Goal: Task Accomplishment & Management: Complete application form

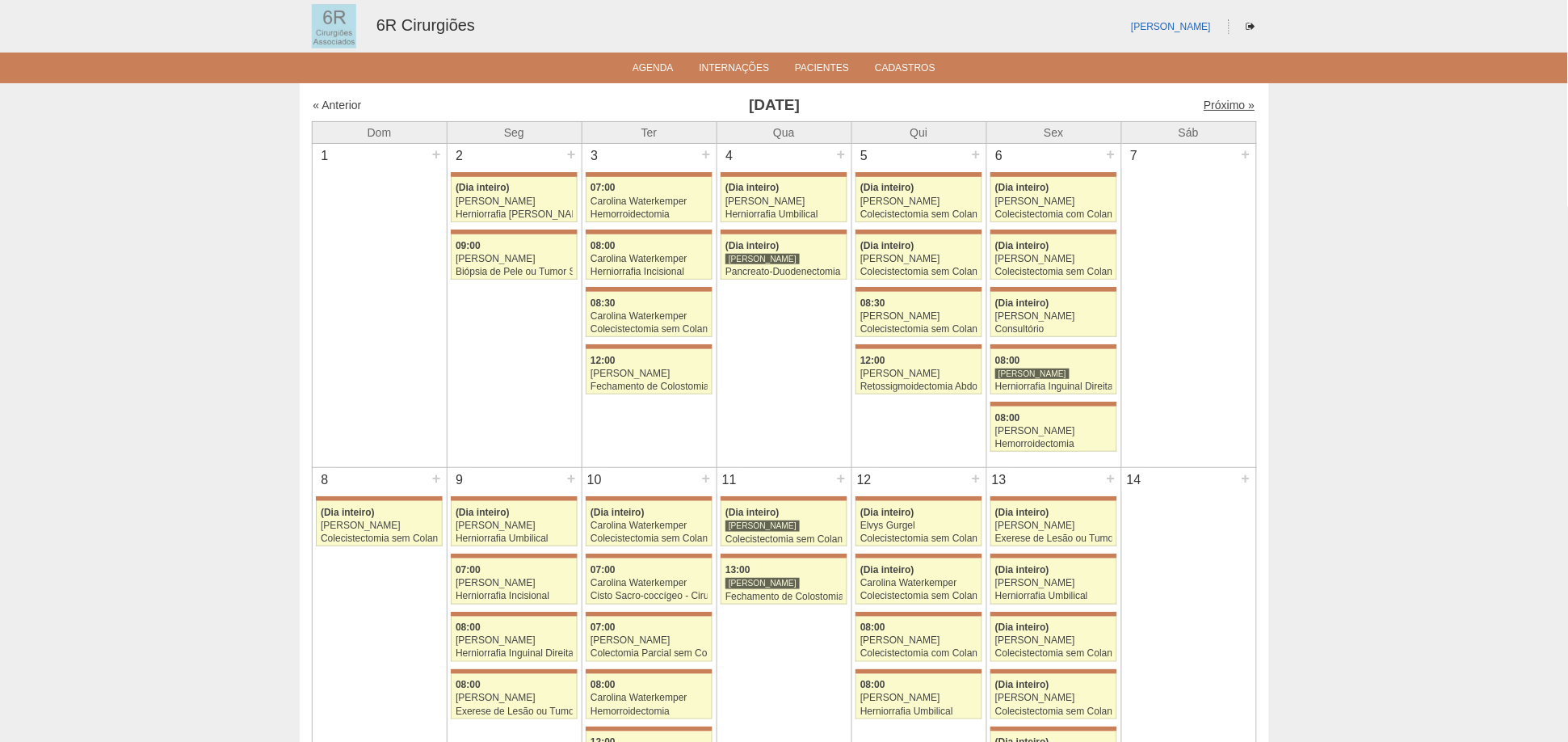
click at [1208, 99] on link "Próximo »" at bounding box center [1230, 105] width 51 height 13
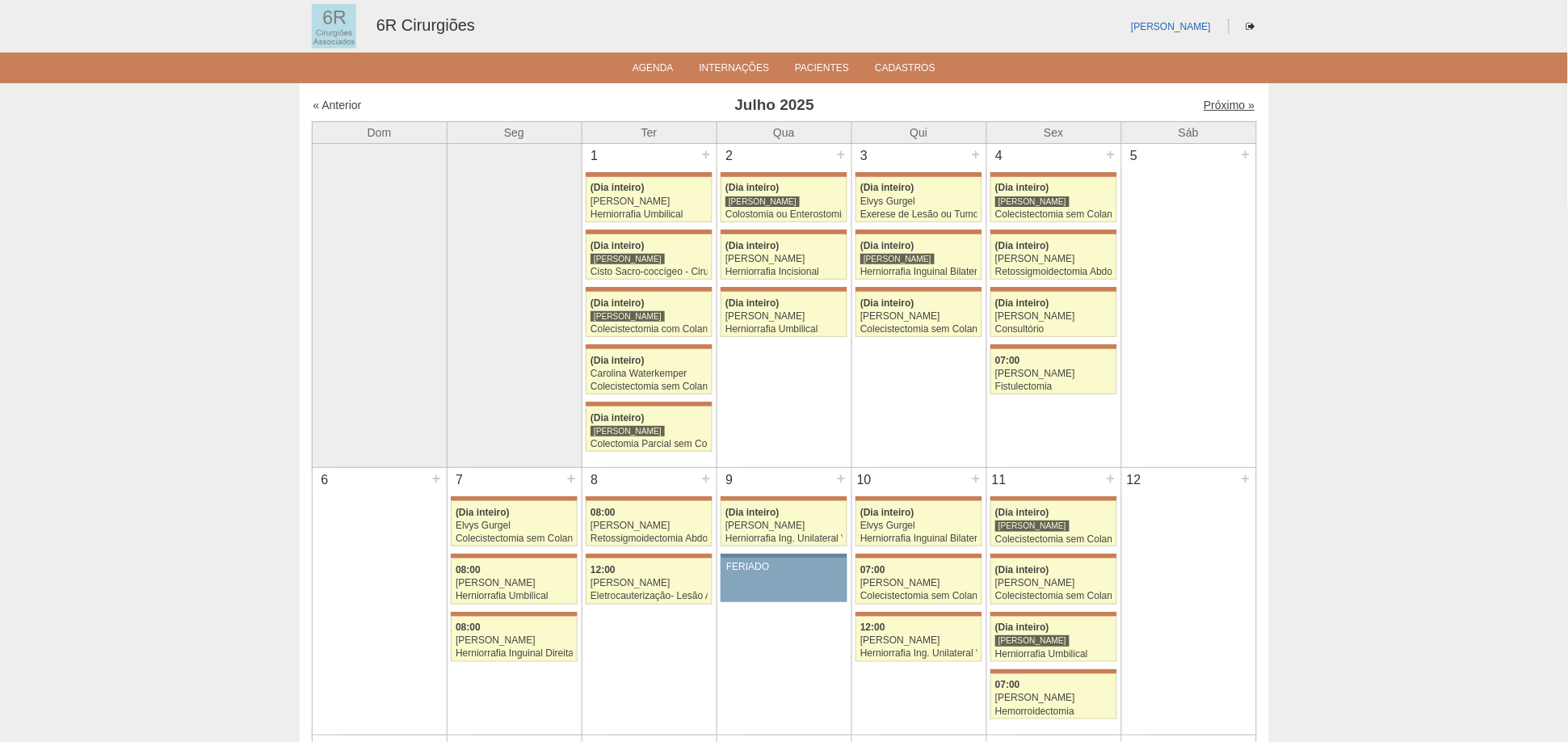
click at [1207, 102] on link "Próximo »" at bounding box center [1230, 105] width 51 height 13
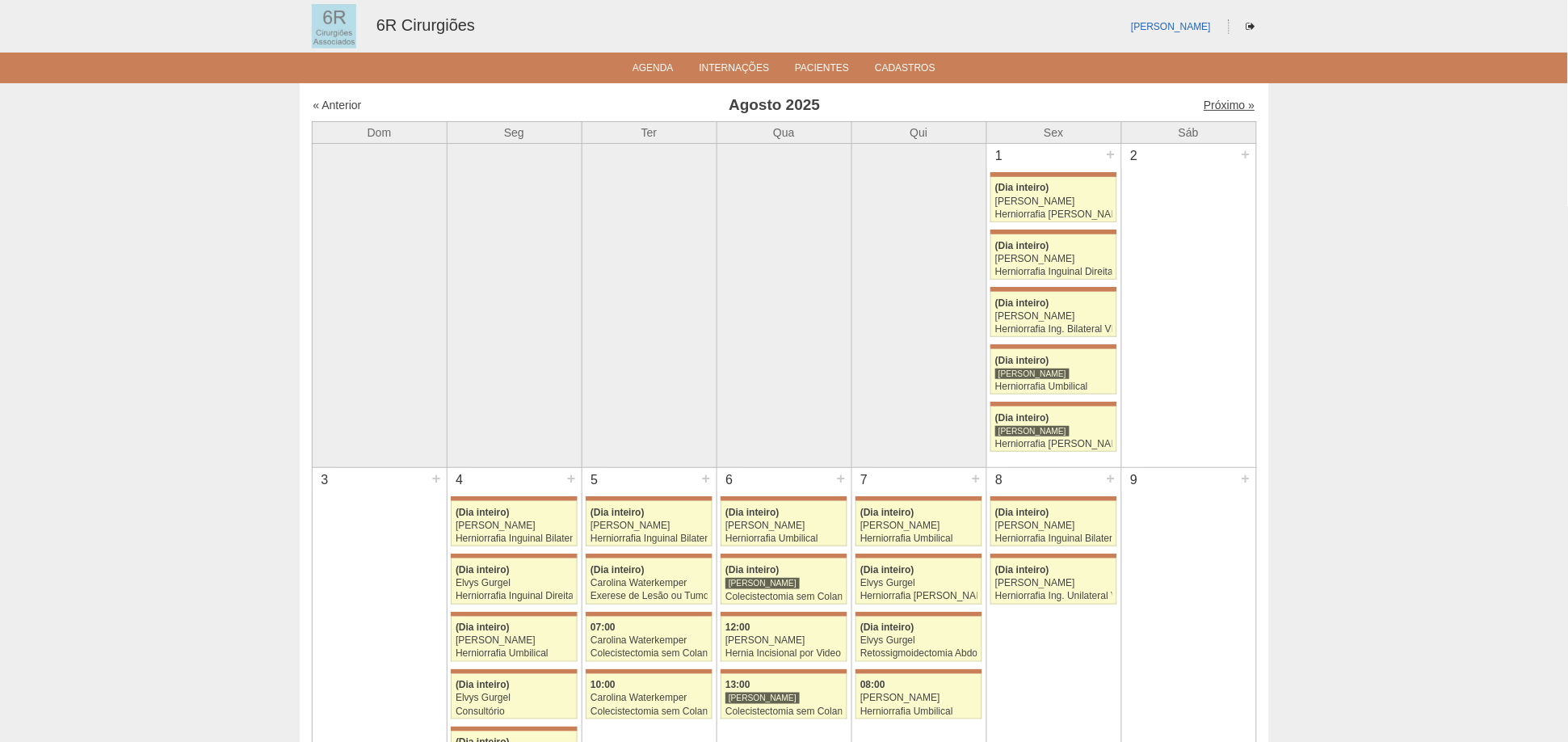
click at [1217, 99] on link "Próximo »" at bounding box center [1230, 105] width 51 height 13
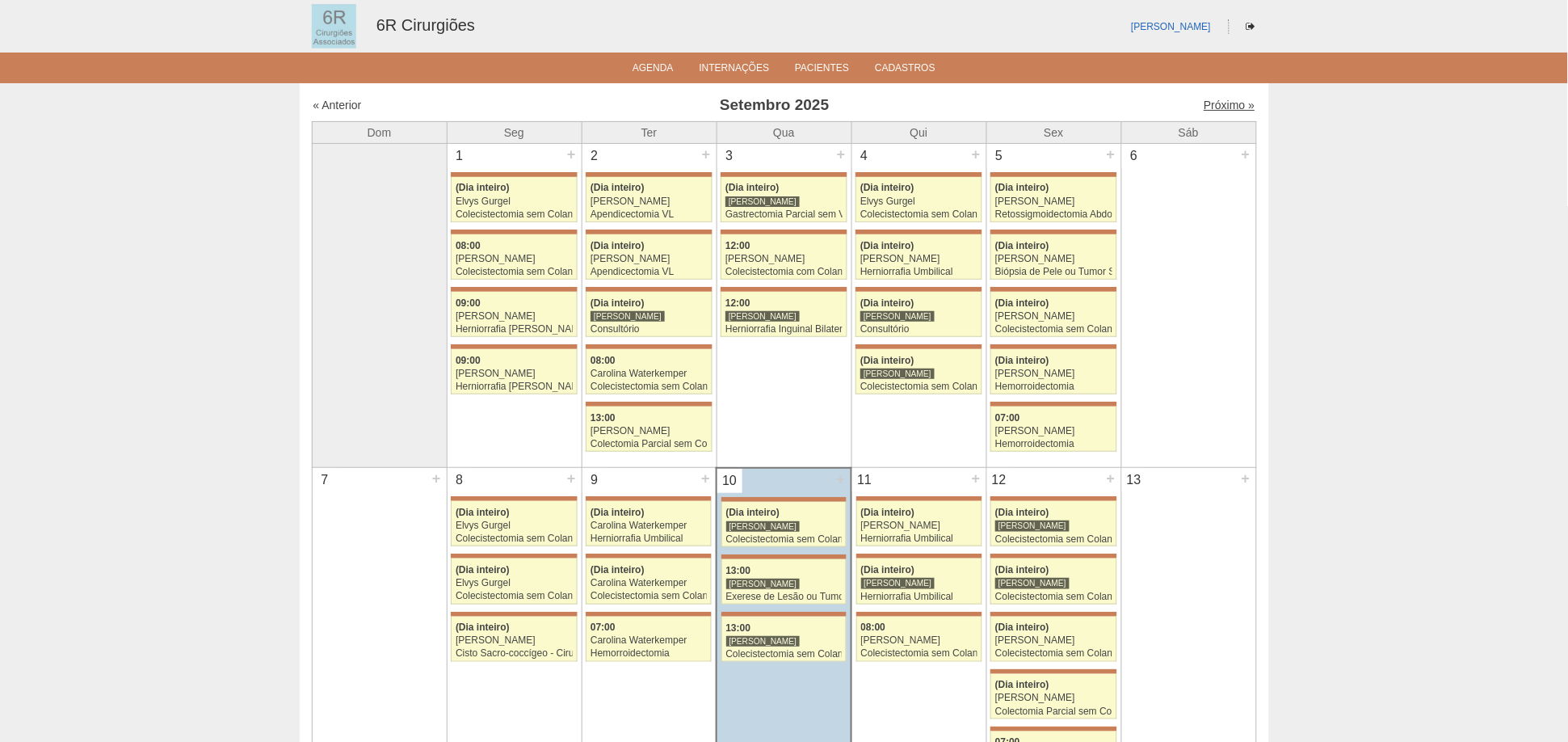
click at [1223, 101] on link "Próximo »" at bounding box center [1230, 105] width 51 height 13
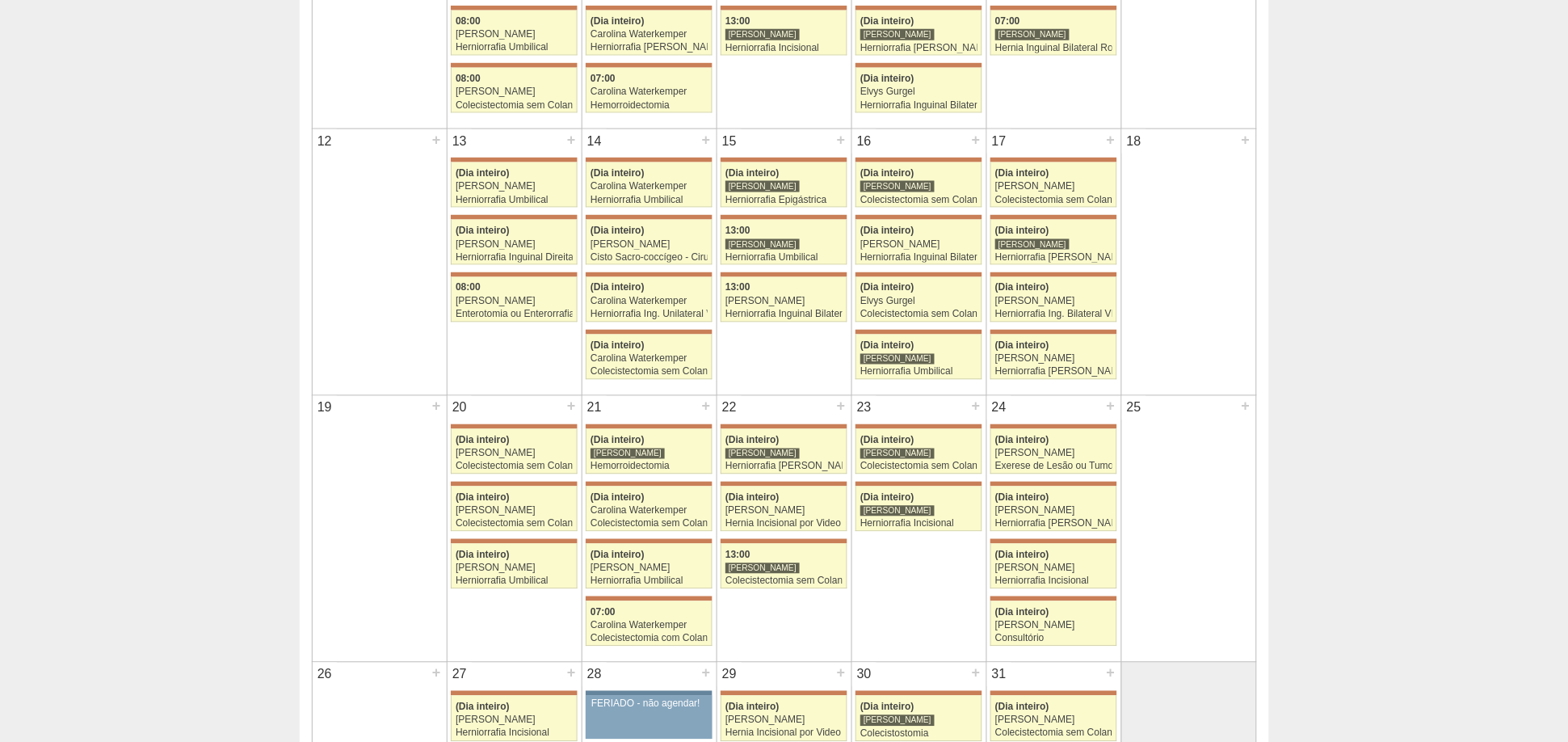
scroll to position [627, 0]
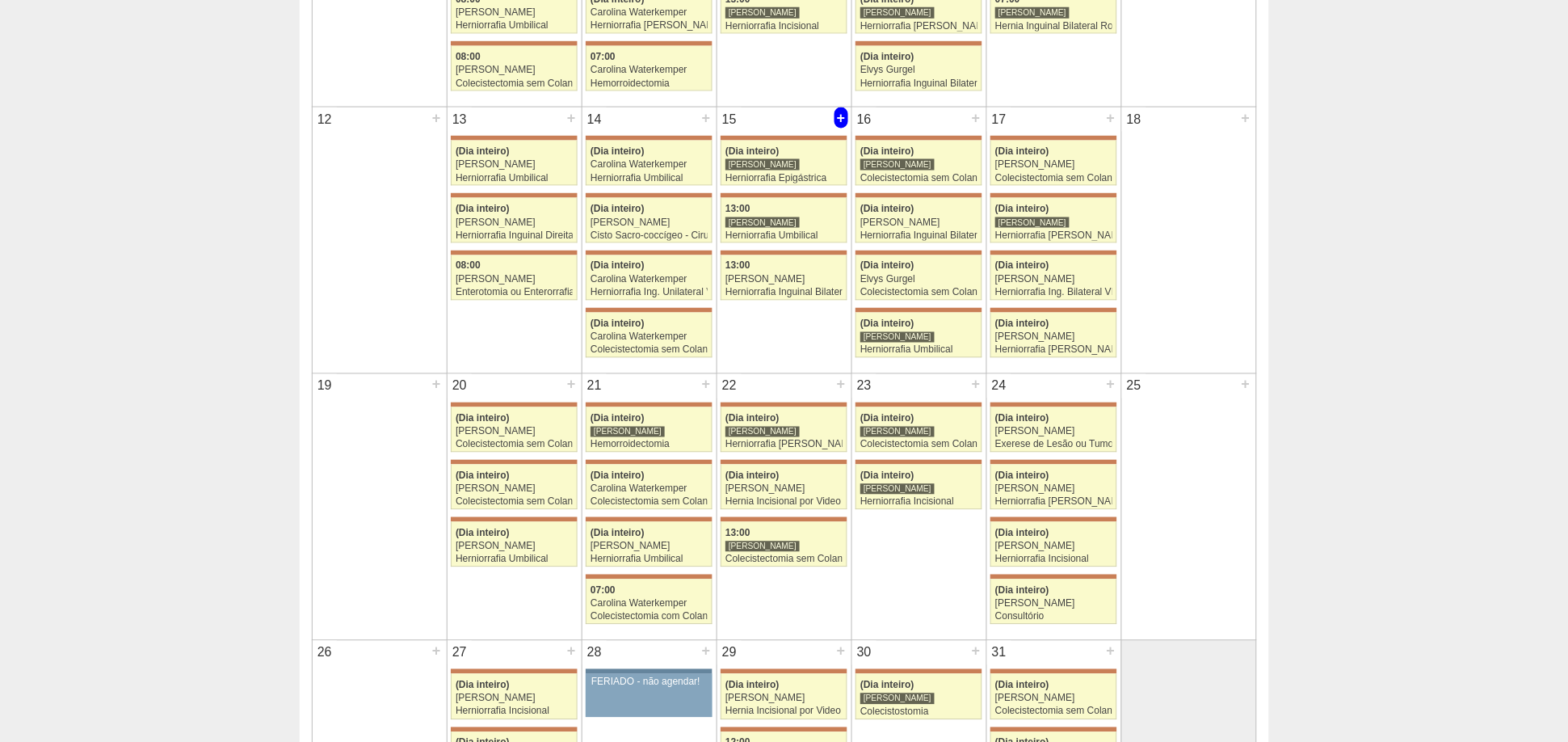
click at [840, 113] on div "+" at bounding box center [842, 118] width 14 height 21
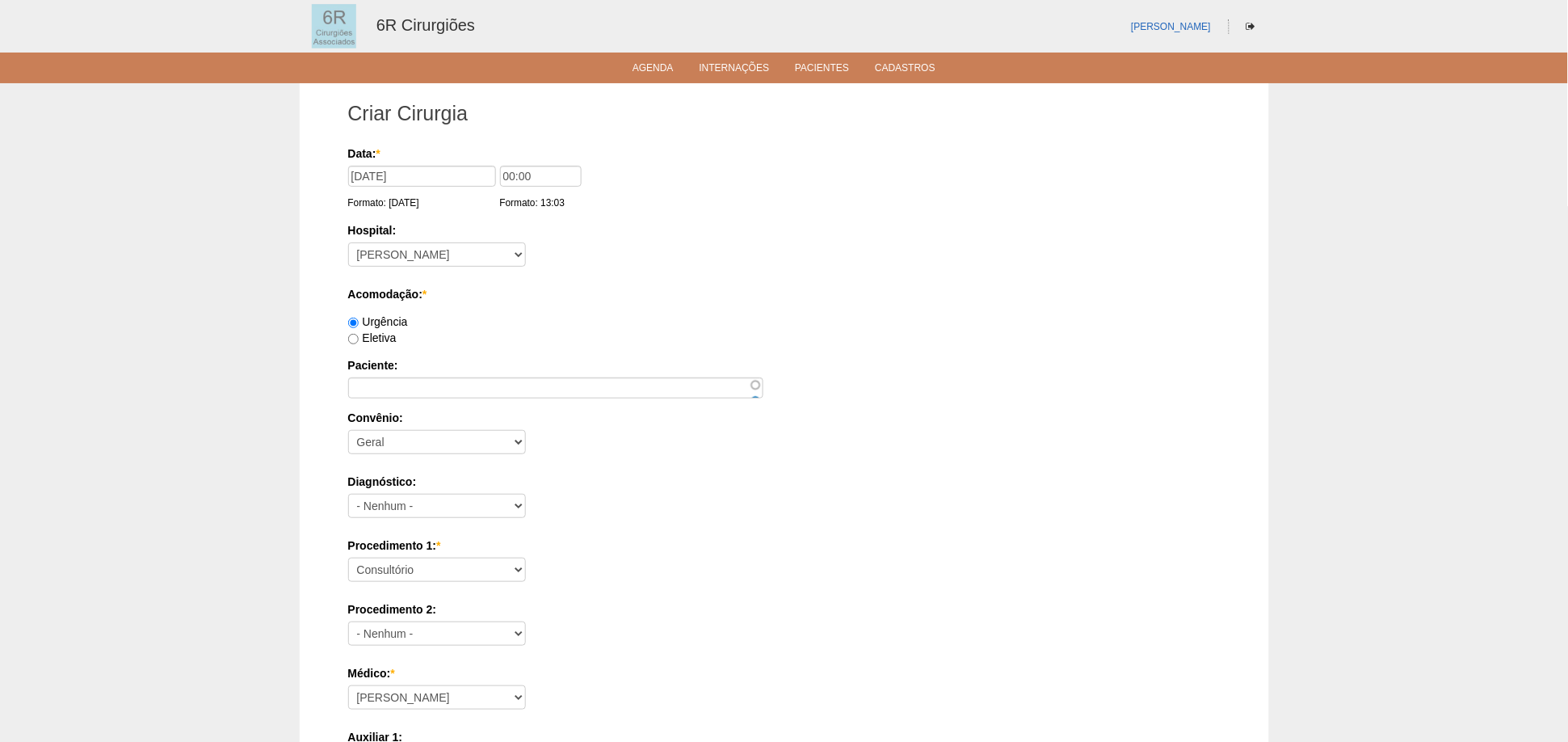
click at [387, 332] on label "Eletiva" at bounding box center [371, 337] width 48 height 13
click at [359, 334] on input "Eletiva" at bounding box center [353, 339] width 11 height 11
radio input "true"
click at [391, 377] on input "Paciente:" at bounding box center [555, 387] width 415 height 21
paste input "MARIA AMELIA LEITE SIMOES"
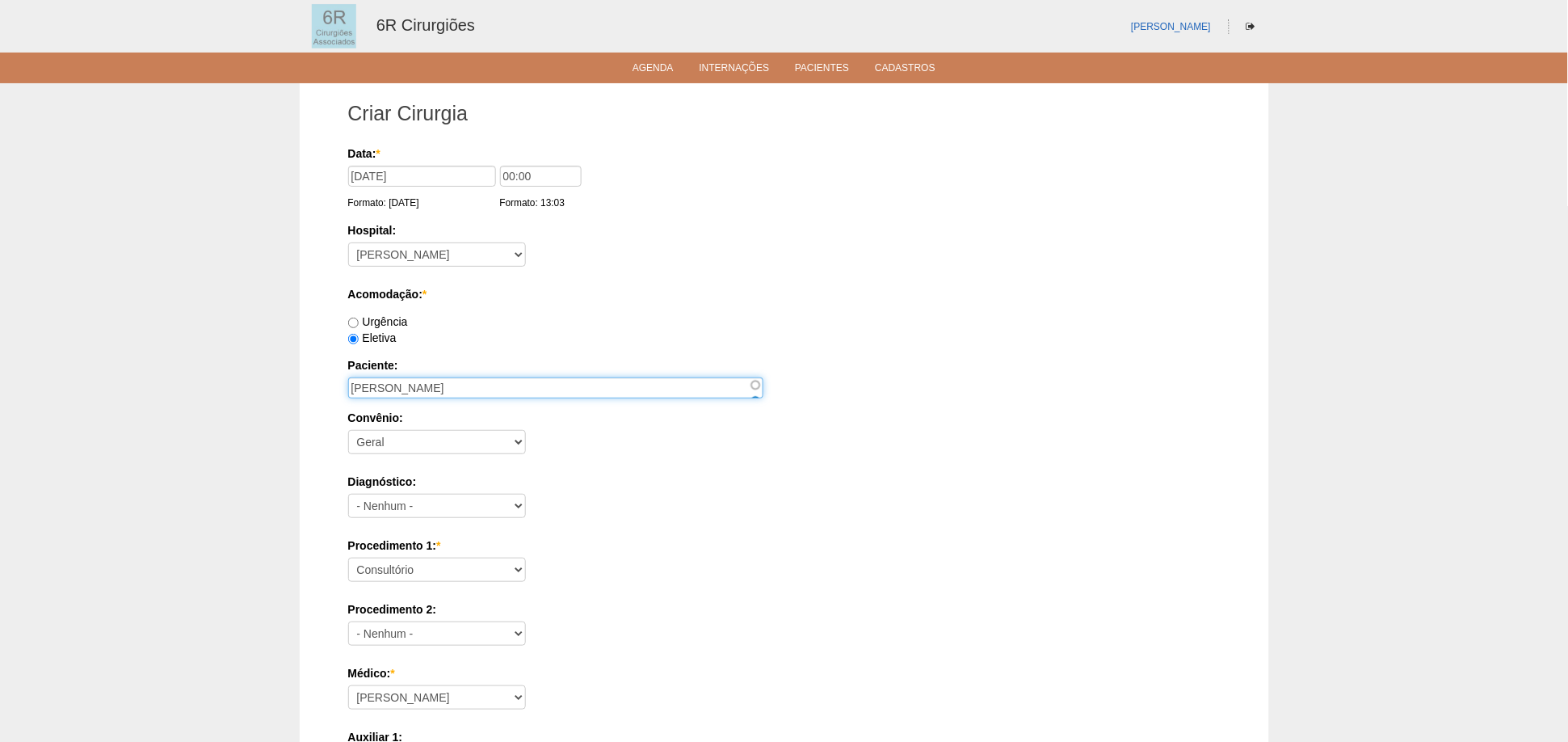
type input "MARIA AMELIA LEITE SIMOES"
click at [747, 513] on div "Diagnóstico: - Nenhum - Abdome Agudo Abscesso Hepático Abscesso Perianal Absces…" at bounding box center [784, 499] width 872 height 52
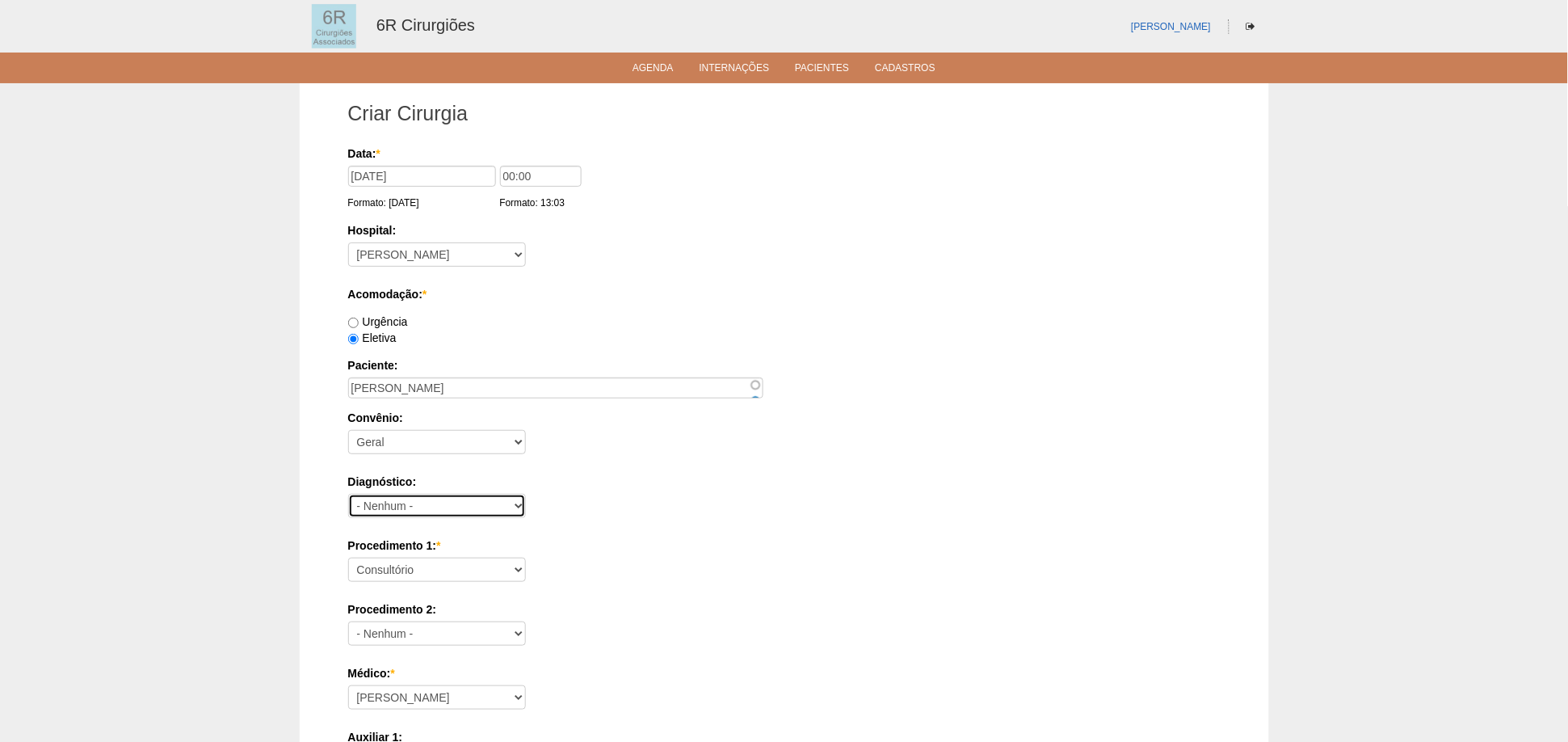
click at [362, 503] on select "- Nenhum - Abdome Agudo Abscesso Hepático Abscesso Perianal Abscesso Peritoneal…" at bounding box center [437, 506] width 178 height 25
select select "66447"
click at [348, 494] on select "- Nenhum - Abdome Agudo Abscesso Hepático Abscesso Perianal Abscesso Peritoneal…" at bounding box center [437, 506] width 178 height 25
click at [628, 537] on label "Procedimento 1: *" at bounding box center [784, 545] width 872 height 16
click at [526, 557] on select "Consultório Abscesso Hepático - Drenagem Abscesso perianal Amputação Abdômino P…" at bounding box center [437, 569] width 178 height 25
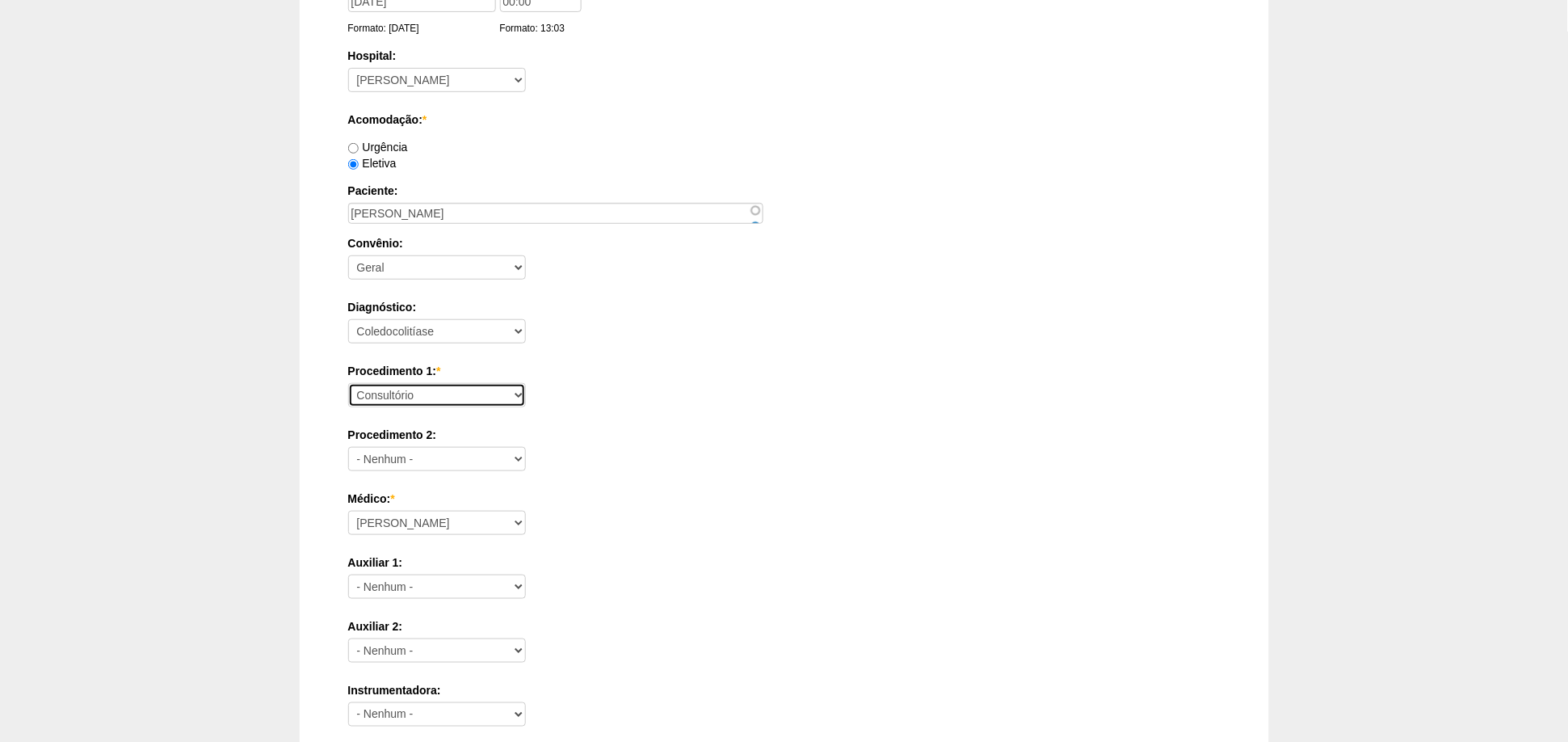
scroll to position [180, 0]
click at [438, 392] on select "Consultório Abscesso Hepático - Drenagem Abscesso perianal Amputação Abdômino P…" at bounding box center [437, 390] width 178 height 25
select select "66621"
click at [348, 378] on select "Consultório Abscesso Hepático - Drenagem Abscesso perianal Amputação Abdômino P…" at bounding box center [437, 390] width 178 height 25
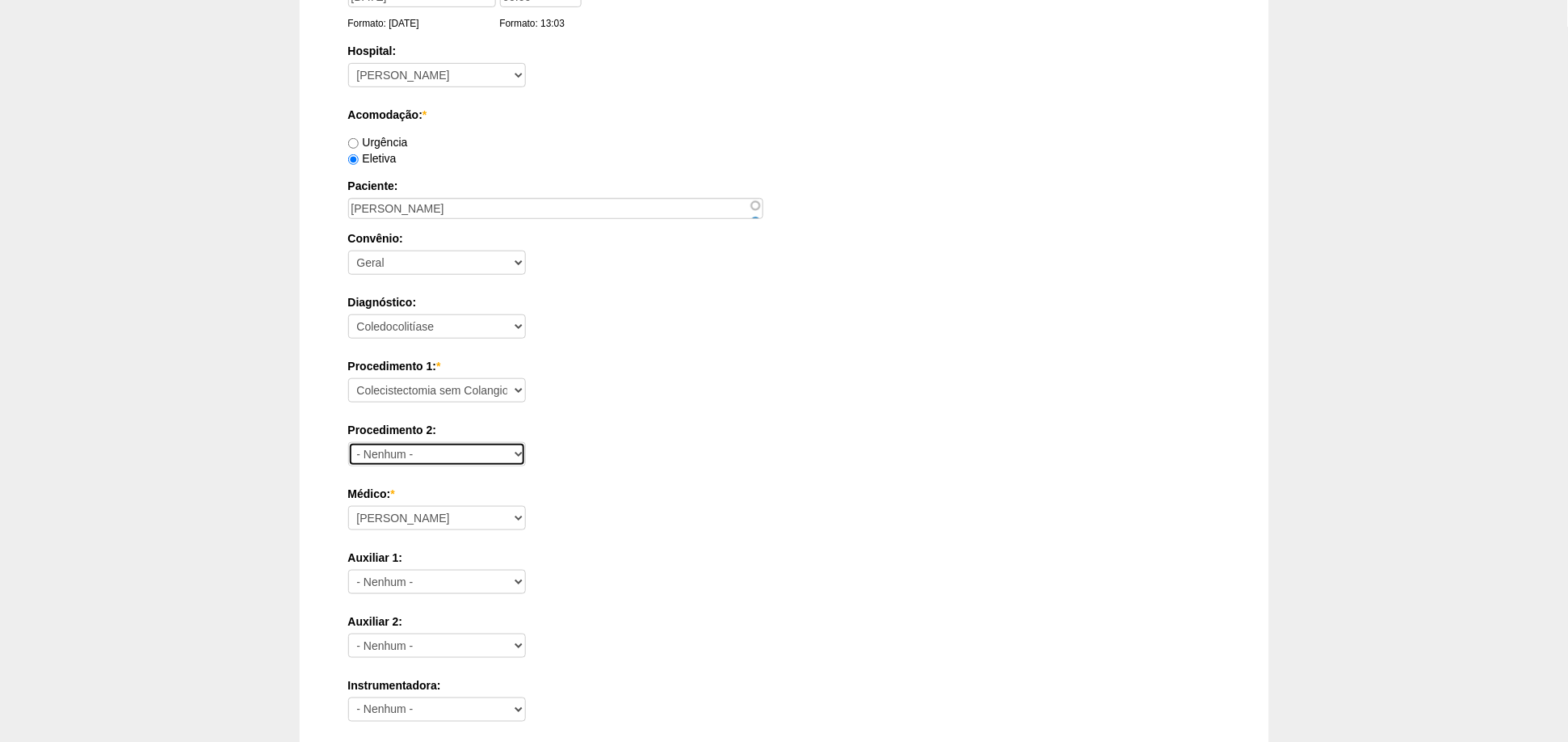
click at [444, 452] on select "- Nenhum - Consultório Abscesso Hepático - Drenagem Abscesso perianal Amputação…" at bounding box center [437, 453] width 178 height 25
click at [890, 446] on div "Procedimento 2: - Nenhum - Consultório Abscesso Hepático - Drenagem Abscesso pe…" at bounding box center [784, 448] width 872 height 52
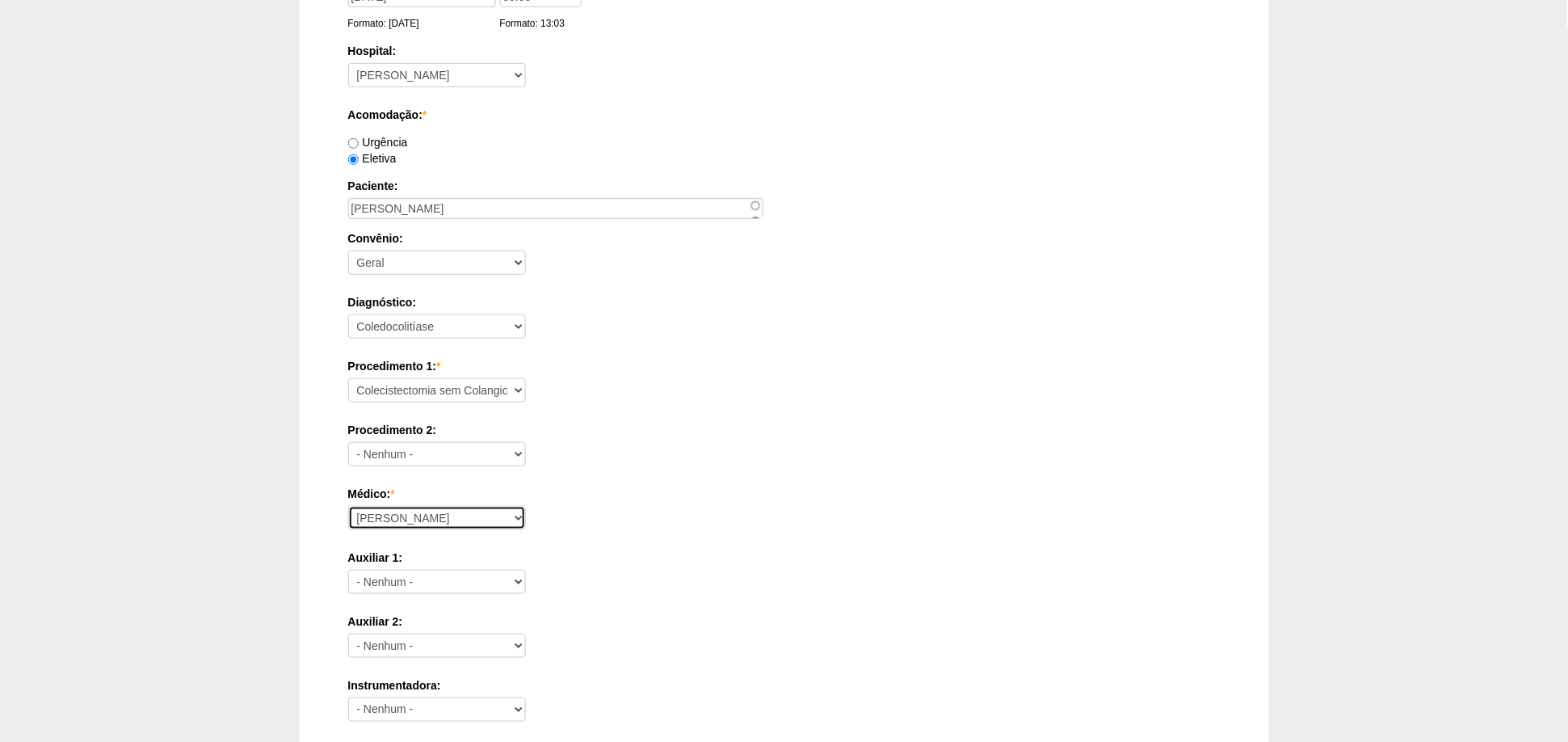
click at [410, 522] on select "Aline Zanon Bariatricas Bruno Bulisani Bruno Oliveira Carolina Waterkemper Elvy…" at bounding box center [437, 518] width 178 height 25
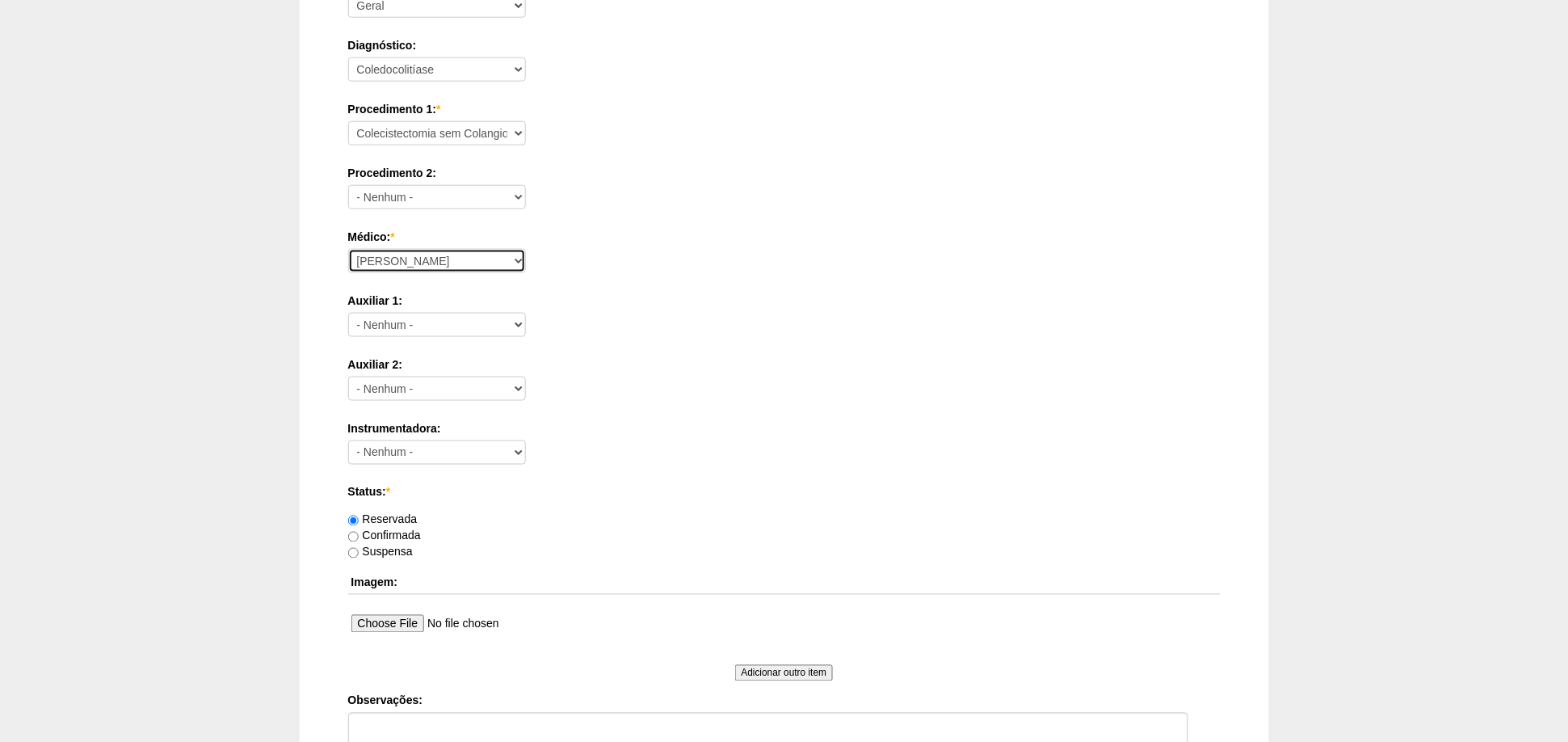
scroll to position [449, 0]
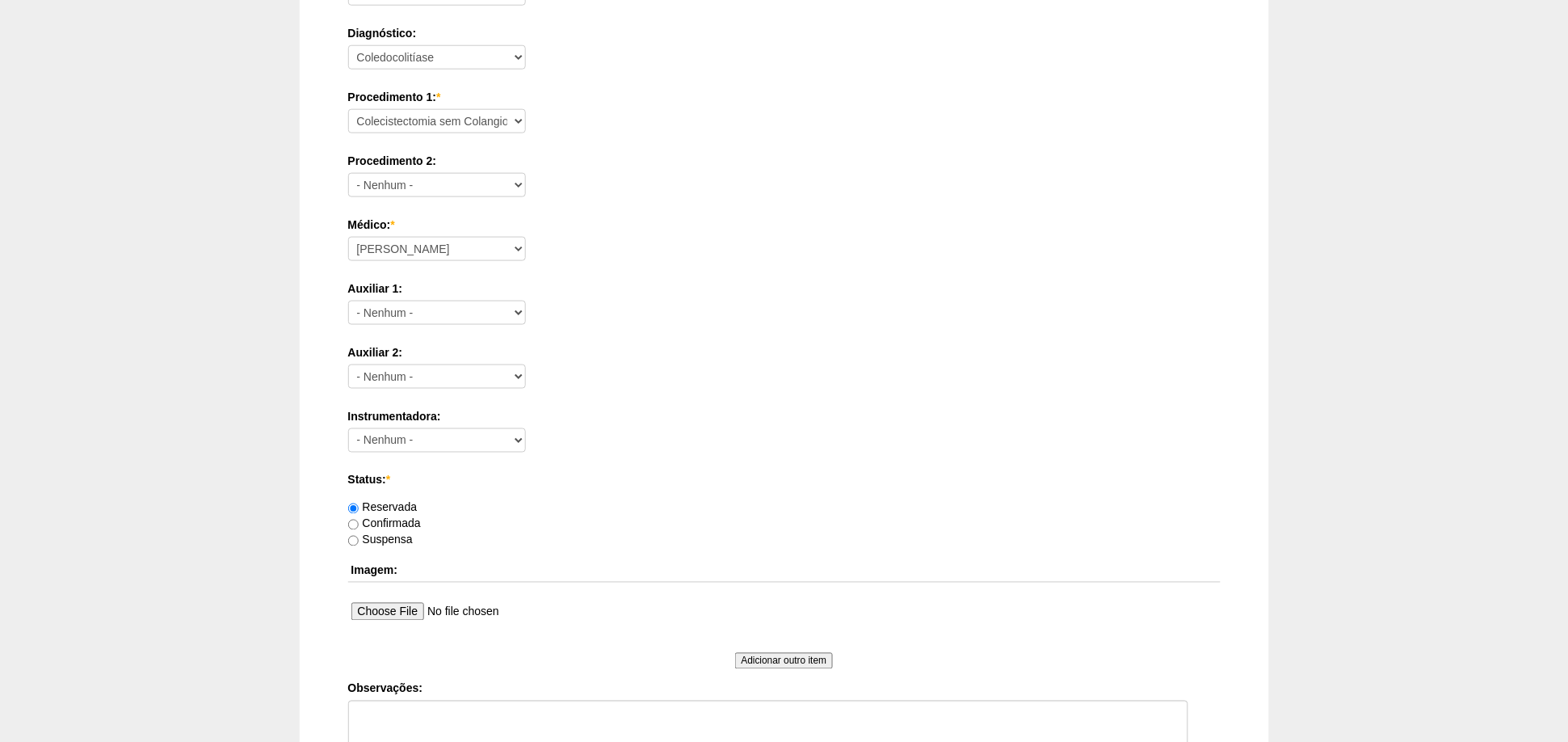
click at [401, 525] on label "Confirmada" at bounding box center [384, 523] width 73 height 13
click at [359, 525] on input "Confirmada" at bounding box center [353, 525] width 11 height 11
radio input "true"
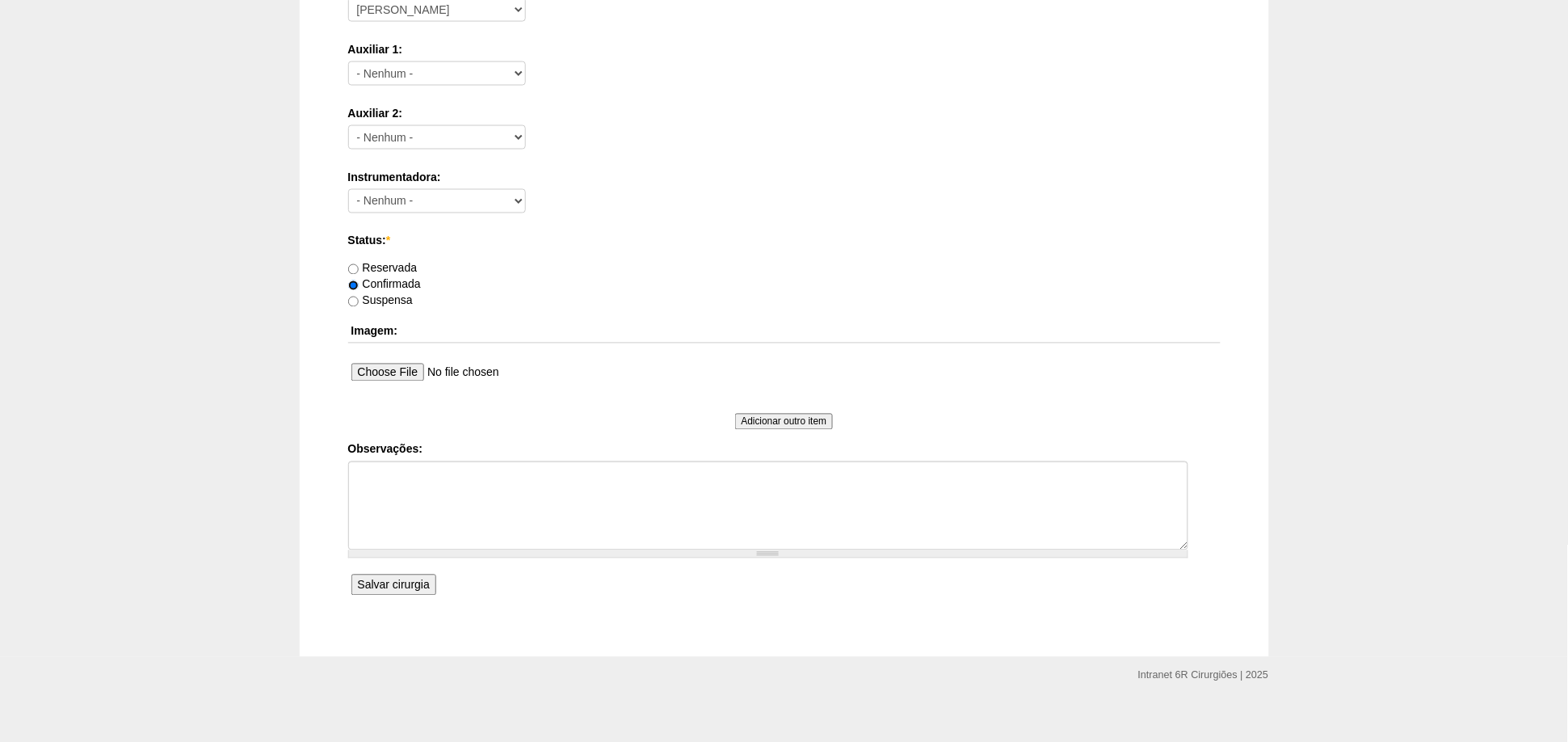
scroll to position [696, 0]
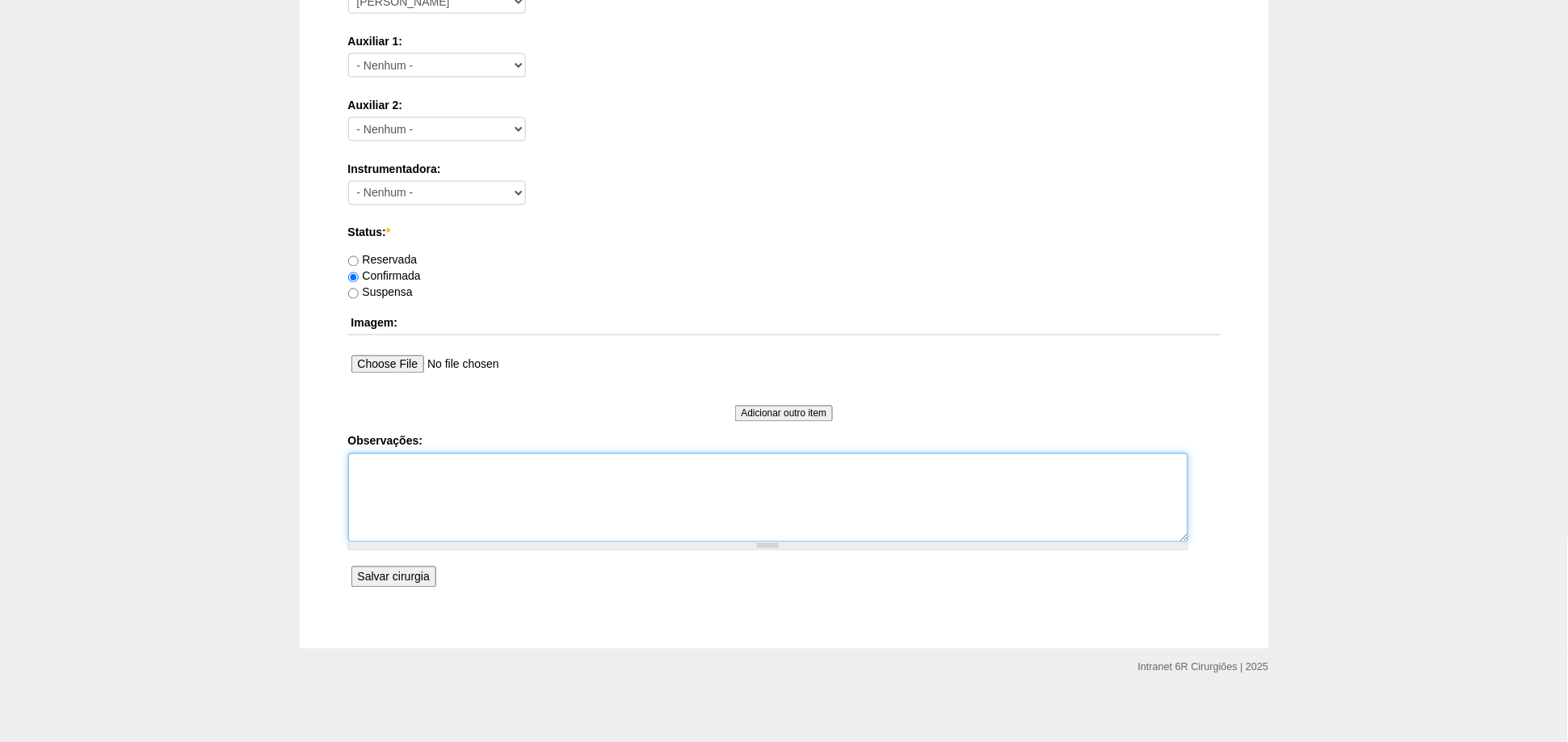
click at [541, 469] on textarea "Observações:" at bounding box center [768, 498] width 841 height 89
click at [477, 495] on textarea "Observações:" at bounding box center [768, 498] width 841 height 89
paste textarea "(11) 97605-5288 (TANIA FILHA) | (11) 4220-1794"
paste textarea "P: 36,1 KG A: 1,54M IMC: 15,22 (BAIXO PESO)"
click at [407, 493] on textarea "(11) 97605-5288 (TANIA FILHA) | (11) 4220-1794 85 ANOS, P: 36,1 KG A: 1,54M IMC…" at bounding box center [768, 498] width 841 height 89
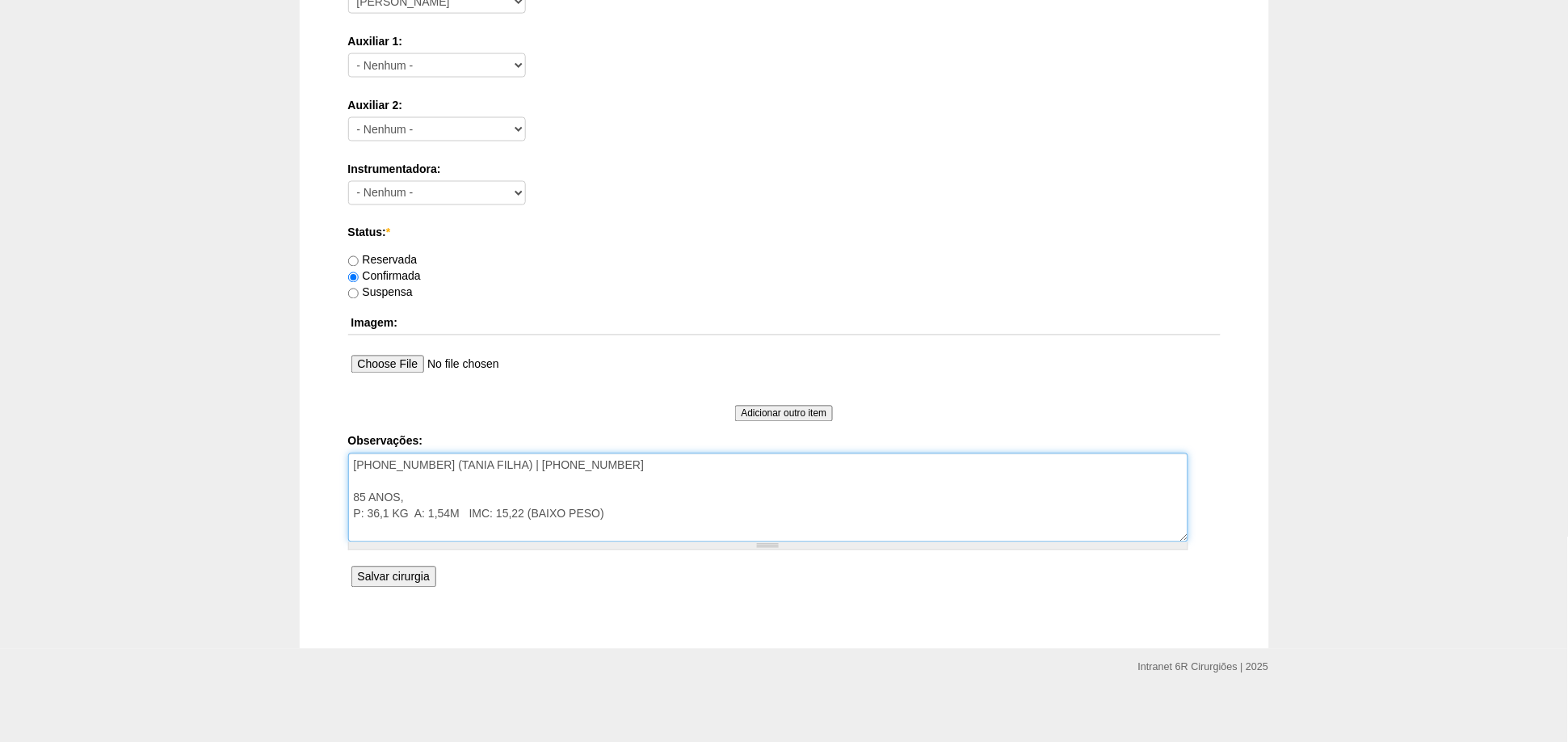
click at [526, 525] on textarea "(11) 97605-5288 (TANIA FILHA) | (11) 4220-1794 85 ANOS, P: 36,1 KG A: 1,54M IMC…" at bounding box center [768, 498] width 841 height 89
click at [656, 517] on textarea "(11) 97605-5288 (TANIA FILHA) | (11) 4220-1794 85 ANOS, P: 36,1 KG A: 1,54M IMC…" at bounding box center [768, 498] width 841 height 89
click at [650, 462] on textarea "(11) 97605-5288 (TANIA FILHA) | (11) 4220-1794 85 ANOS, P: 36,1 KG A: 1,54M IMC…" at bounding box center [768, 498] width 841 height 89
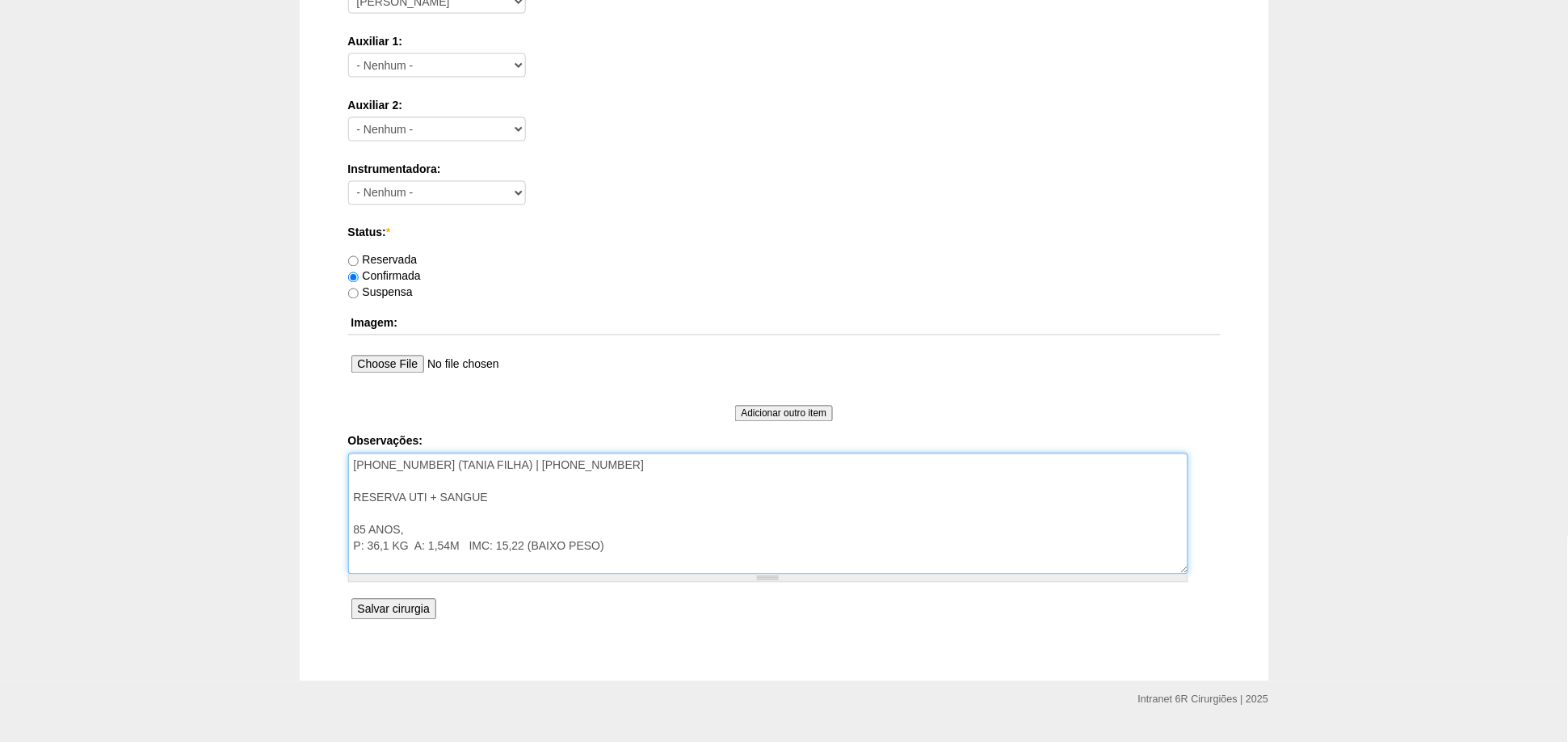
click at [659, 549] on textarea "(11) 97605-5288 (TANIA FILHA) | (11) 4220-1794 RESERVA UTI + SANGUE 85 ANOS, P:…" at bounding box center [768, 514] width 841 height 122
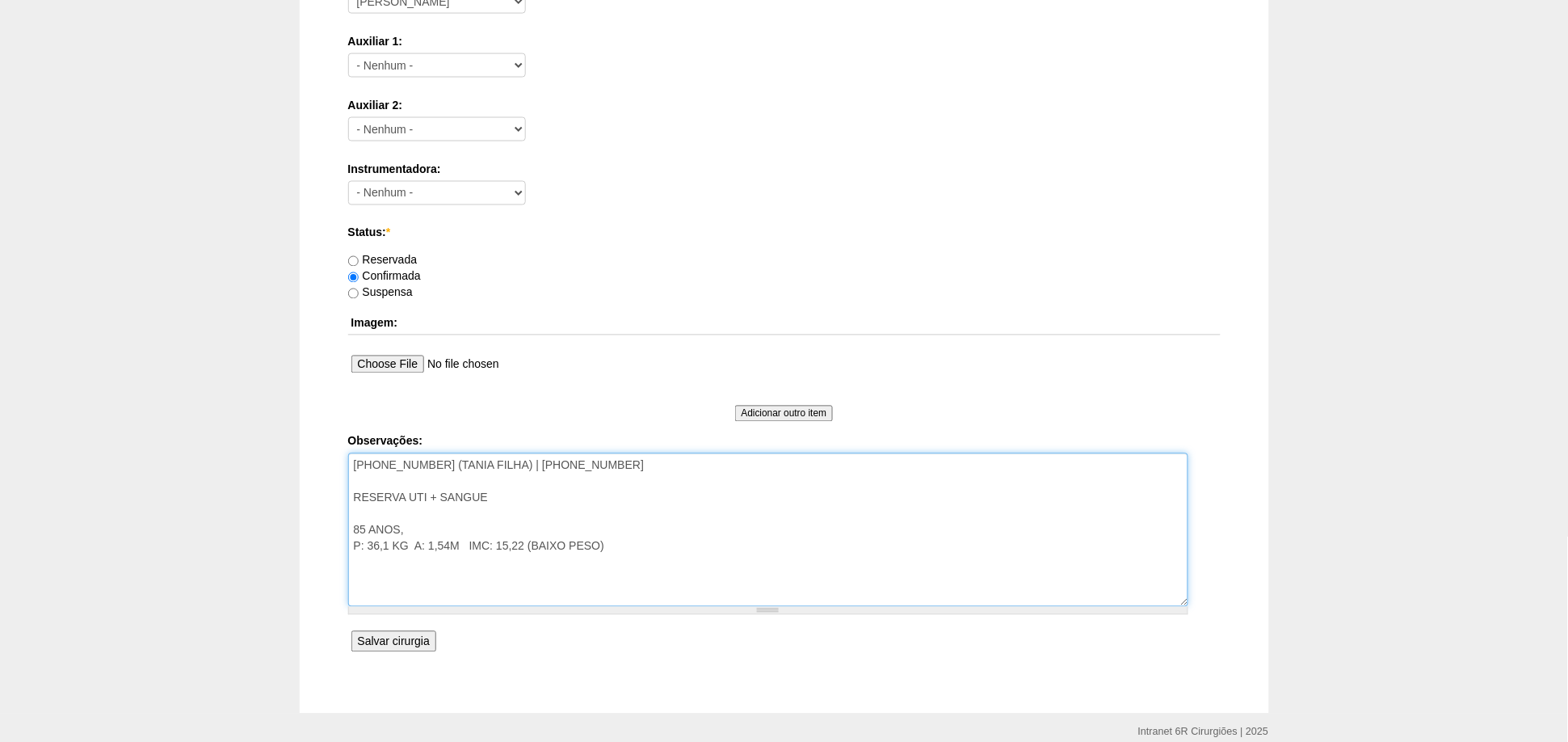
paste textarea "- COLANGIORM (15/07/2025): VESÍCULA BILIAR HIPERDISTENDIDA, COM PAREDES FINAS, …"
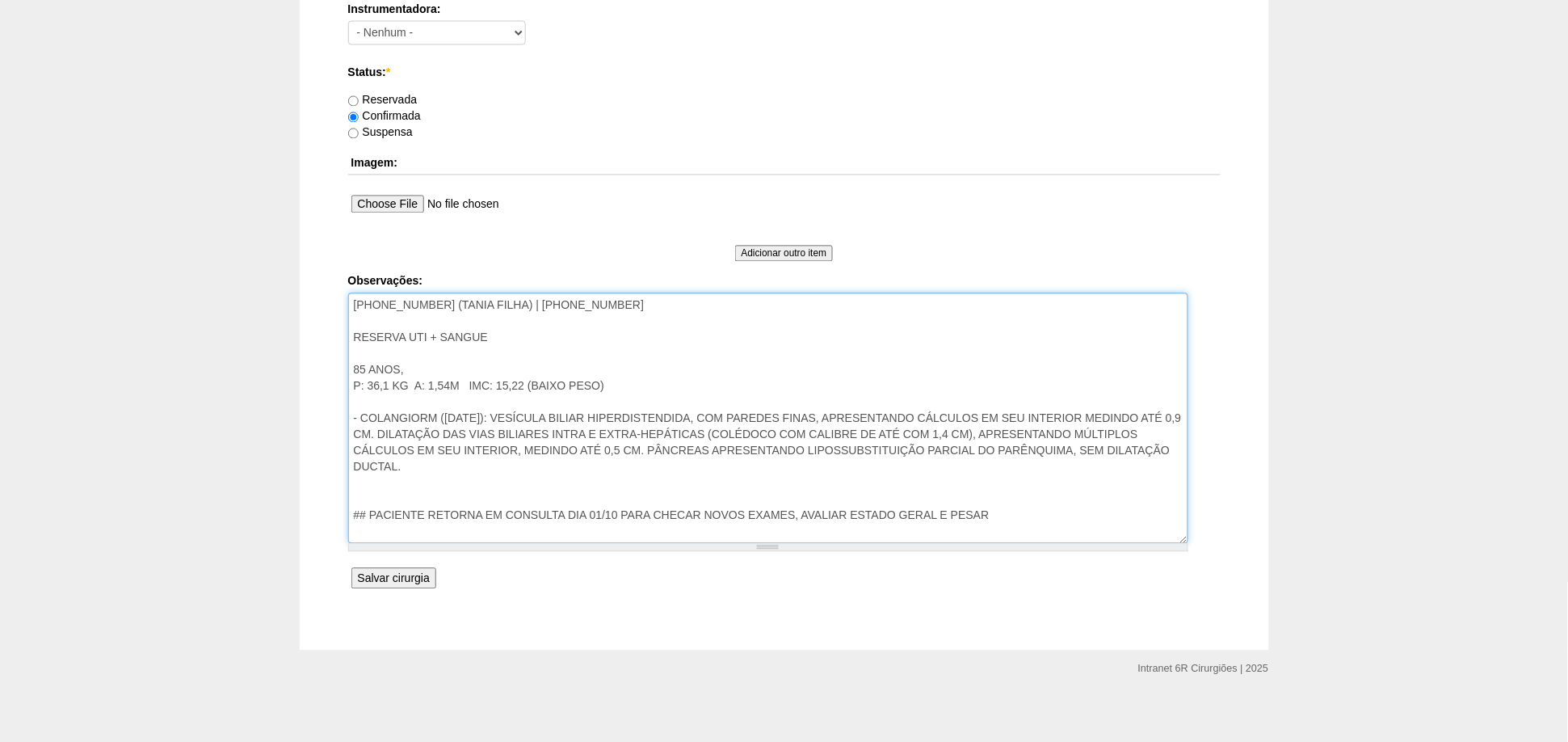
scroll to position [858, 0]
type textarea "(11) 97605-5288 (TANIA FILHA) | (11) 4220-1794 RESERVA UTI + SANGUE 85 ANOS, P:…"
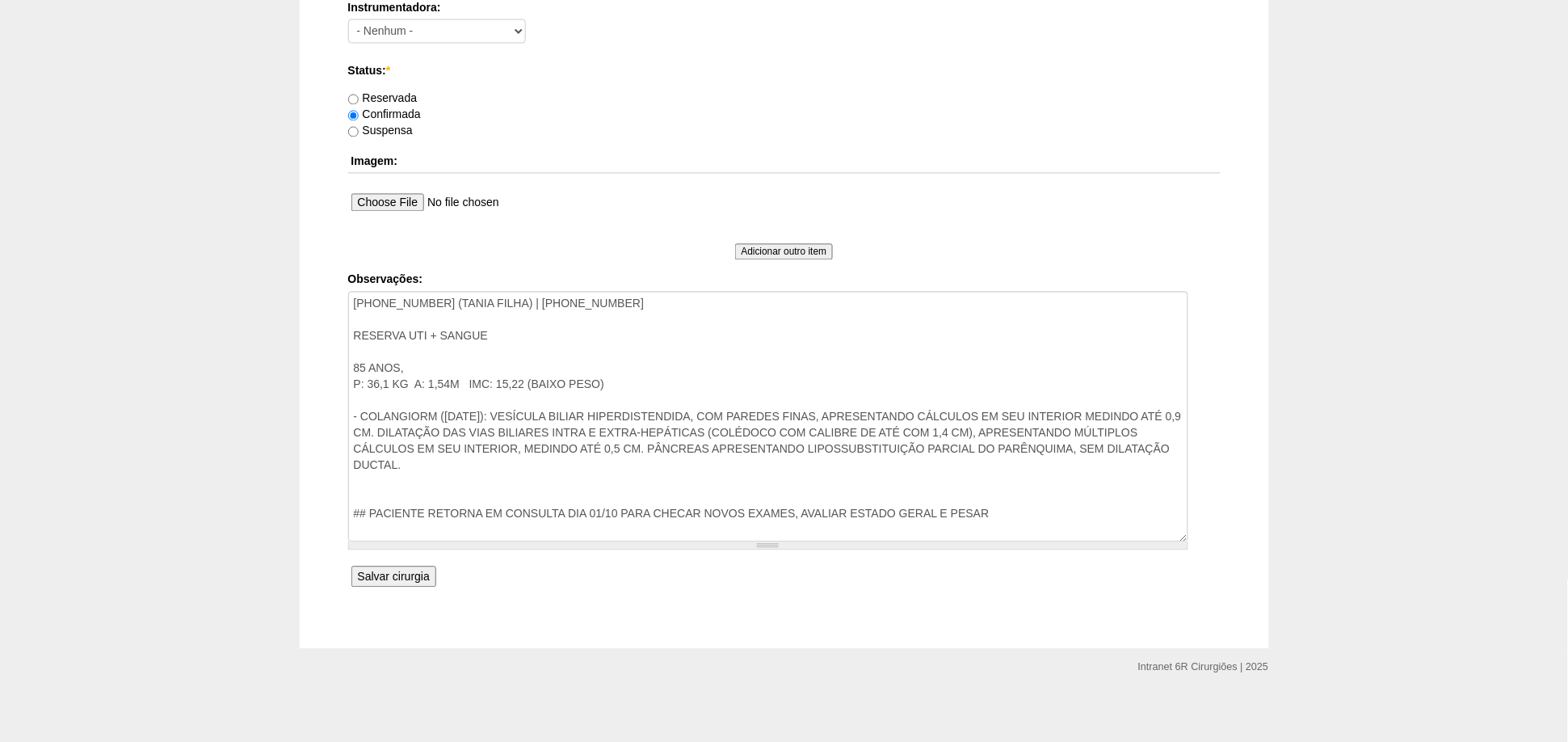
click at [386, 574] on input "Salvar cirurgia" at bounding box center [394, 576] width 85 height 21
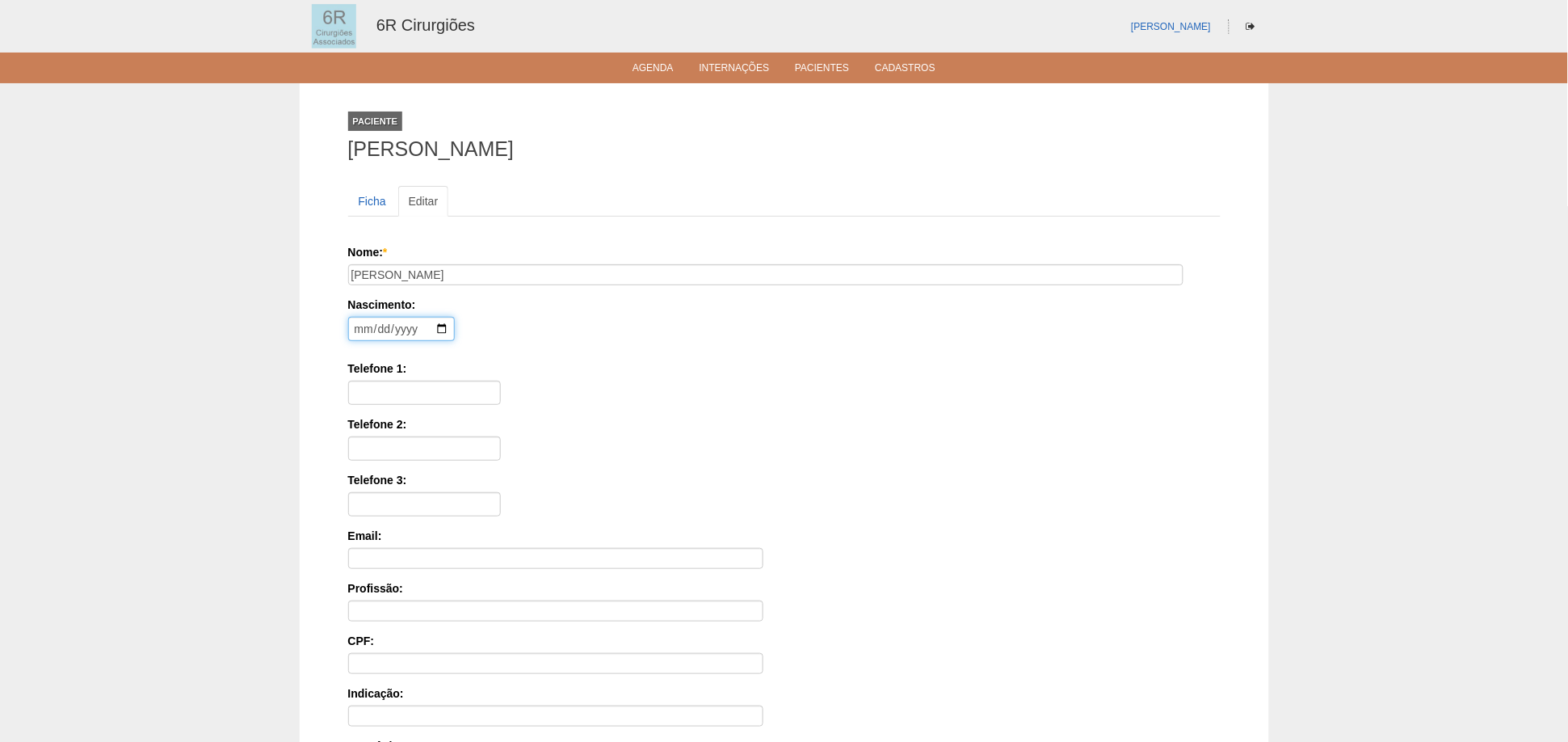
click at [359, 326] on input "date" at bounding box center [401, 329] width 107 height 25
type input "[DATE]"
click at [407, 385] on input "Telefone 1:" at bounding box center [424, 392] width 153 height 25
paste input "97605-5288"
click at [357, 393] on input "97605-5288" at bounding box center [424, 392] width 153 height 25
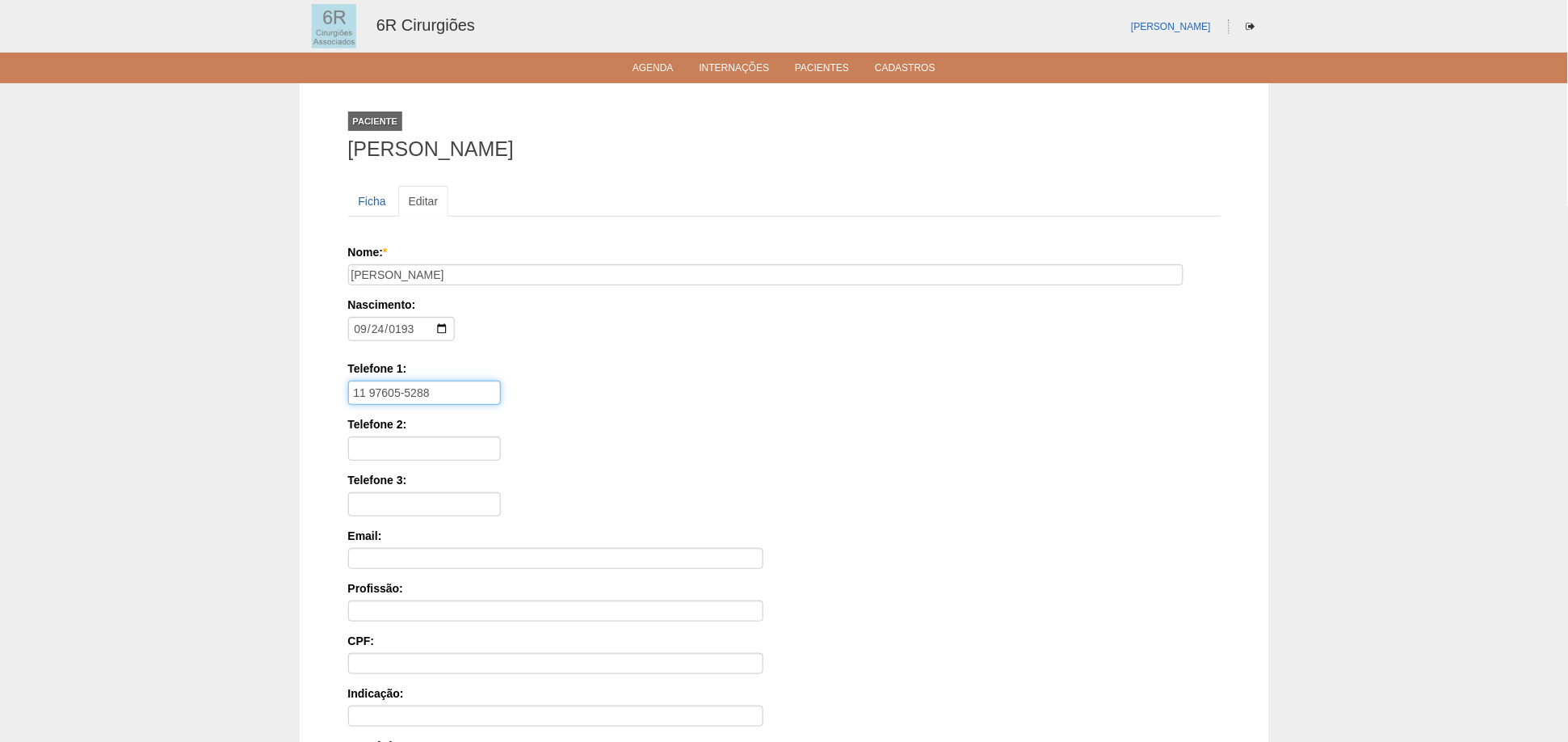
type input "11 97605-5288"
click at [374, 448] on input "Telefone 2:" at bounding box center [424, 449] width 153 height 25
paste input "(11) 4220-1794"
type input "(11) 4220-1794"
drag, startPoint x: 438, startPoint y: 391, endPoint x: 353, endPoint y: 405, distance: 86.1
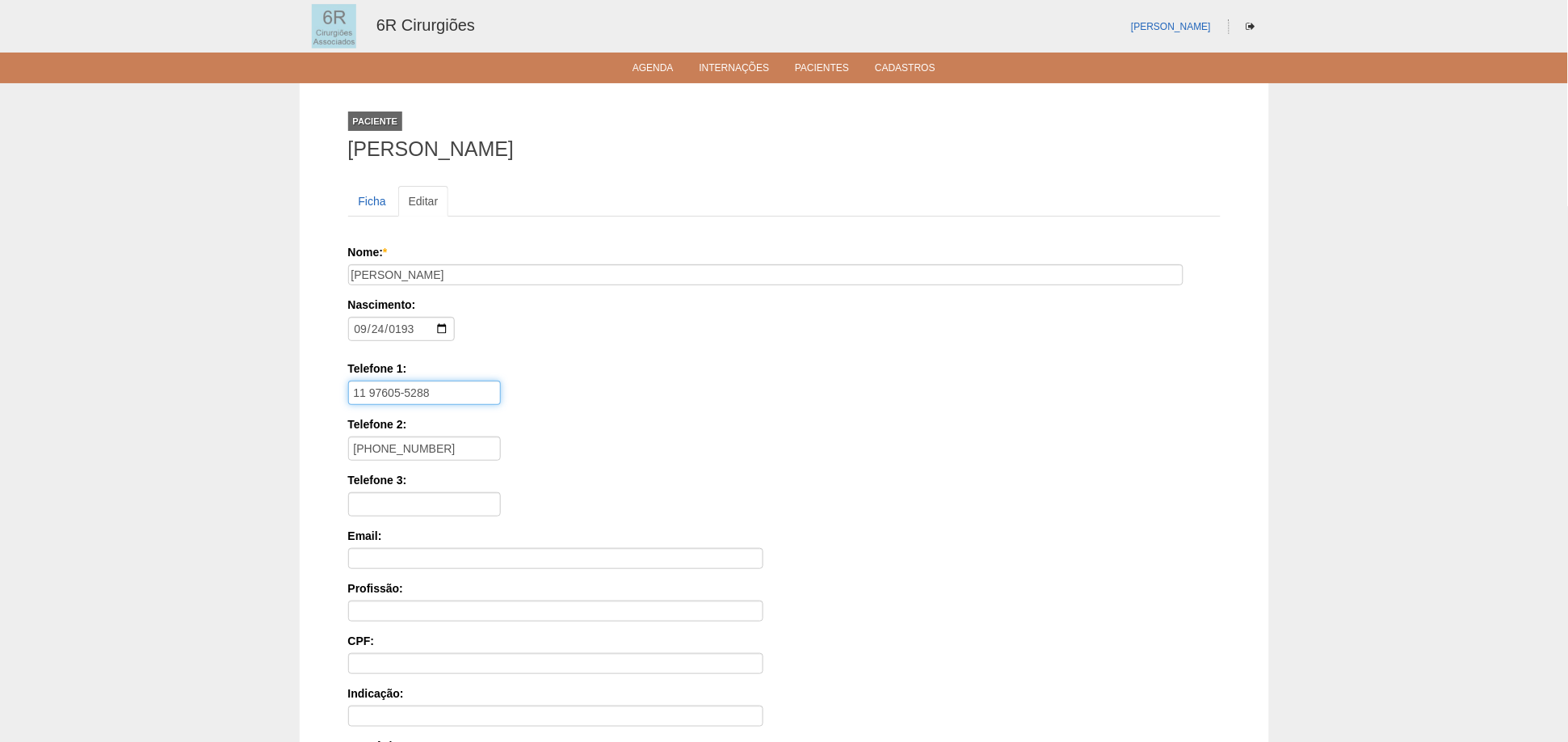
click at [353, 405] on div "Nome: * MARIA AMELIA LEITE SIMOES Nascimento: 1939-09-24 Formato: 2025-09-10 Te…" at bounding box center [784, 517] width 872 height 546
paste input "(11)"
type input "(11) 97605-5288"
click at [395, 501] on input "Telefone 3:" at bounding box center [424, 504] width 153 height 25
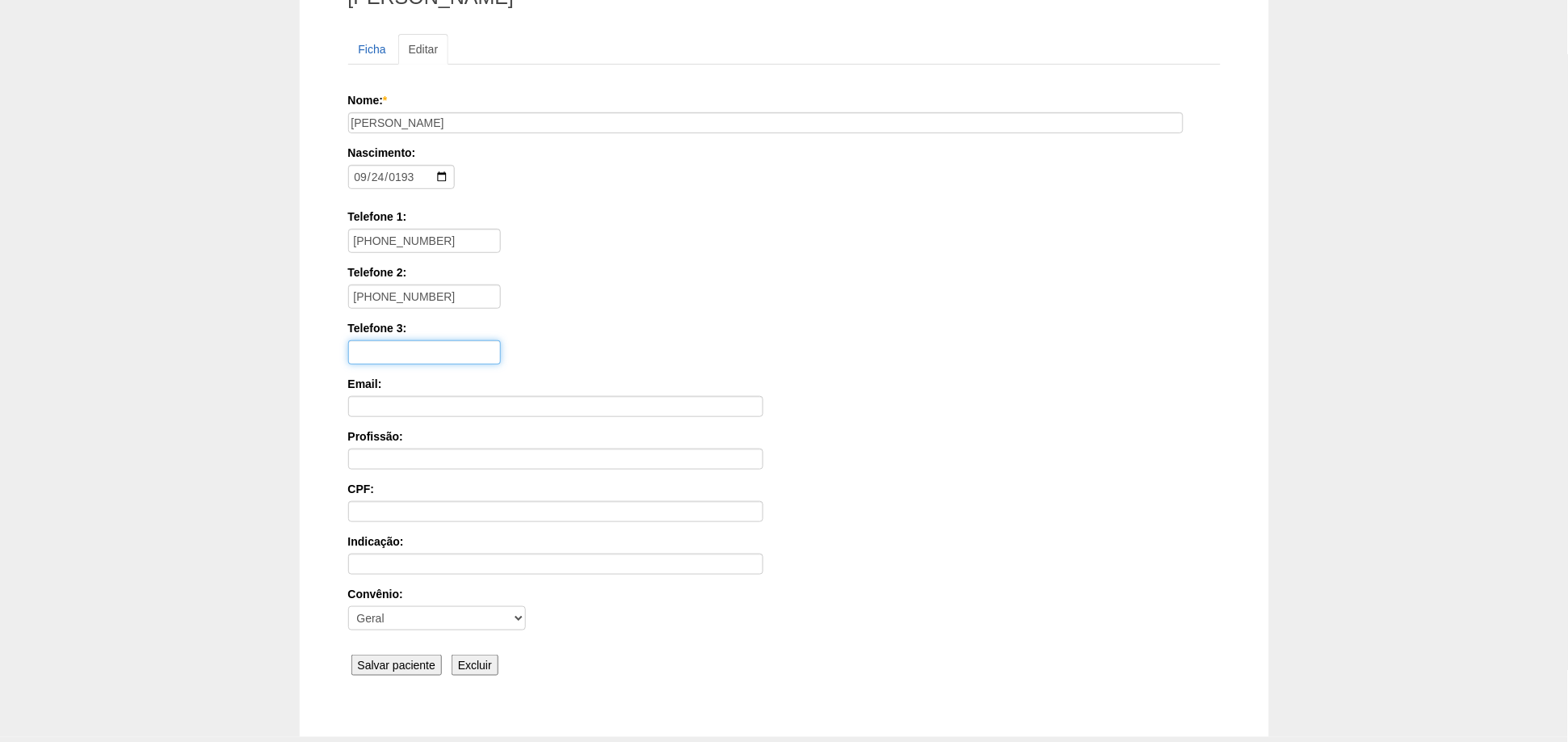
scroll to position [180, 0]
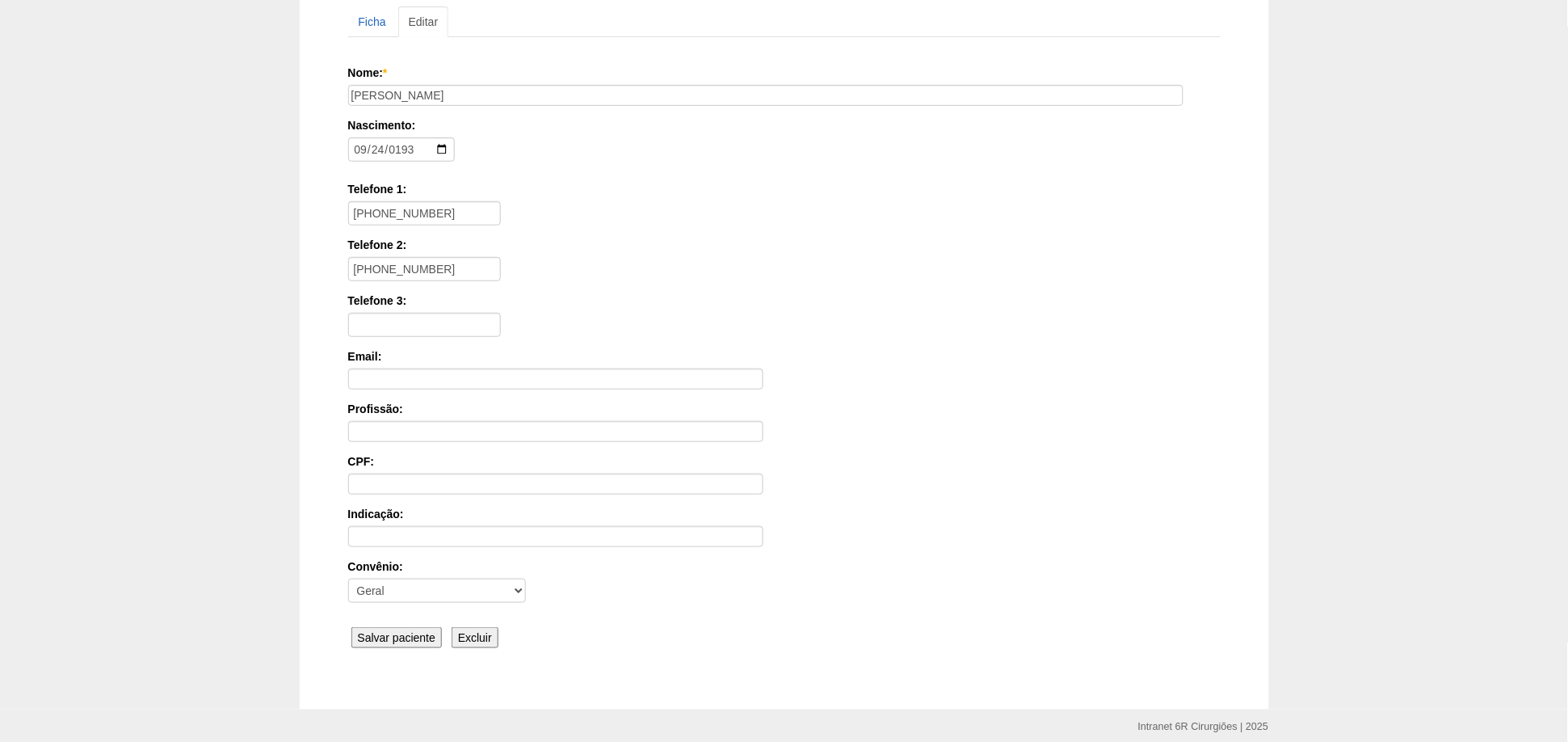
click at [377, 636] on input "Salvar paciente" at bounding box center [397, 637] width 91 height 21
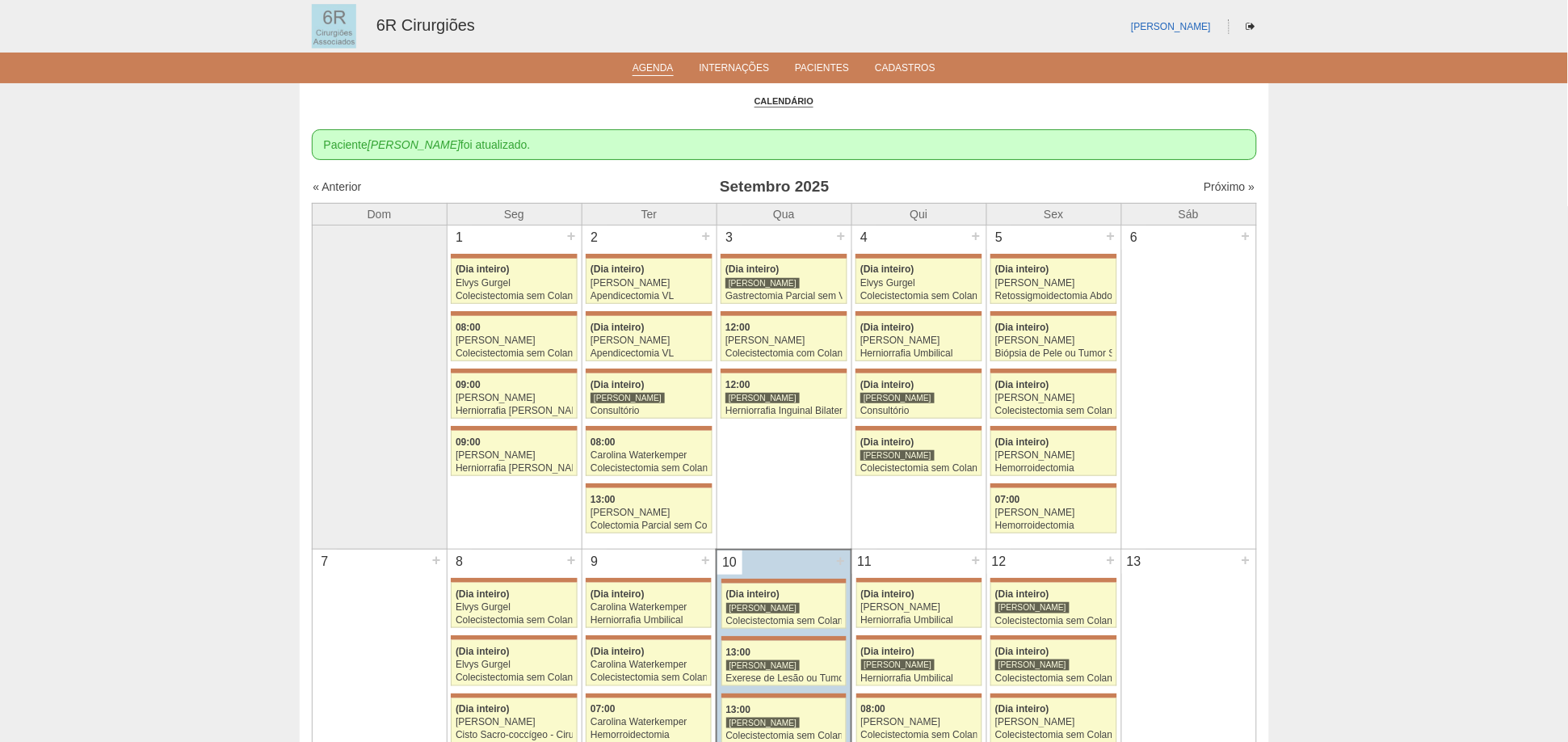
click at [1199, 149] on div "Paciente [PERSON_NAME] foi atualizado." at bounding box center [784, 144] width 946 height 31
click at [1204, 182] on link "Próximo »" at bounding box center [1230, 186] width 51 height 13
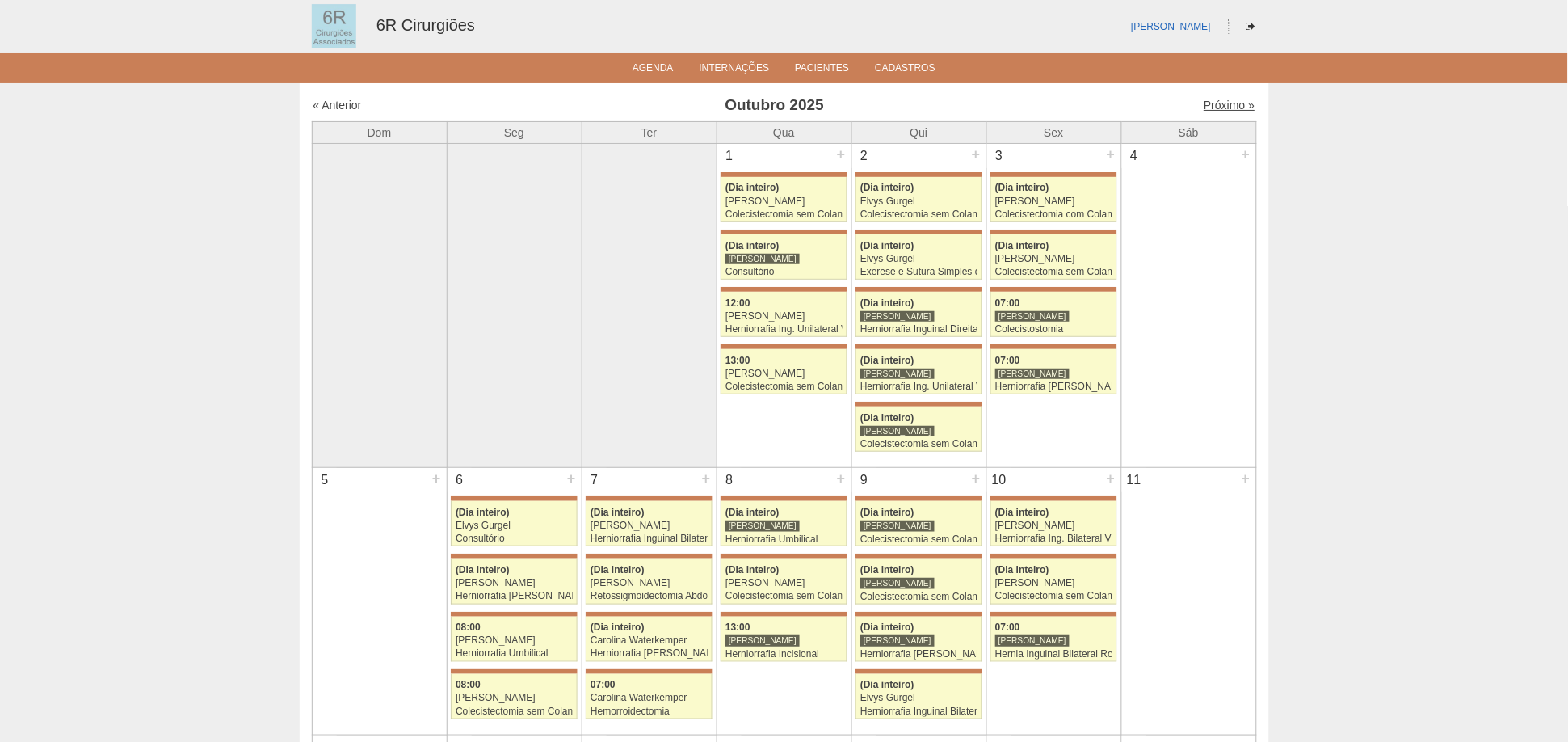
click at [1204, 100] on link "Próximo »" at bounding box center [1230, 105] width 51 height 13
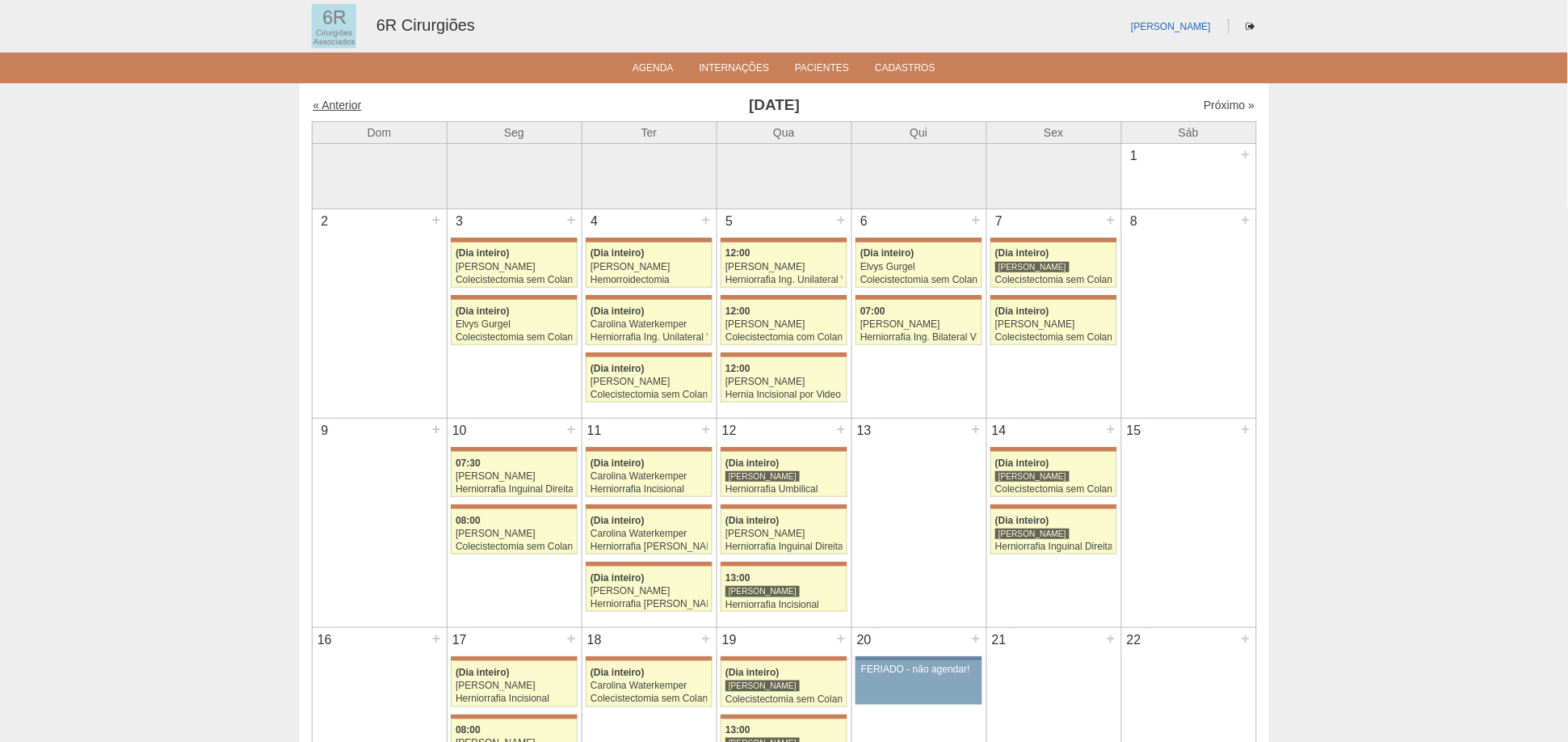
click at [341, 103] on link "« Anterior" at bounding box center [337, 105] width 48 height 13
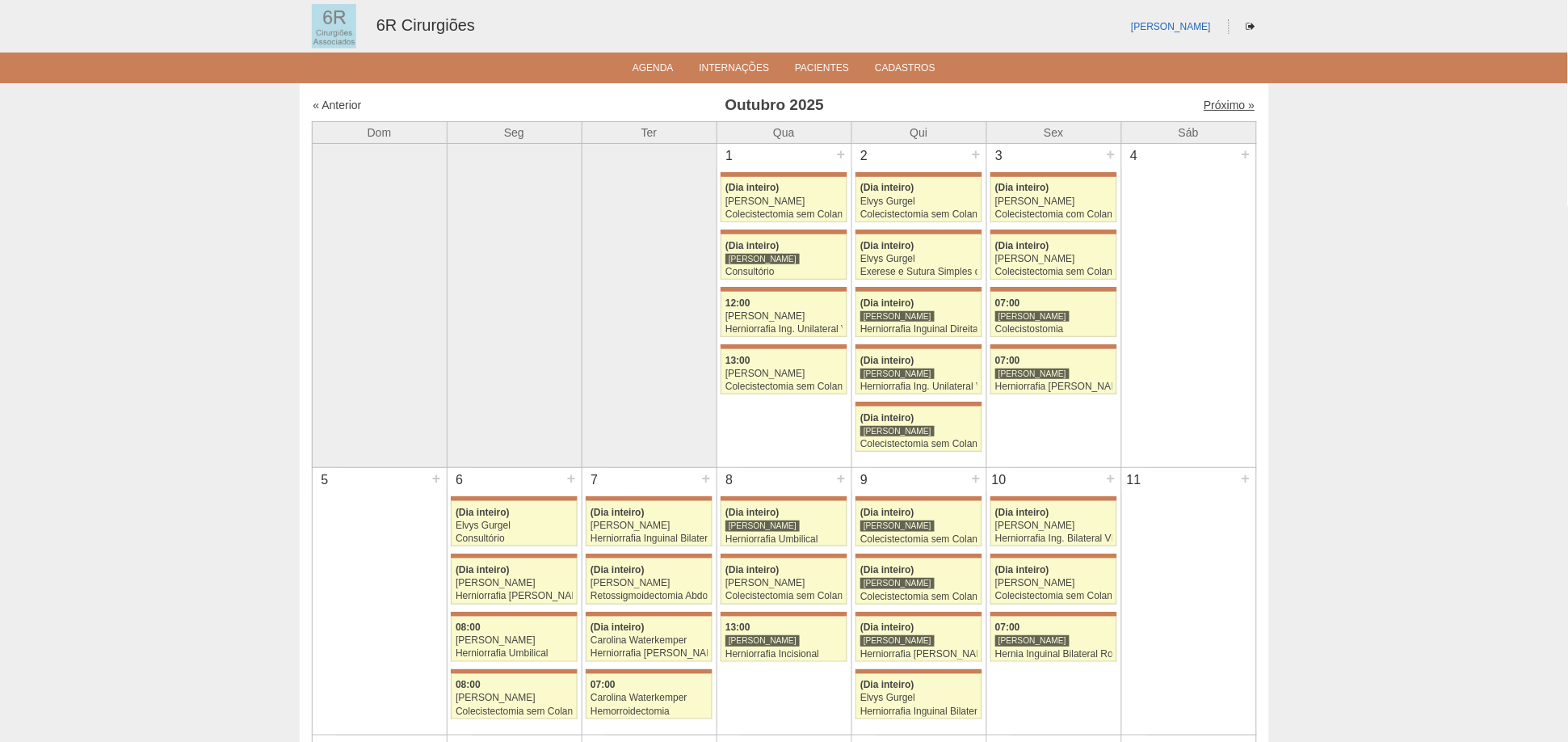
click at [1215, 105] on link "Próximo »" at bounding box center [1230, 105] width 51 height 13
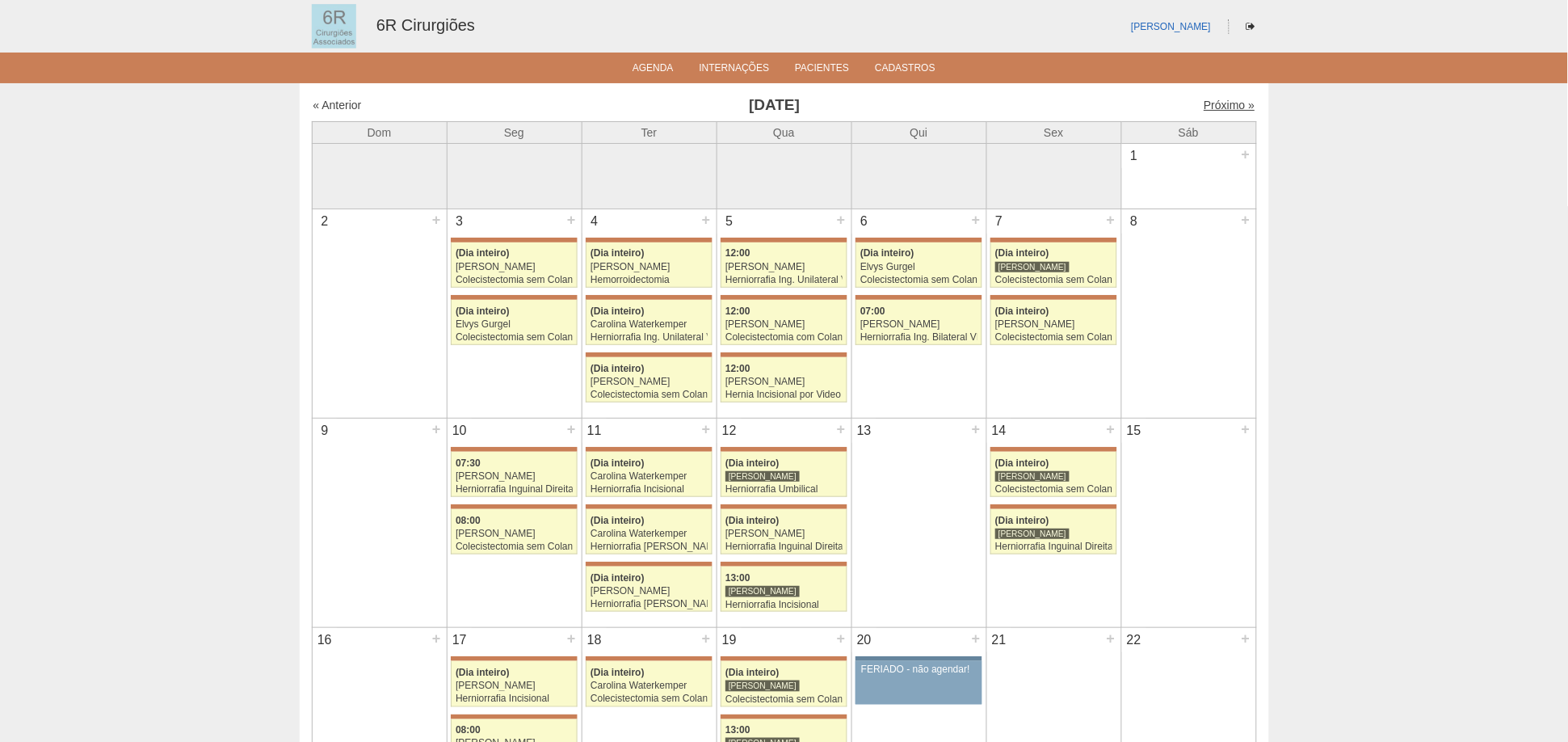
drag, startPoint x: 1224, startPoint y: 94, endPoint x: 1216, endPoint y: 102, distance: 11.3
click at [1223, 93] on div "Cirurgias « Anterior Novembro 2025 Próximo » Dom Seg Ter Qua Qui Sex Sáb" at bounding box center [784, 674] width 969 height 1183
click at [1216, 104] on link "Próximo »" at bounding box center [1230, 105] width 51 height 13
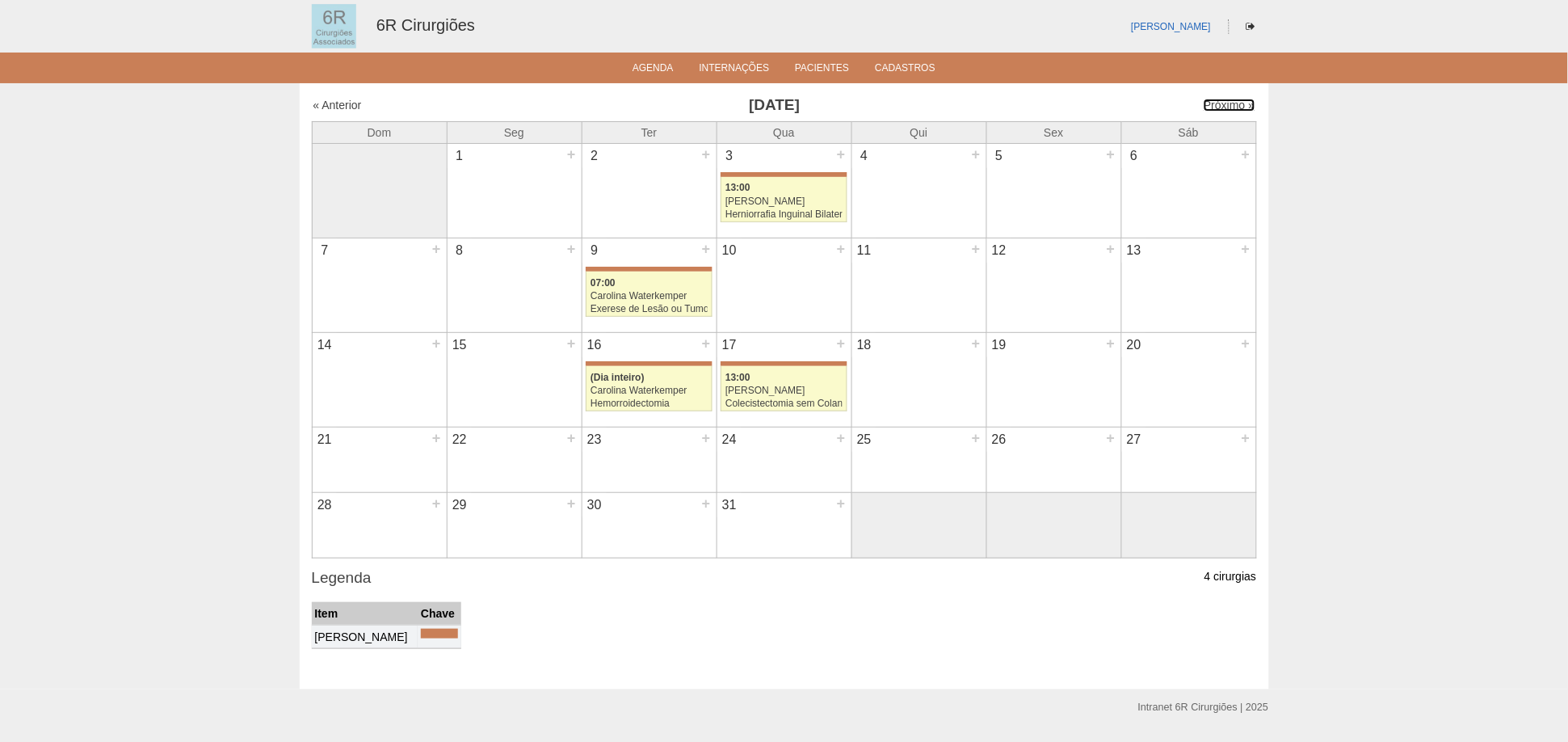
click at [1216, 104] on link "Próximo »" at bounding box center [1230, 105] width 51 height 13
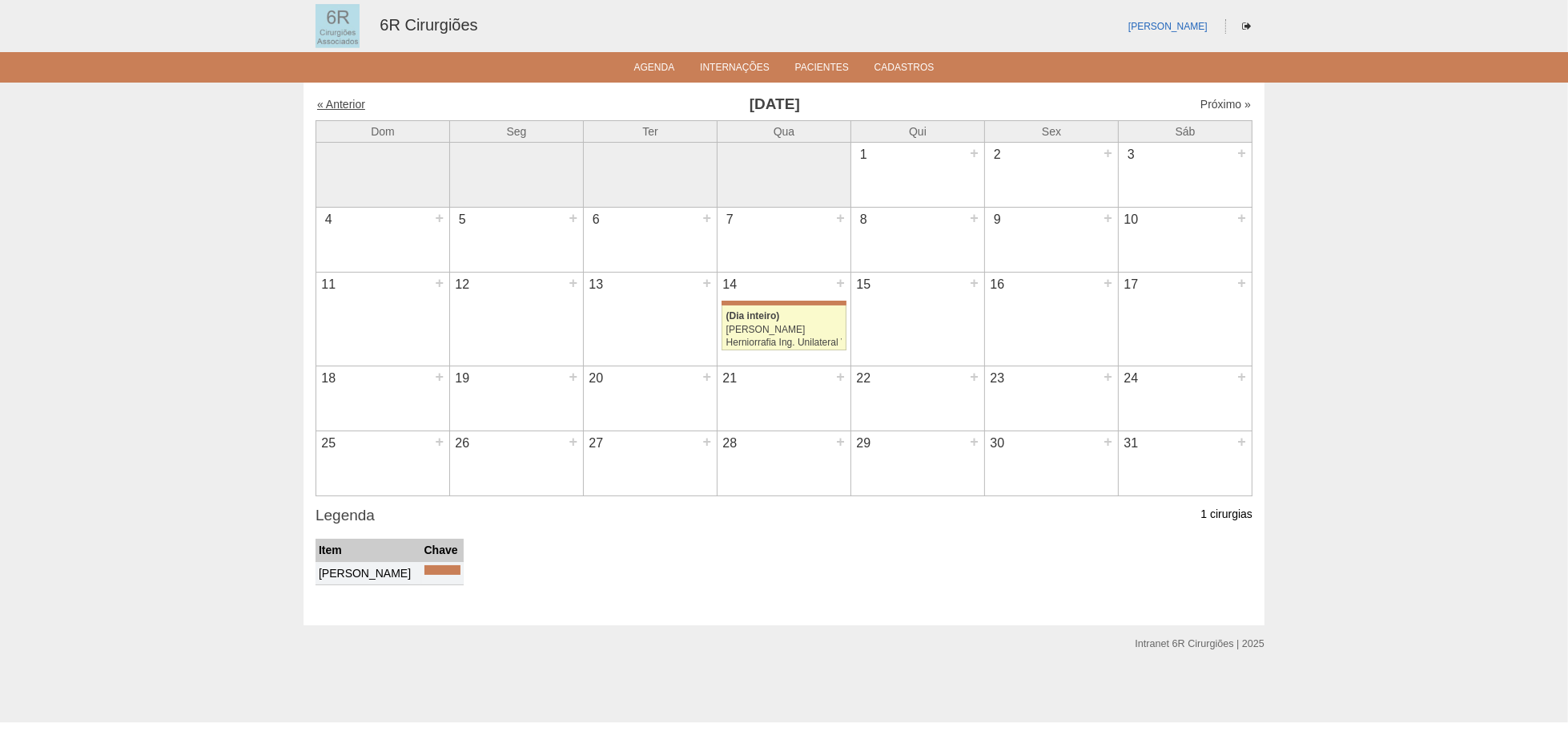
click at [349, 105] on link "« Anterior" at bounding box center [341, 104] width 48 height 13
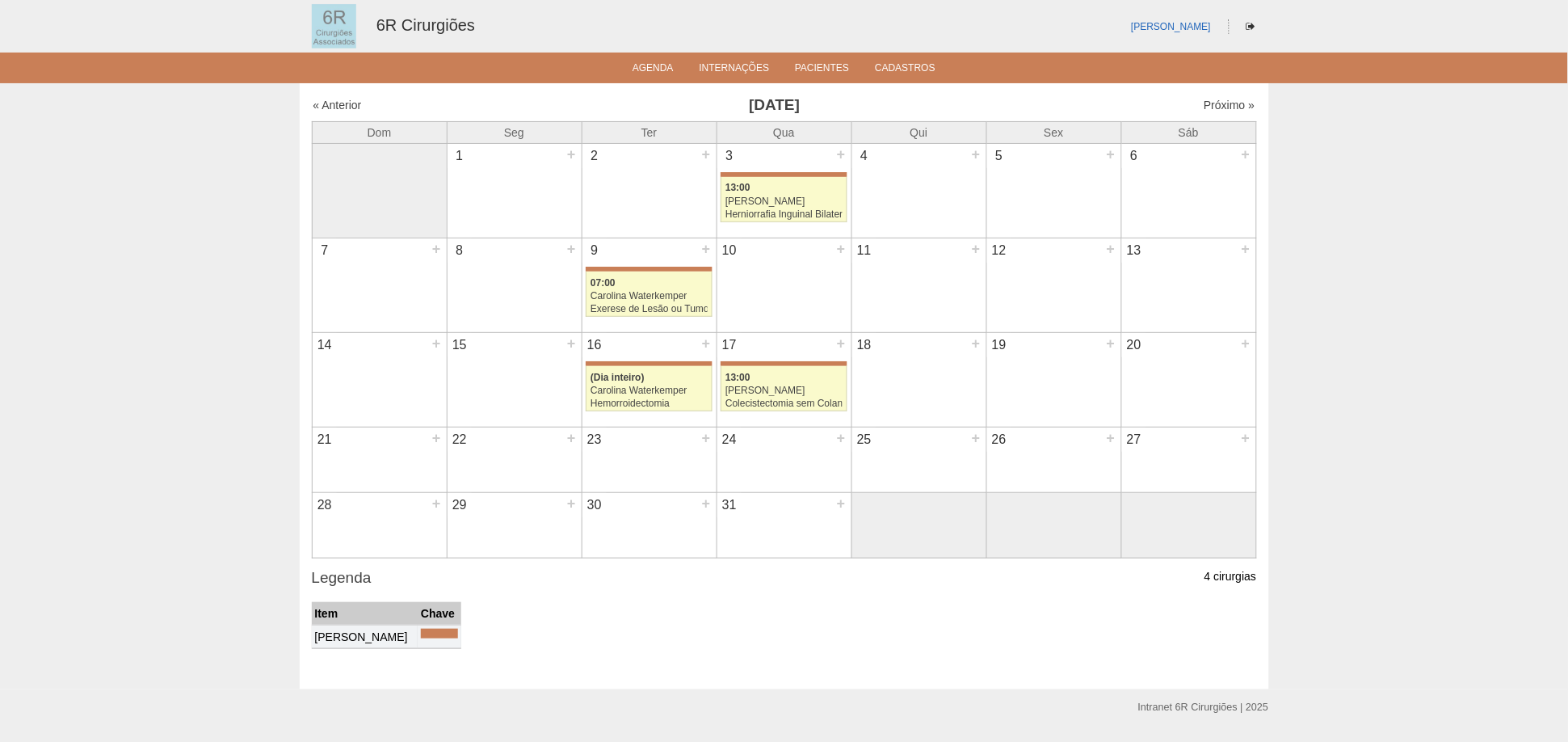
click at [970, 456] on div "25 +" at bounding box center [920, 455] width 134 height 56
click at [1190, 25] on link "[PERSON_NAME]" at bounding box center [1171, 26] width 80 height 11
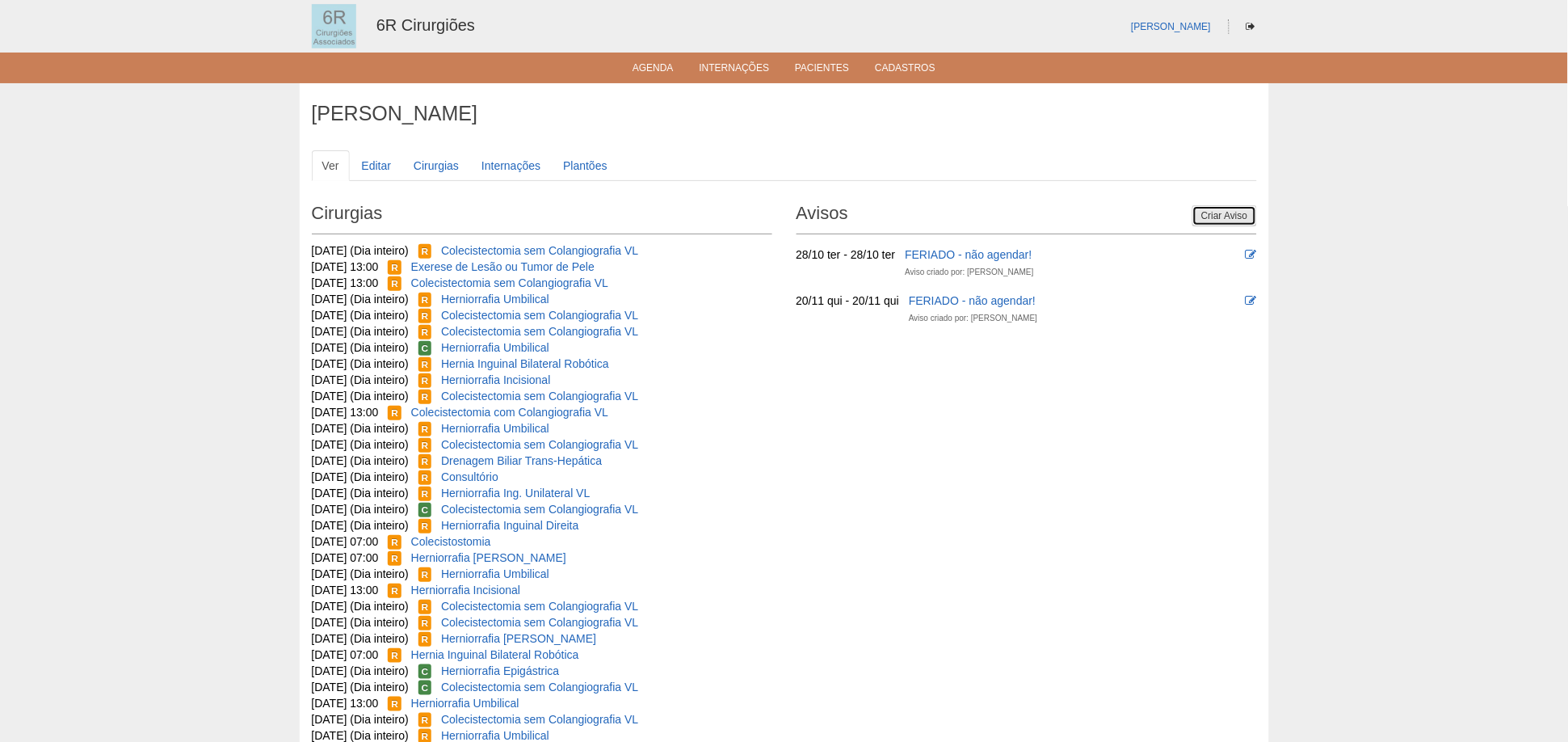
click at [1203, 224] on link "Criar Aviso" at bounding box center [1224, 215] width 64 height 21
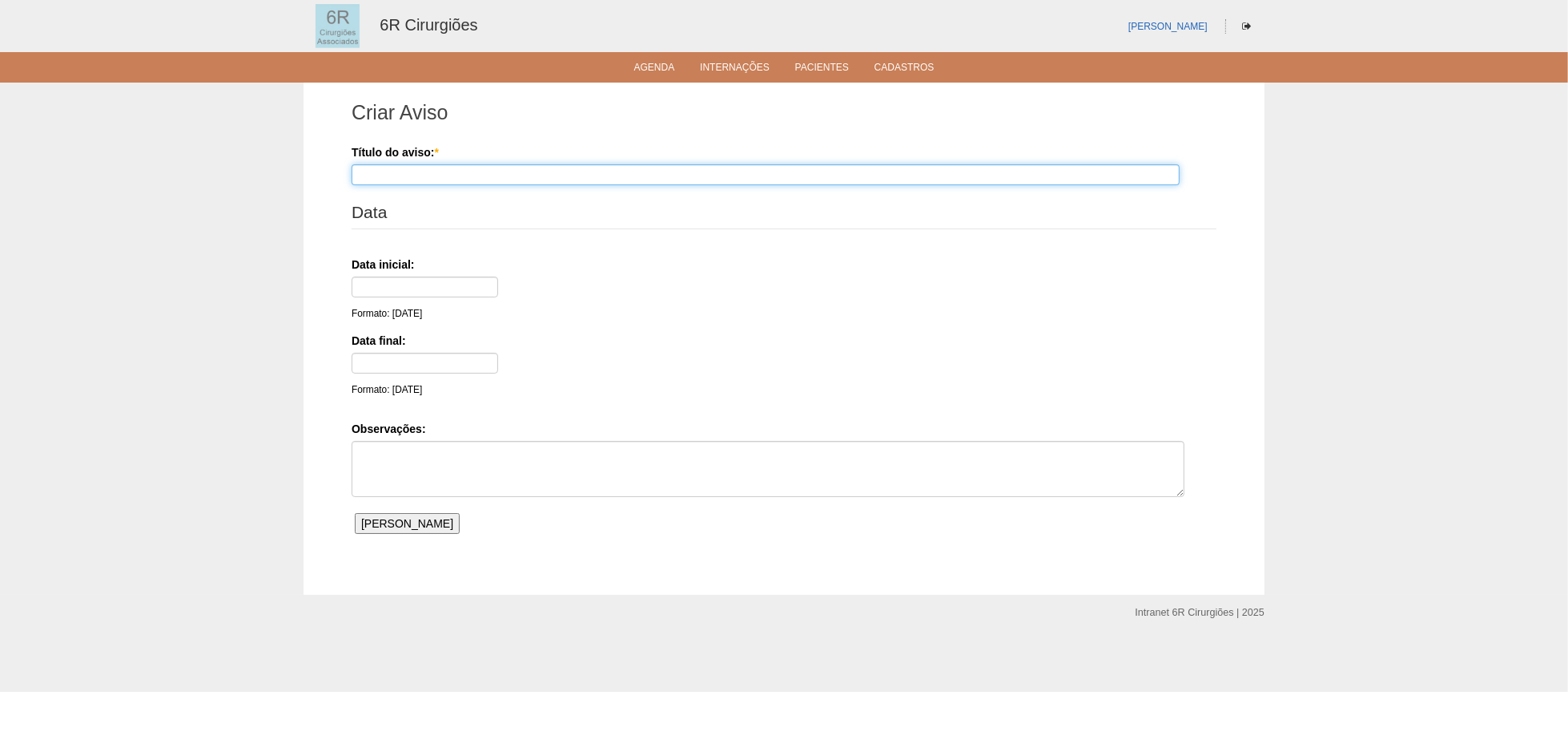
click at [410, 175] on input "Título do aviso: *" at bounding box center [766, 174] width 829 height 21
type input "f"
type input "FERIADO - não agendar"
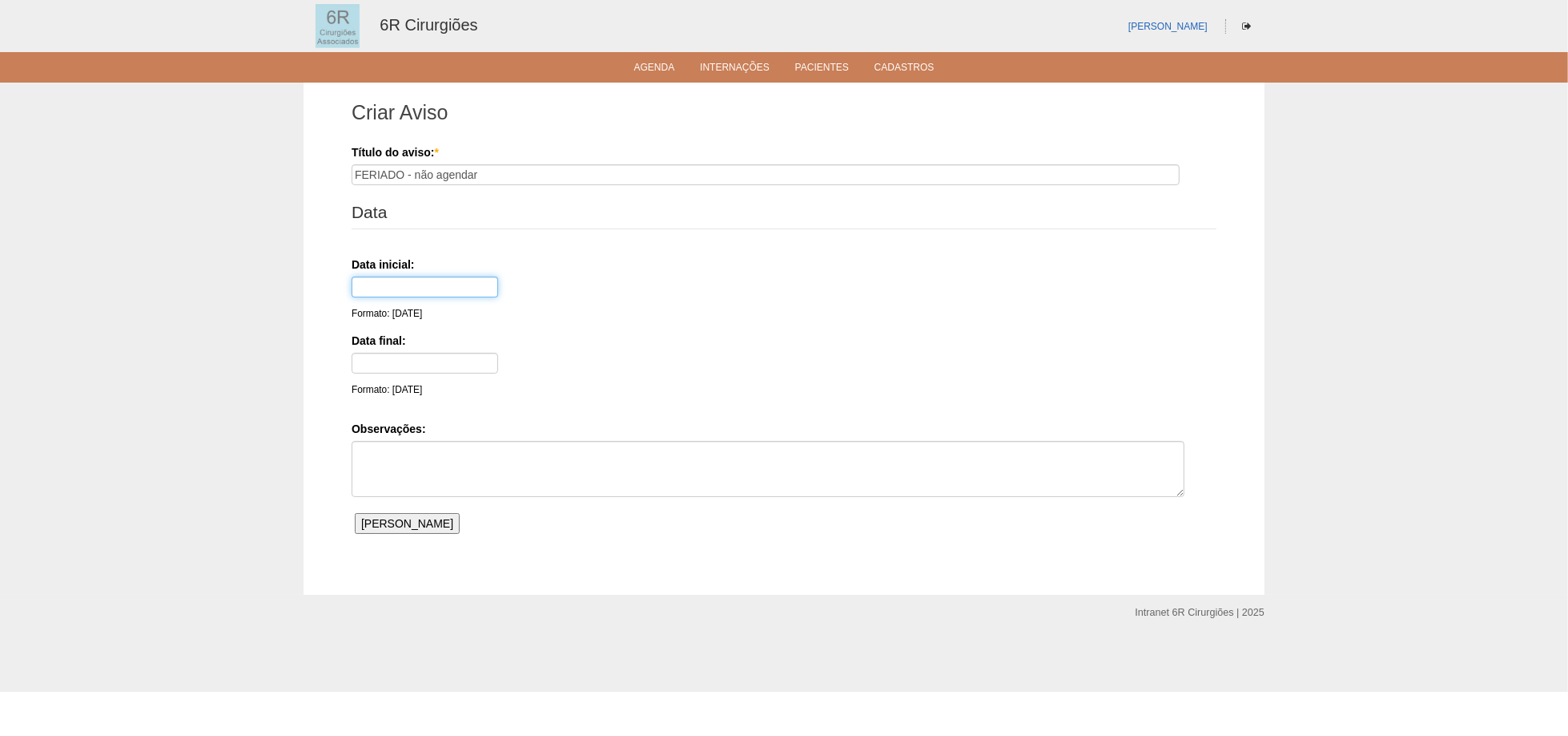
click at [398, 279] on input "text" at bounding box center [425, 286] width 147 height 21
click at [318, 301] on div "Criar Aviso Título do aviso: * FERIADO - não agendar Data Data inicial: Formato…" at bounding box center [784, 338] width 961 height 513
click at [407, 318] on div "Formato: 10/09/25" at bounding box center [427, 314] width 151 height 16
click at [442, 284] on input "text" at bounding box center [425, 286] width 147 height 21
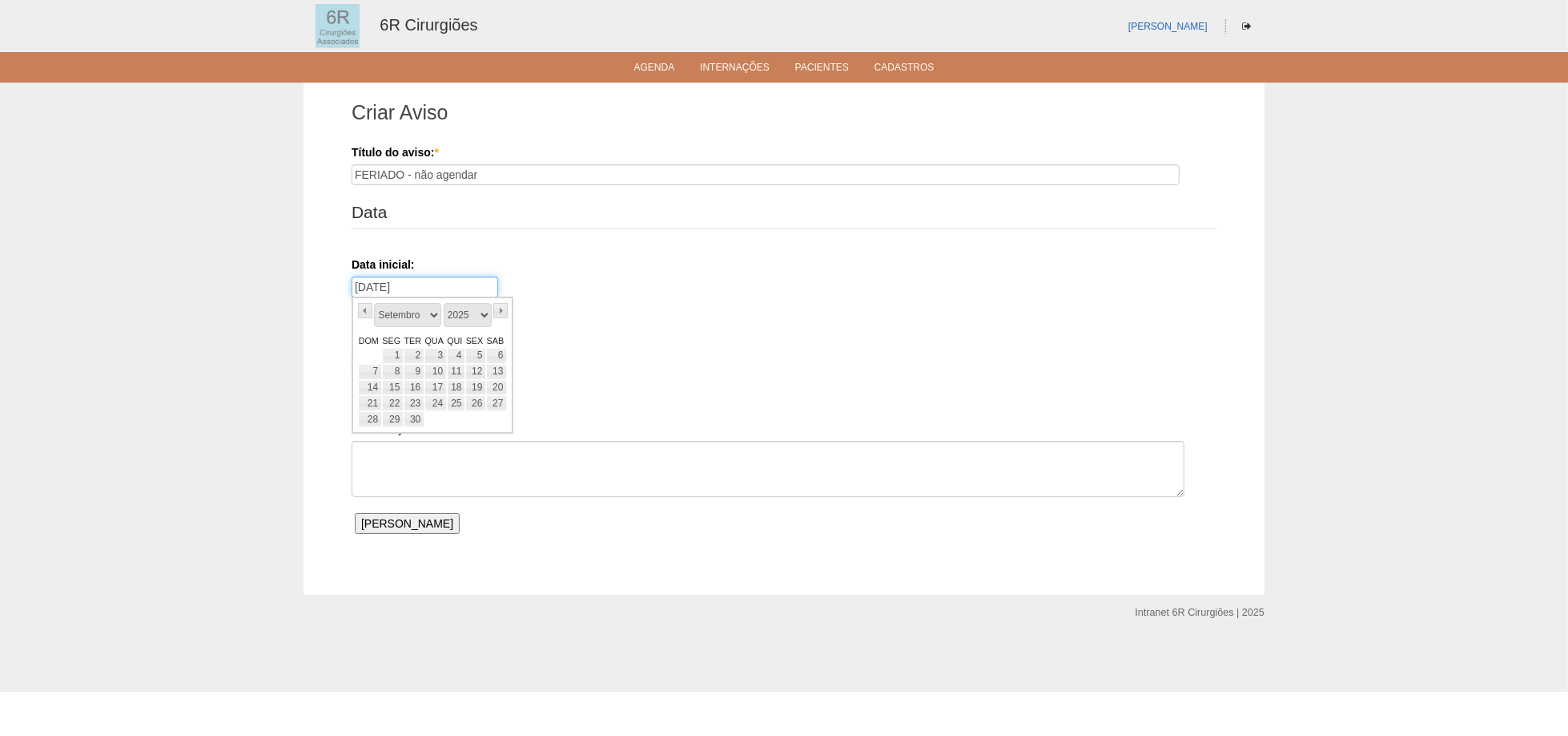
drag, startPoint x: 420, startPoint y: 283, endPoint x: 330, endPoint y: 279, distance: 90.1
click at [330, 279] on div "Criar Aviso Título do aviso: * FERIADO - não agendar Data Data inicial: 25/12/2…" at bounding box center [784, 338] width 961 height 513
type input "25/12/2025"
click at [833, 283] on div "Data inicial: 25/12/2025 Formato: 10/09/25" at bounding box center [782, 289] width 860 height 65
click at [438, 376] on div "Formato: 10/09/25" at bounding box center [427, 375] width 151 height 45
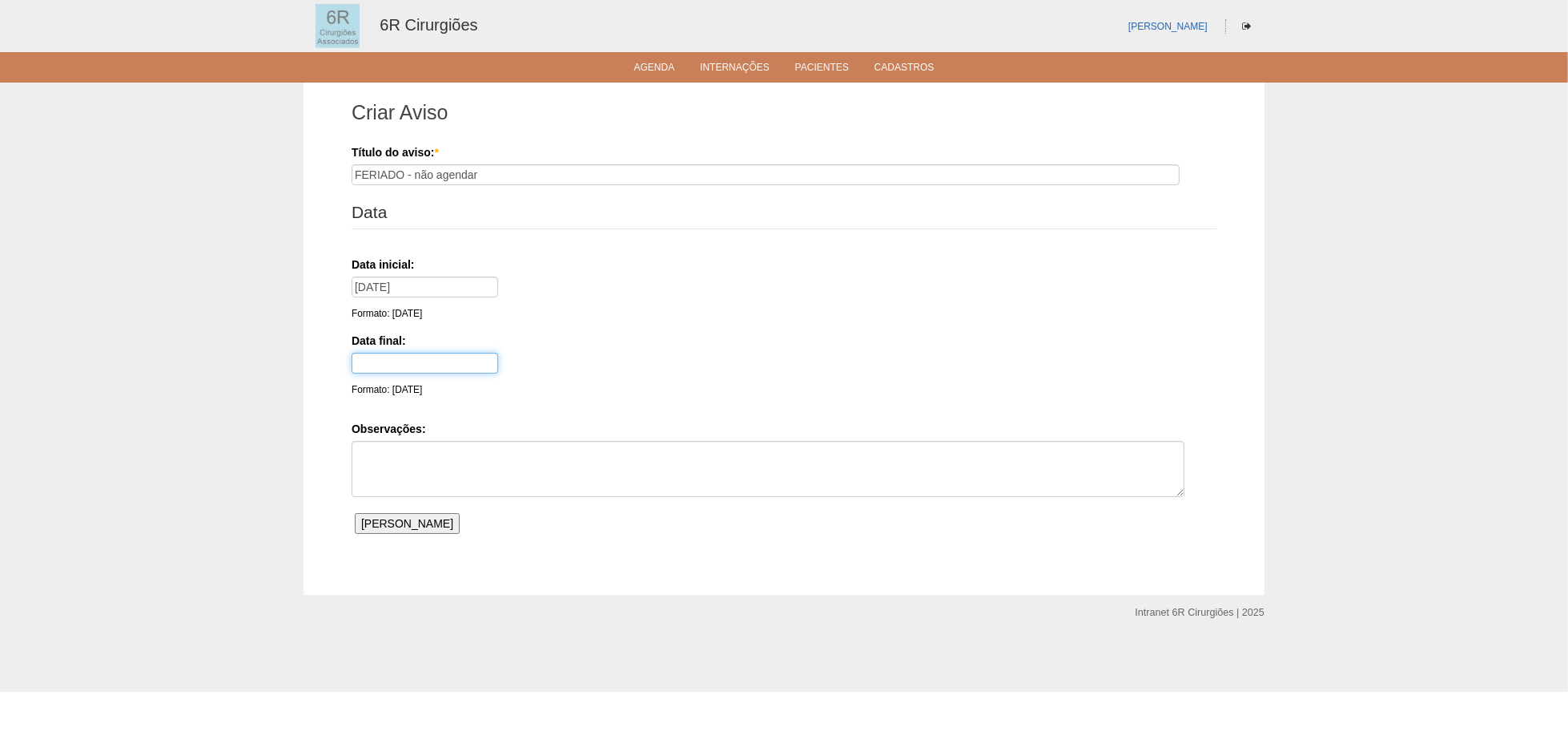
click at [451, 368] on input "text" at bounding box center [425, 363] width 147 height 21
paste input "25/12/2025"
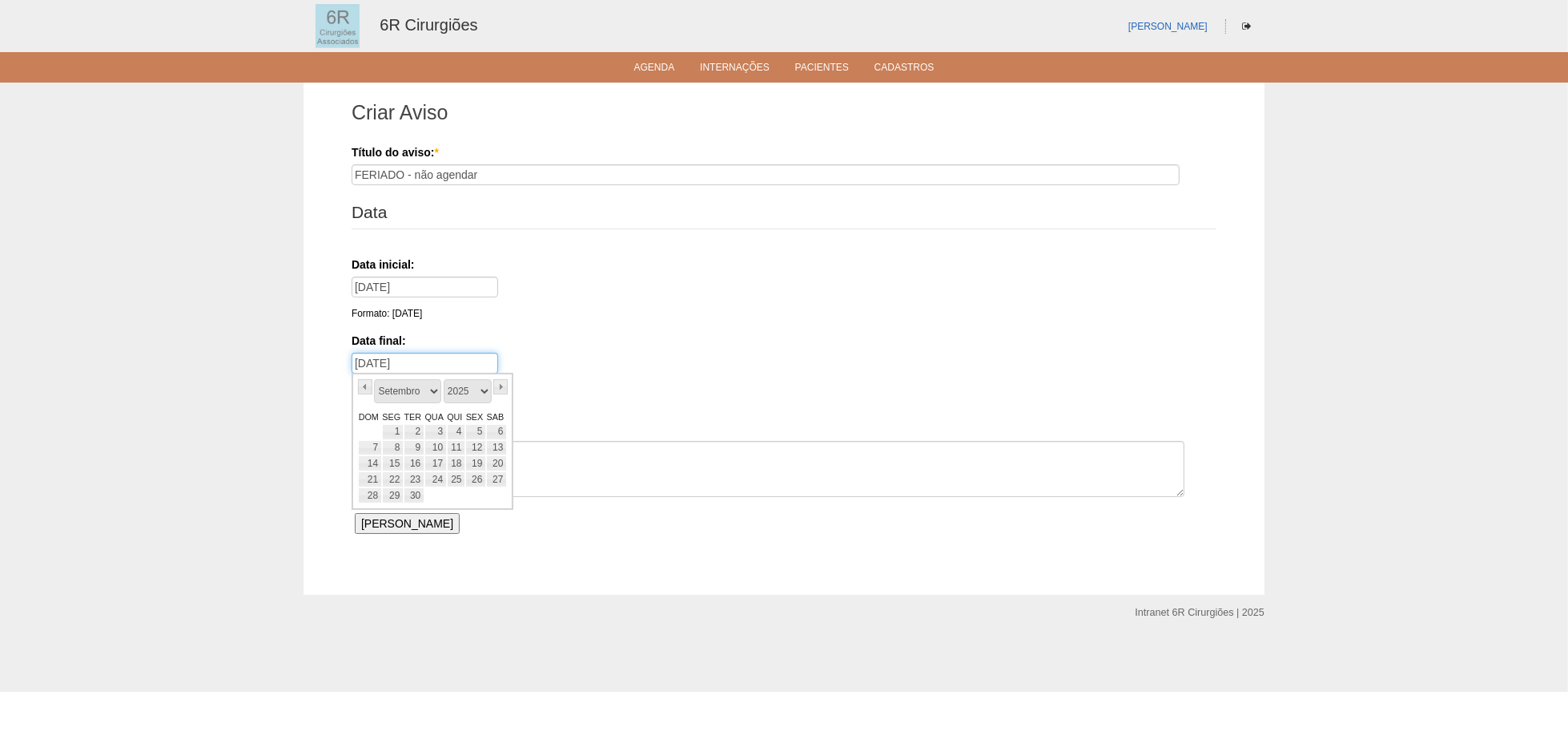
type input "25/12/2025"
click at [583, 465] on textarea "Observações:" at bounding box center [768, 468] width 833 height 56
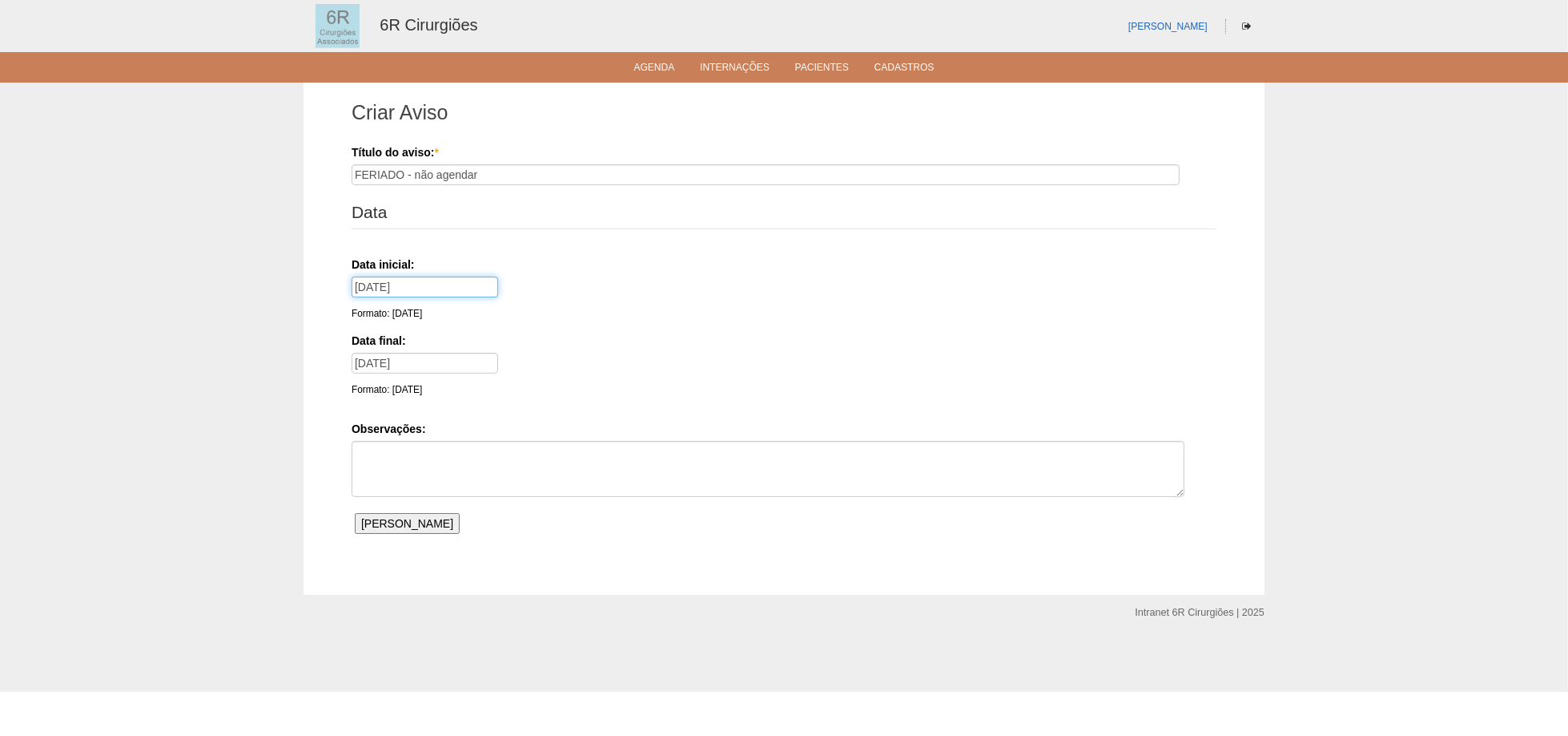
click at [396, 284] on input "25/12/2025" at bounding box center [425, 286] width 147 height 21
type input "25/12/25"
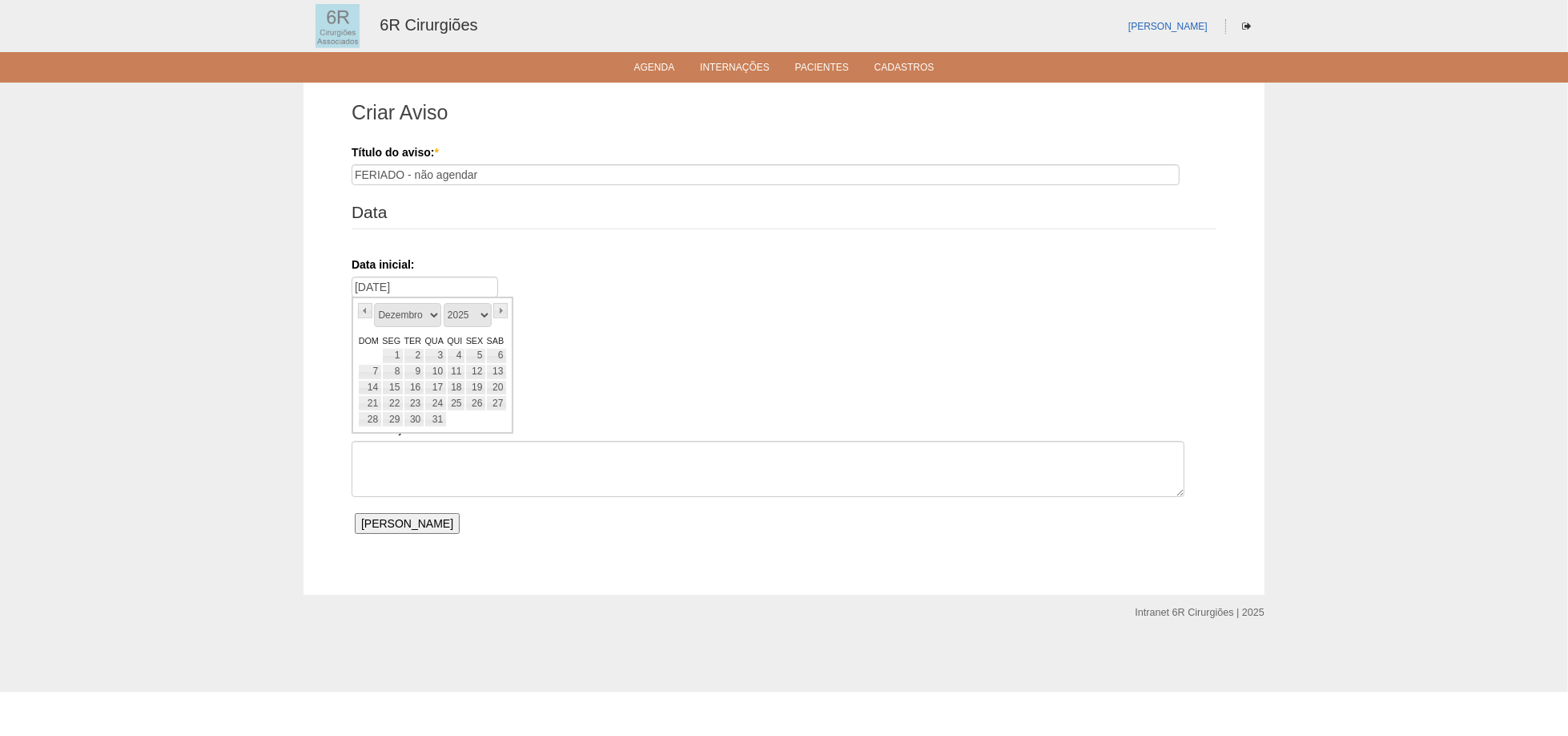
click at [760, 373] on div "Data final: 25/12/2025 Formato: 10/09/25" at bounding box center [782, 365] width 860 height 65
click at [396, 363] on input "25/12/2025" at bounding box center [425, 363] width 147 height 21
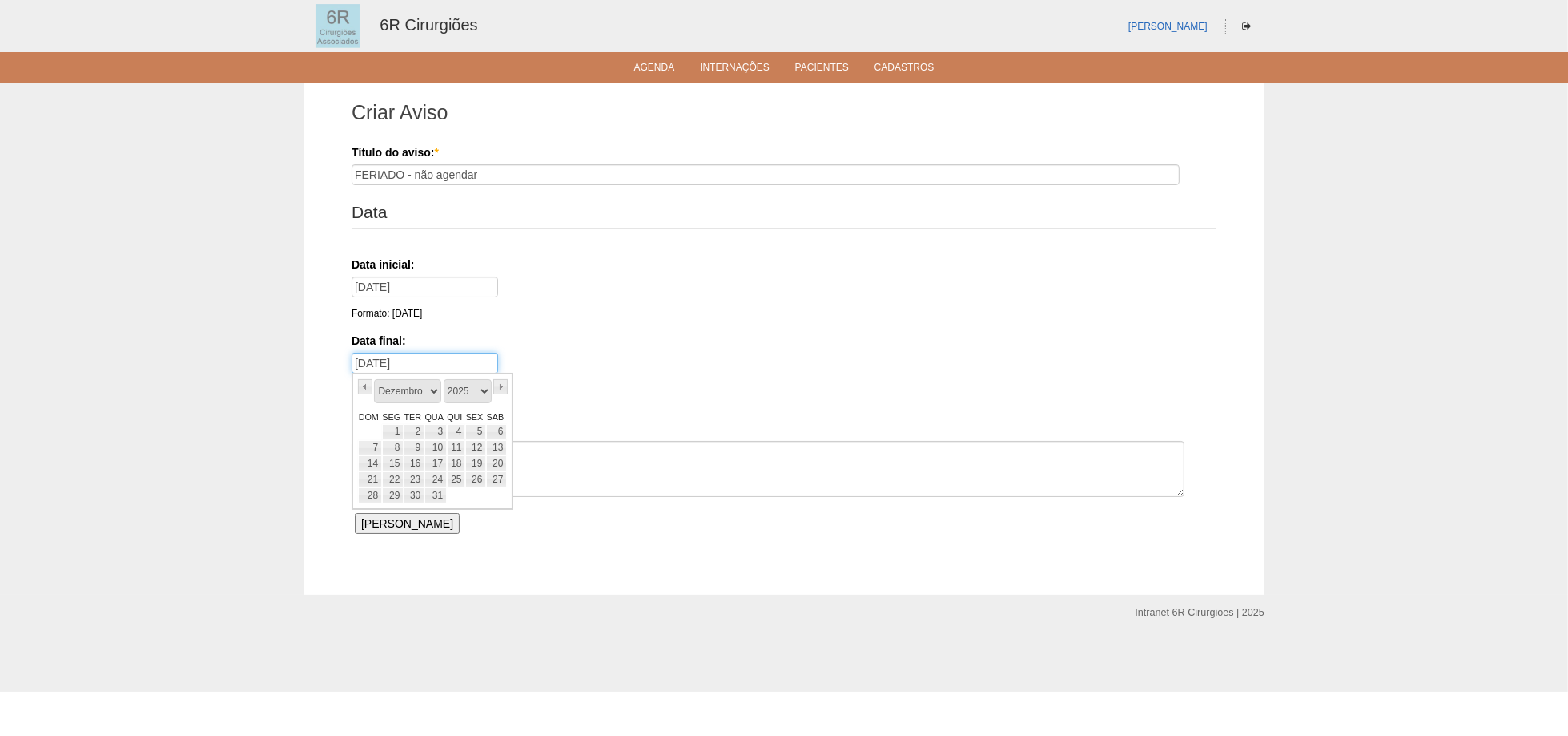
type input "25/12/25"
click at [725, 466] on textarea "Observações:" at bounding box center [768, 468] width 833 height 56
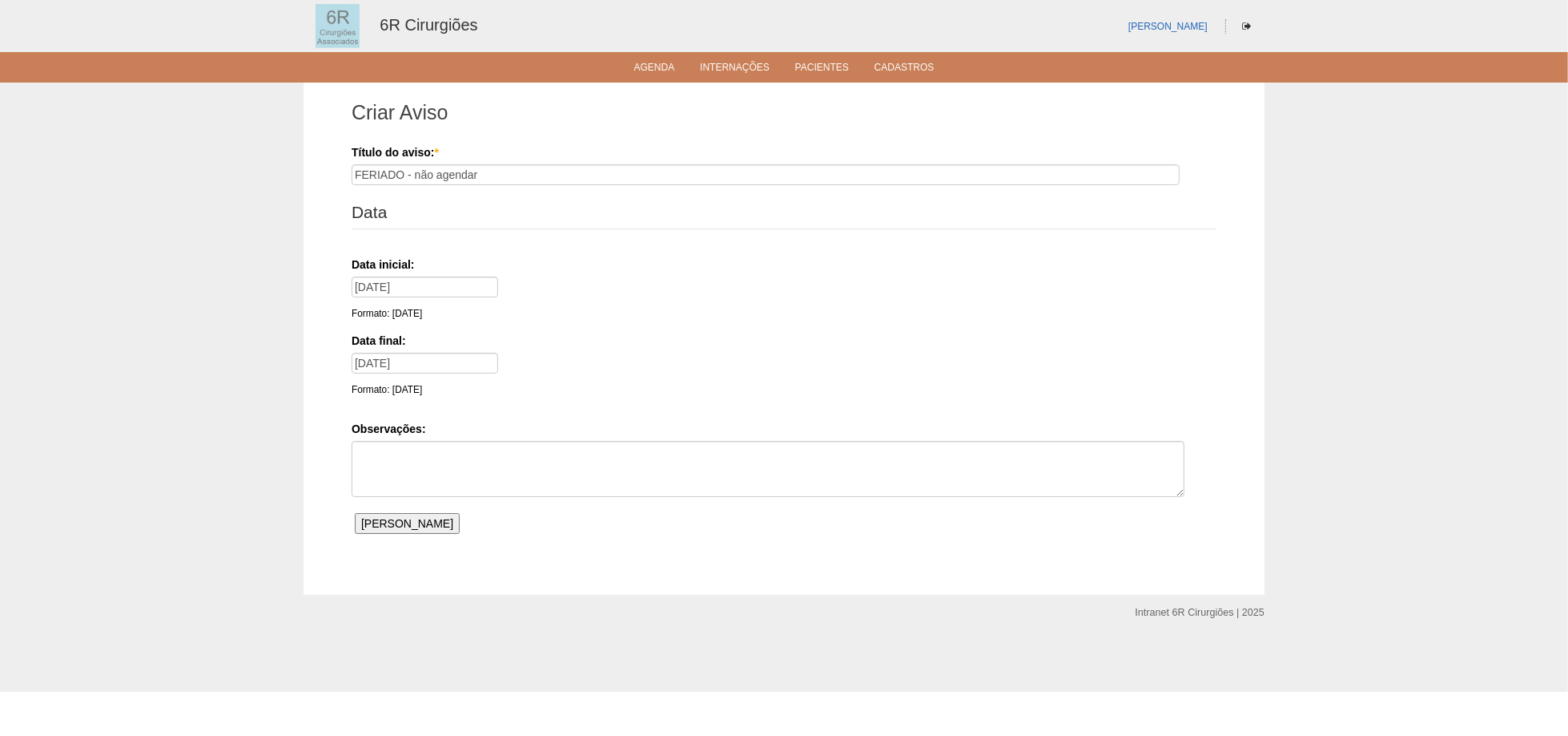
click at [372, 521] on input "Salvar Aviso" at bounding box center [406, 522] width 105 height 21
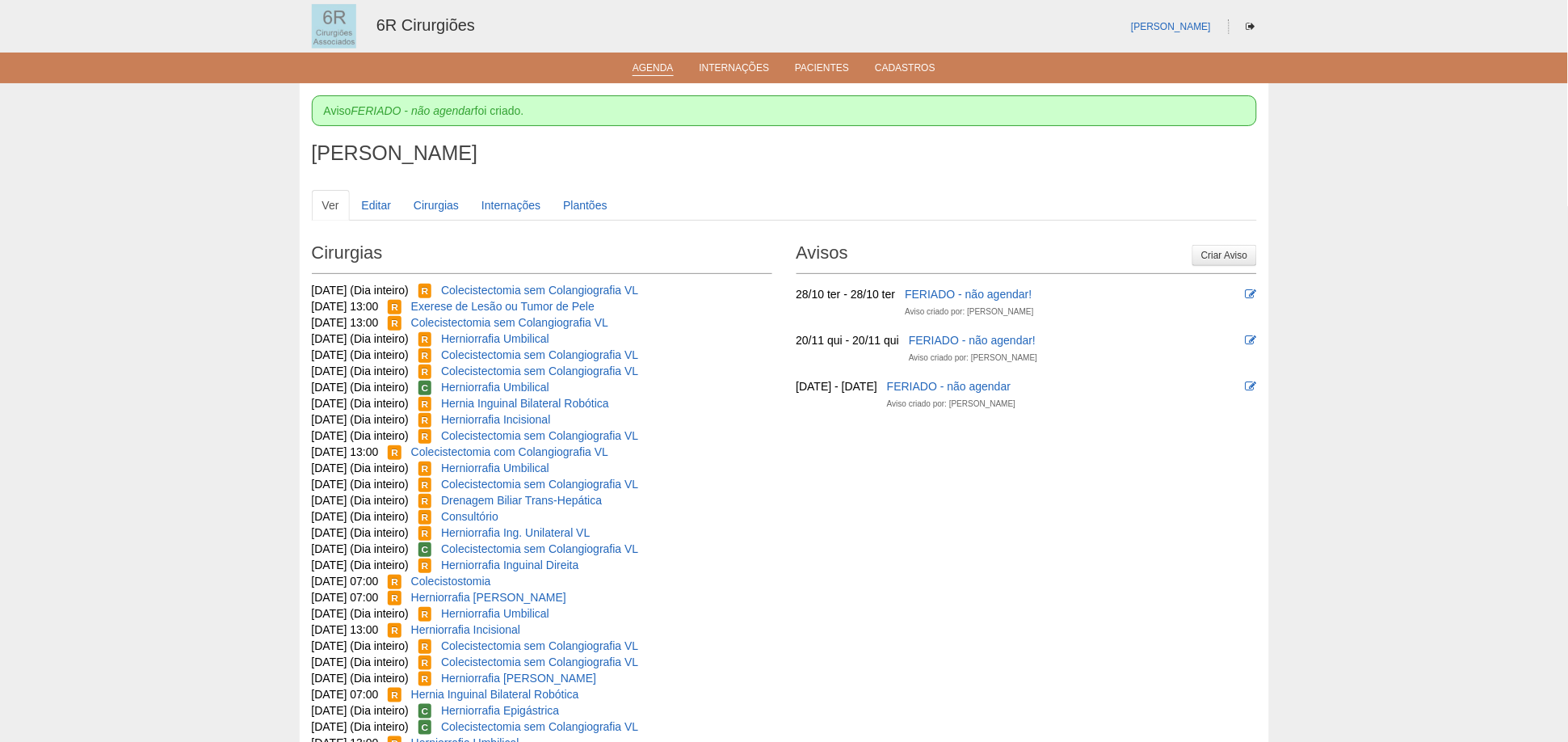
click at [663, 70] on link "Agenda" at bounding box center [653, 69] width 41 height 14
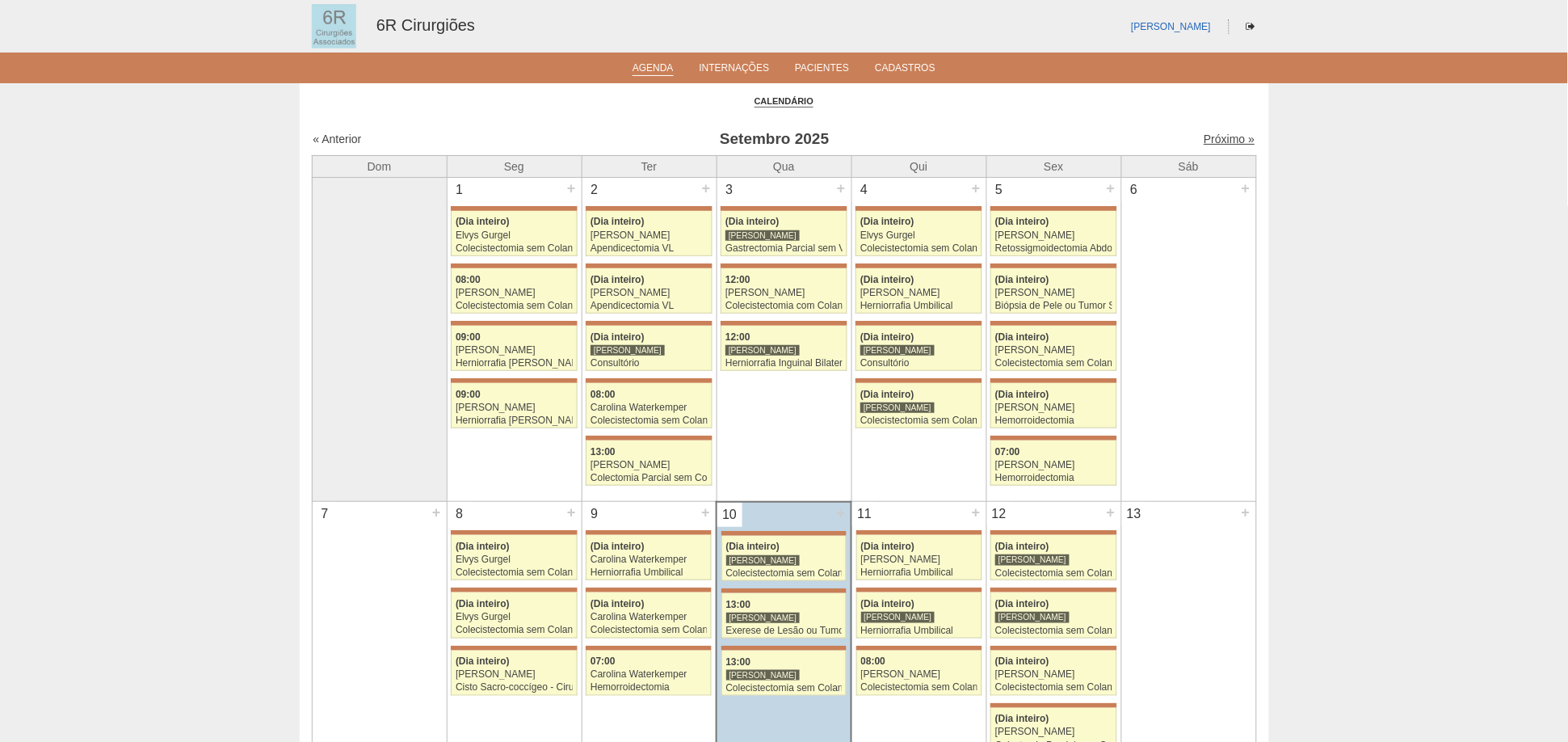
click at [1220, 139] on link "Próximo »" at bounding box center [1230, 138] width 51 height 13
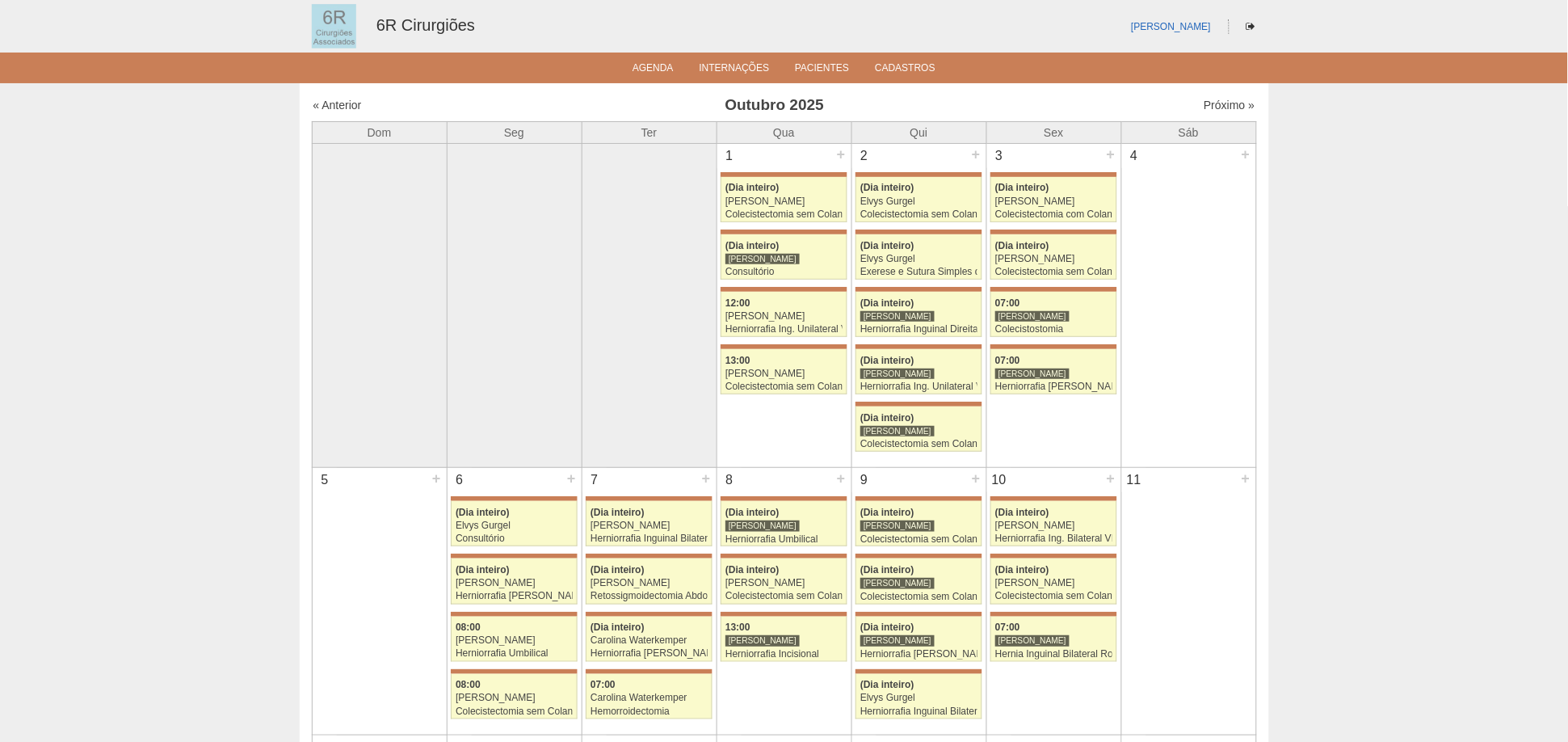
click at [1221, 113] on div "« Anterior [DATE] Próximo »" at bounding box center [784, 109] width 946 height 26
click at [1218, 101] on link "Próximo »" at bounding box center [1230, 105] width 51 height 13
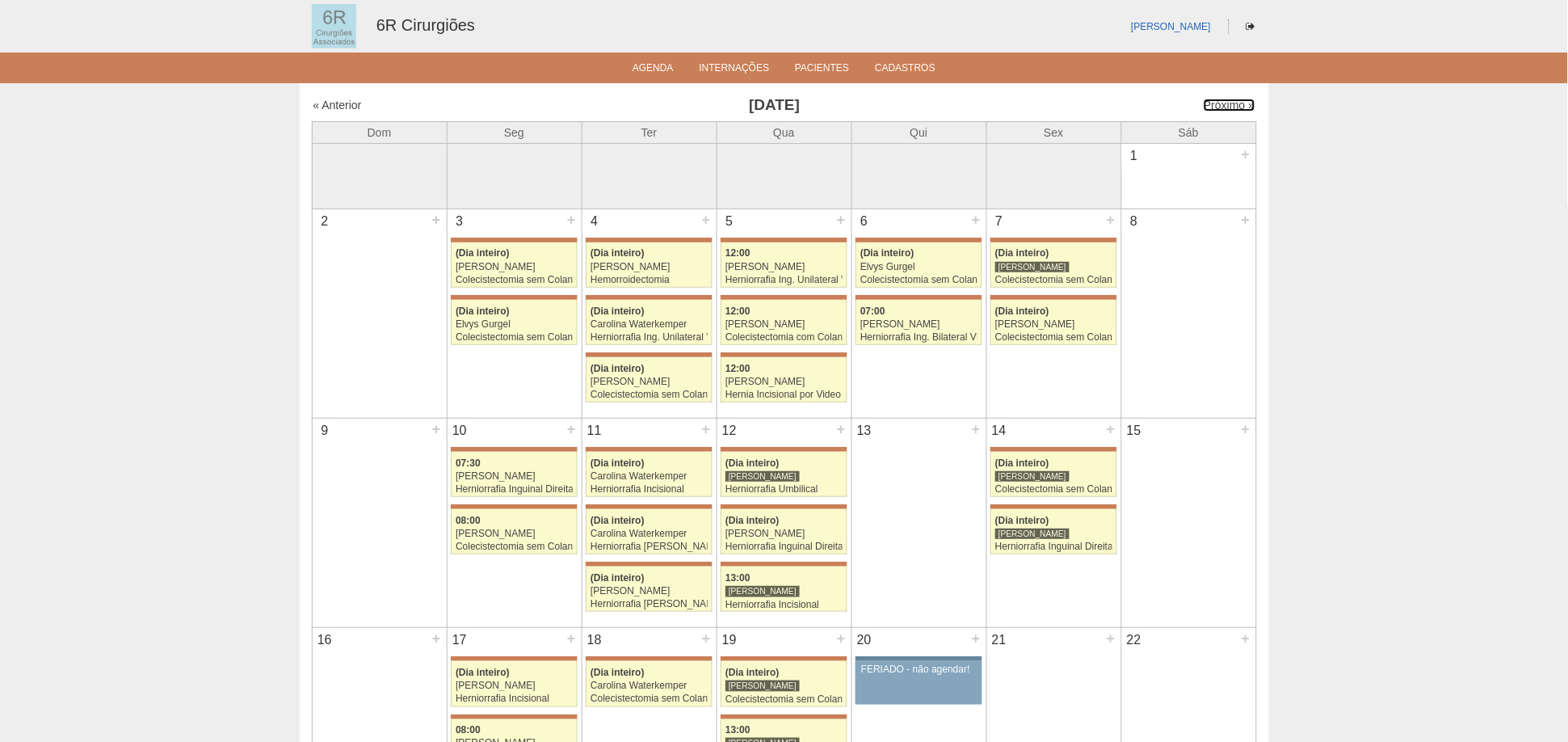
click at [1222, 104] on link "Próximo »" at bounding box center [1230, 105] width 51 height 13
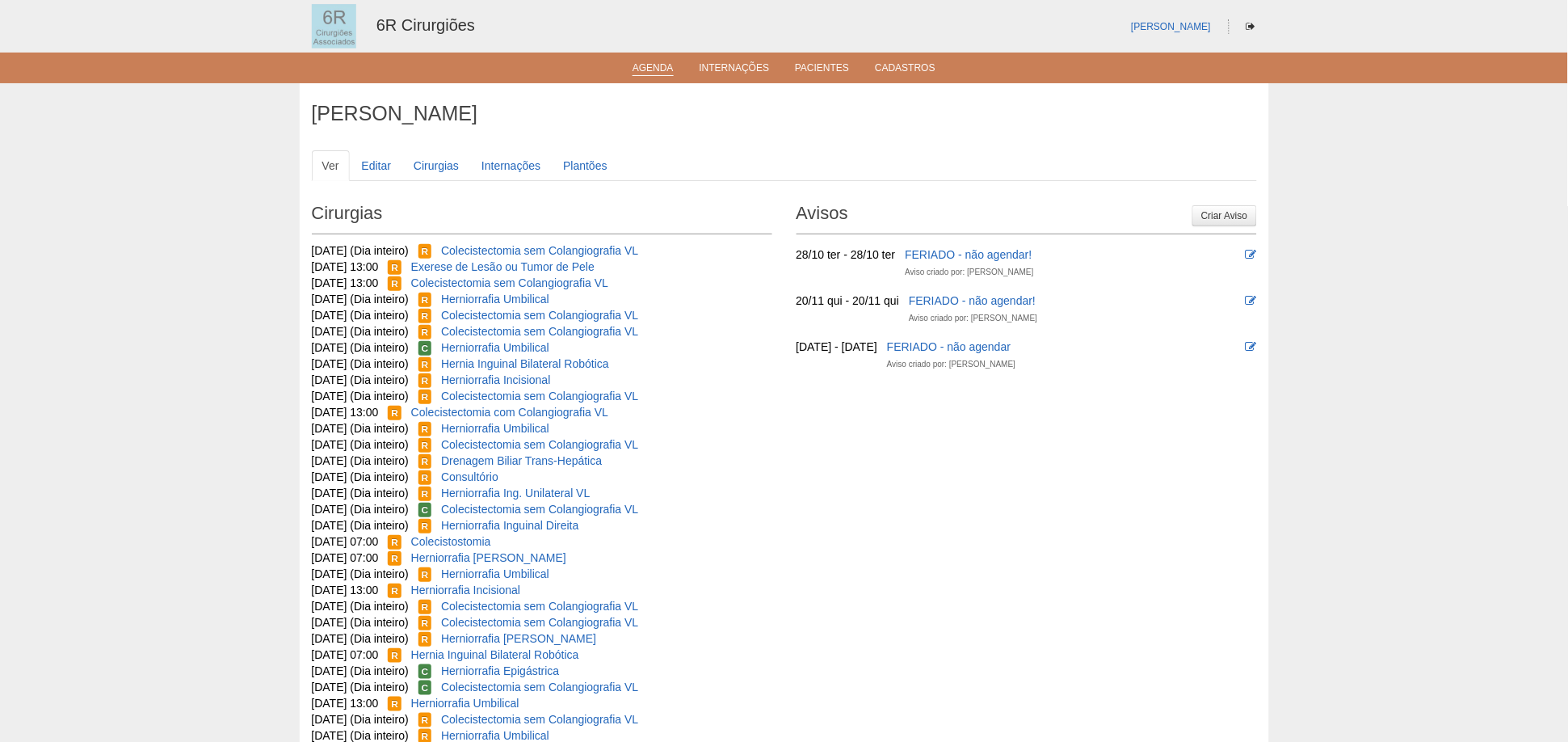
click at [625, 67] on li "Agenda" at bounding box center [653, 66] width 64 height 13
click at [646, 67] on link "Agenda" at bounding box center [653, 69] width 41 height 14
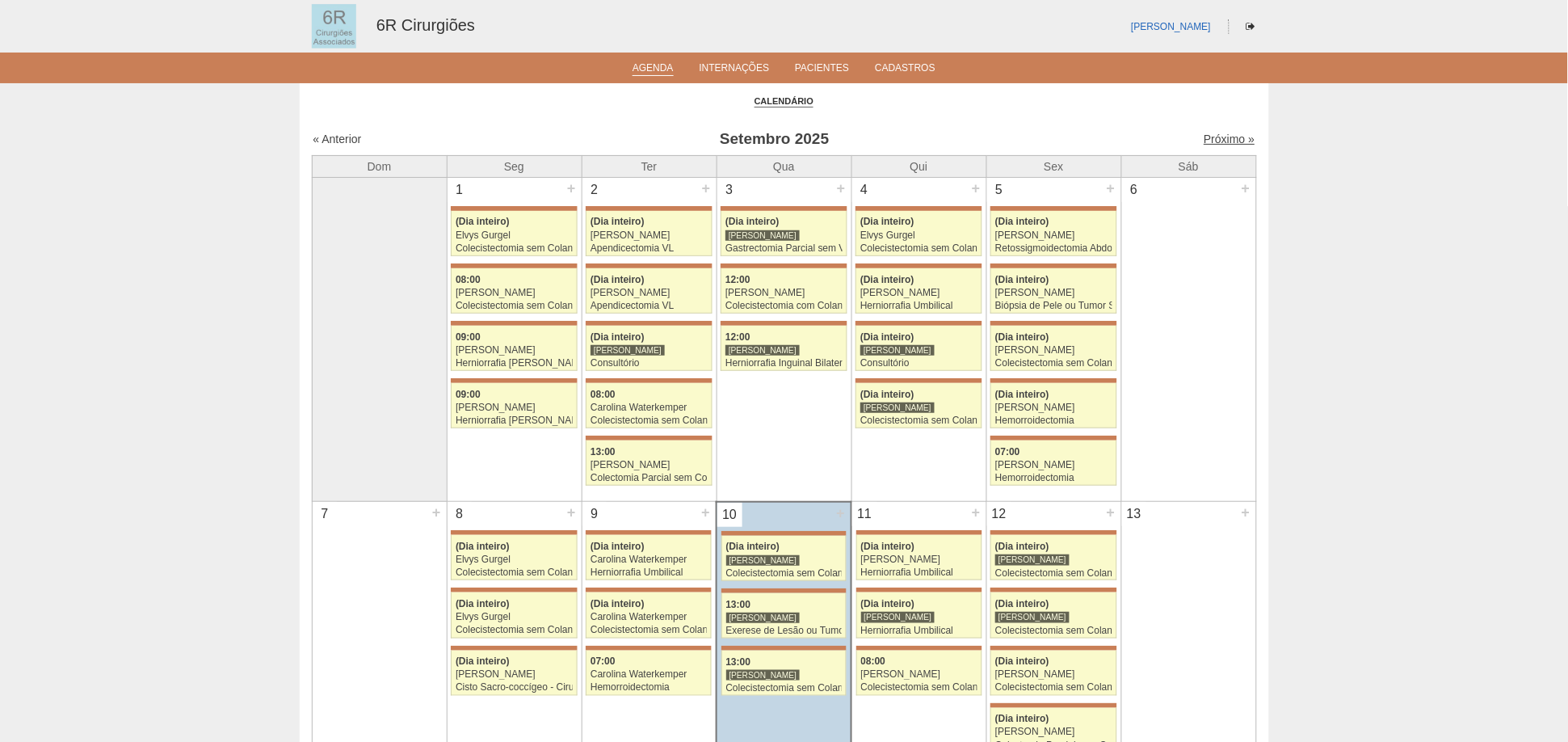
click at [1209, 132] on link "Próximo »" at bounding box center [1230, 138] width 51 height 13
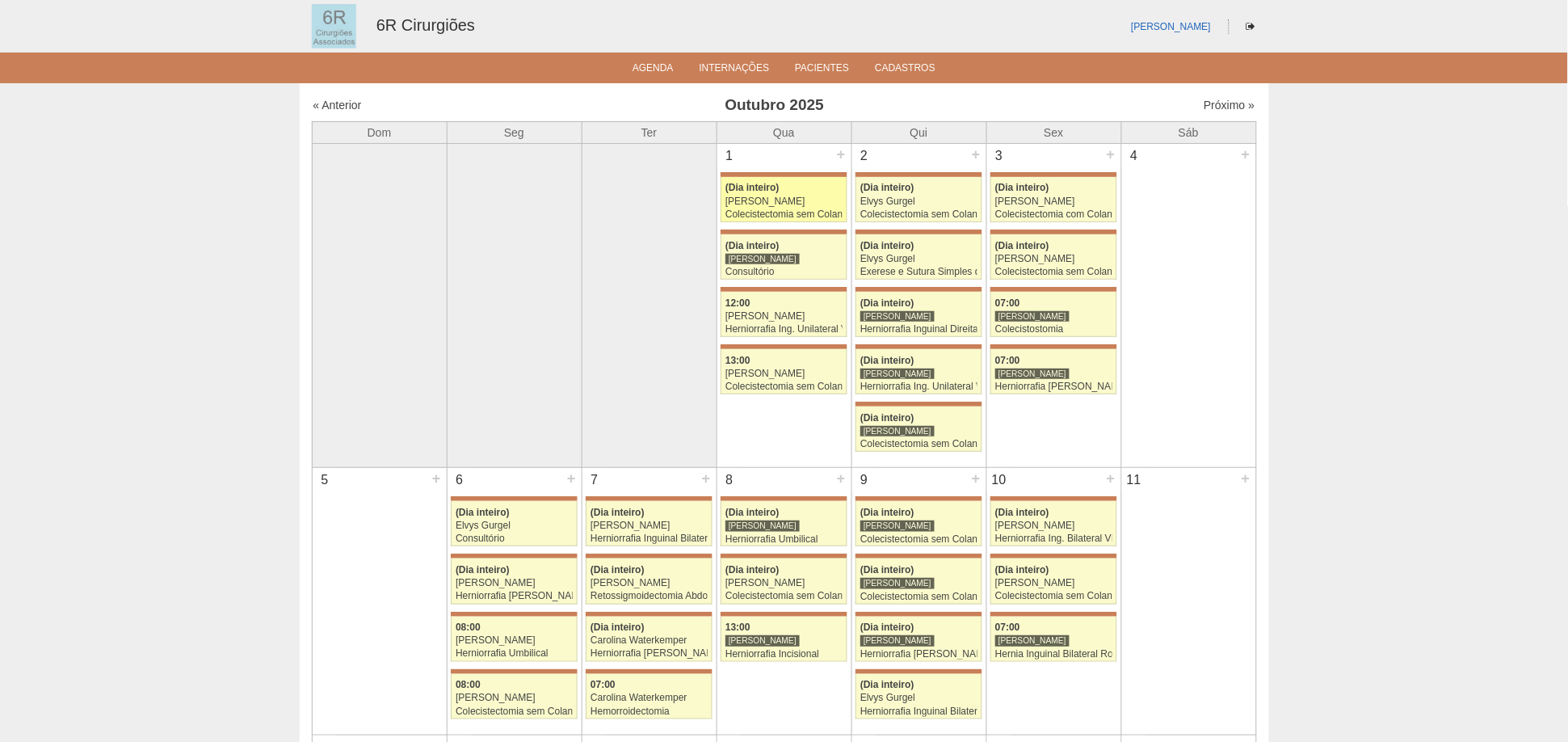
click at [783, 197] on div "[PERSON_NAME]" at bounding box center [784, 202] width 118 height 11
click at [749, 269] on div "Consultório" at bounding box center [784, 272] width 118 height 11
click at [800, 327] on div "Herniorrafia Ing. Unilateral VL" at bounding box center [784, 329] width 118 height 11
click at [794, 372] on div "[PERSON_NAME]" at bounding box center [784, 373] width 118 height 11
click at [339, 106] on link "« Anterior" at bounding box center [337, 105] width 48 height 13
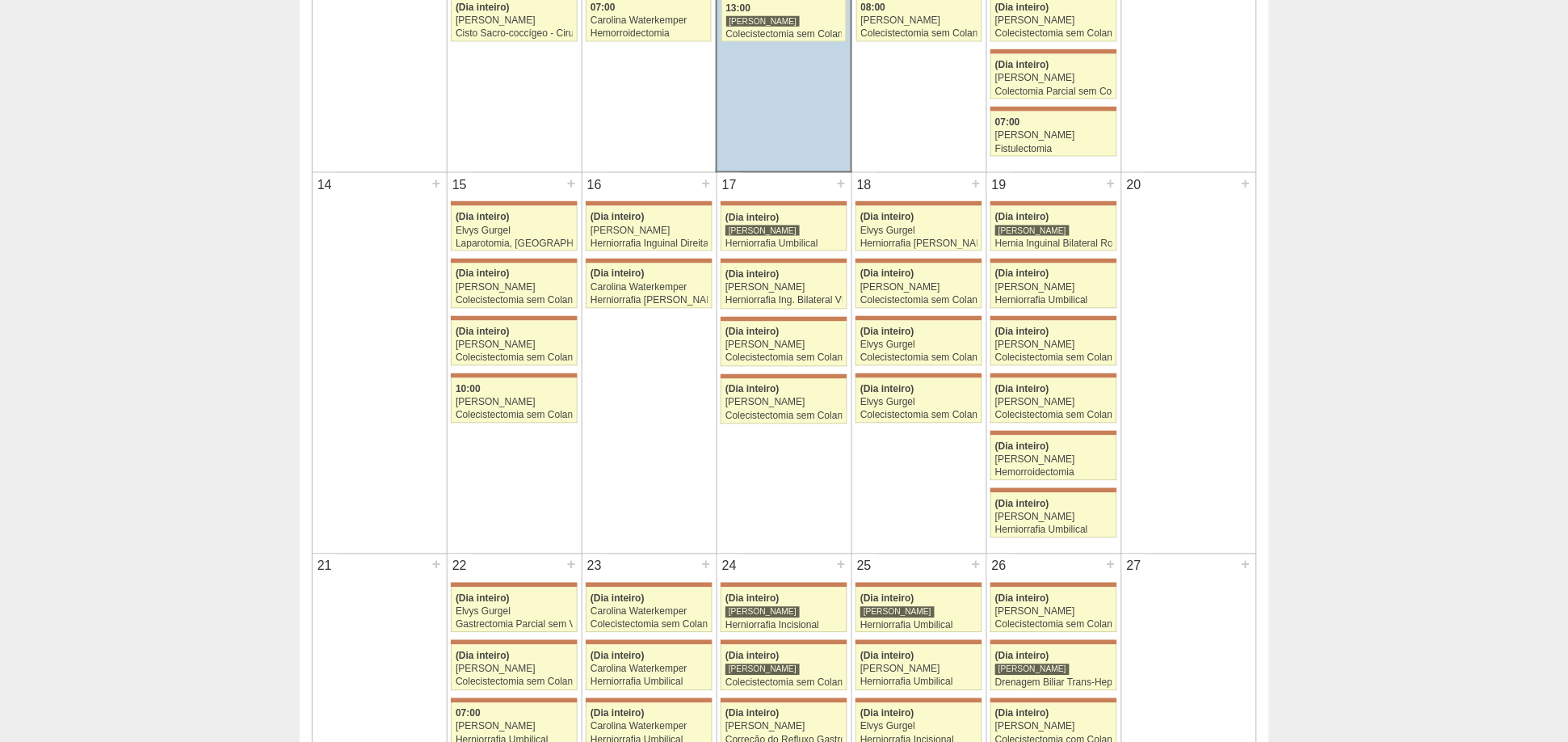
scroll to position [627, 0]
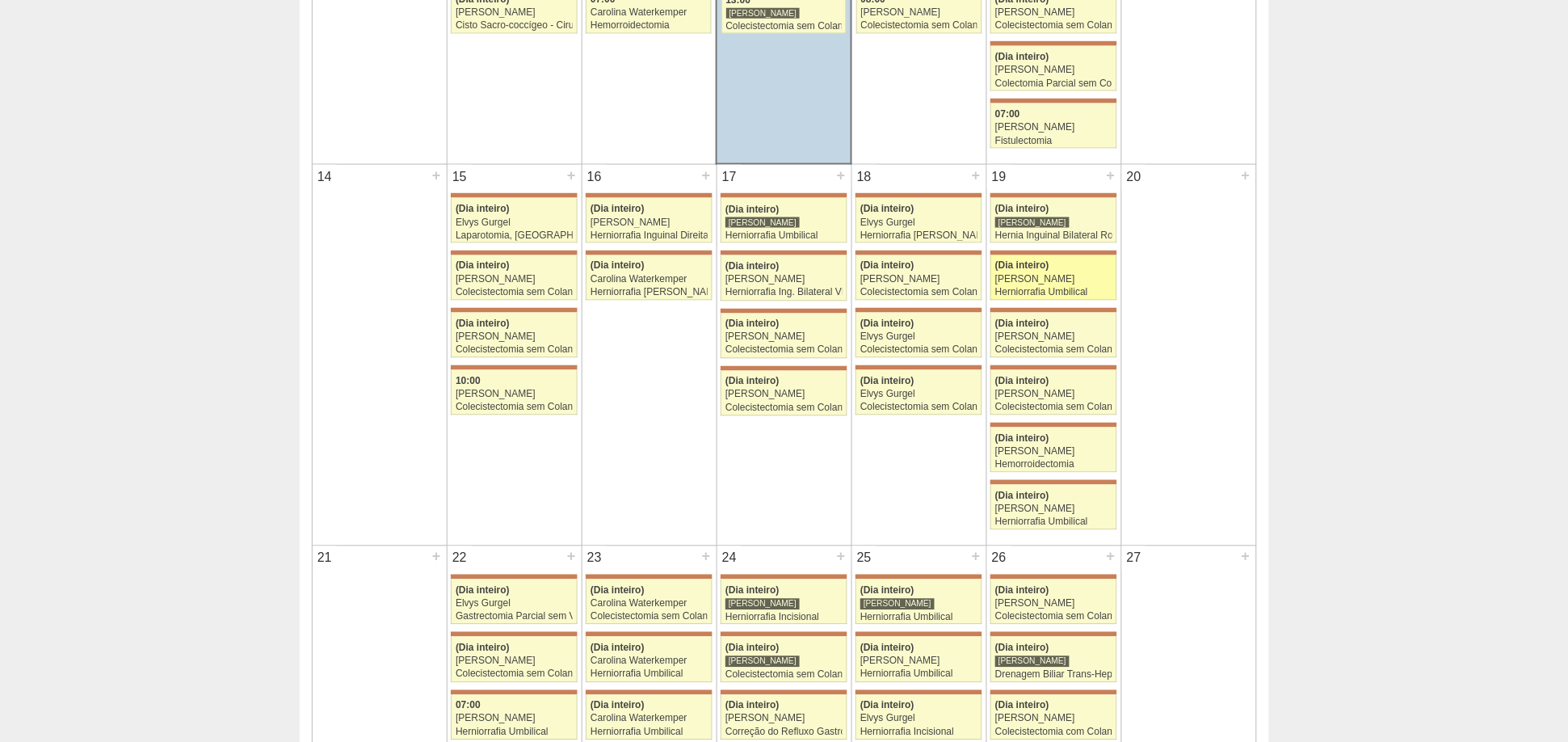
click at [1065, 255] on link "71441 Bruno Bulisani (Dia inteiro) Gabriel Lopes Herniorrafia Umbilical Hospita…" at bounding box center [1054, 278] width 126 height 45
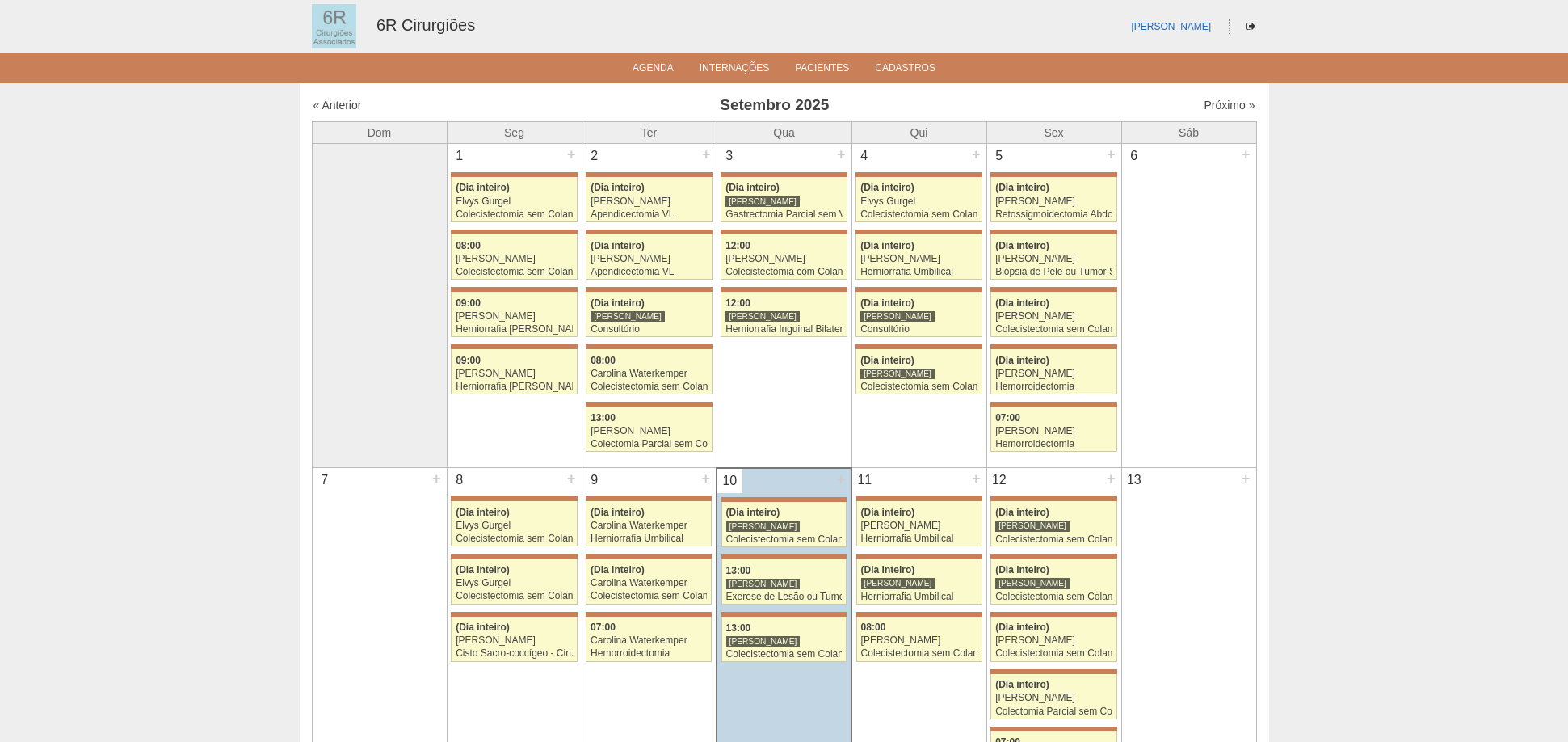
scroll to position [627, 0]
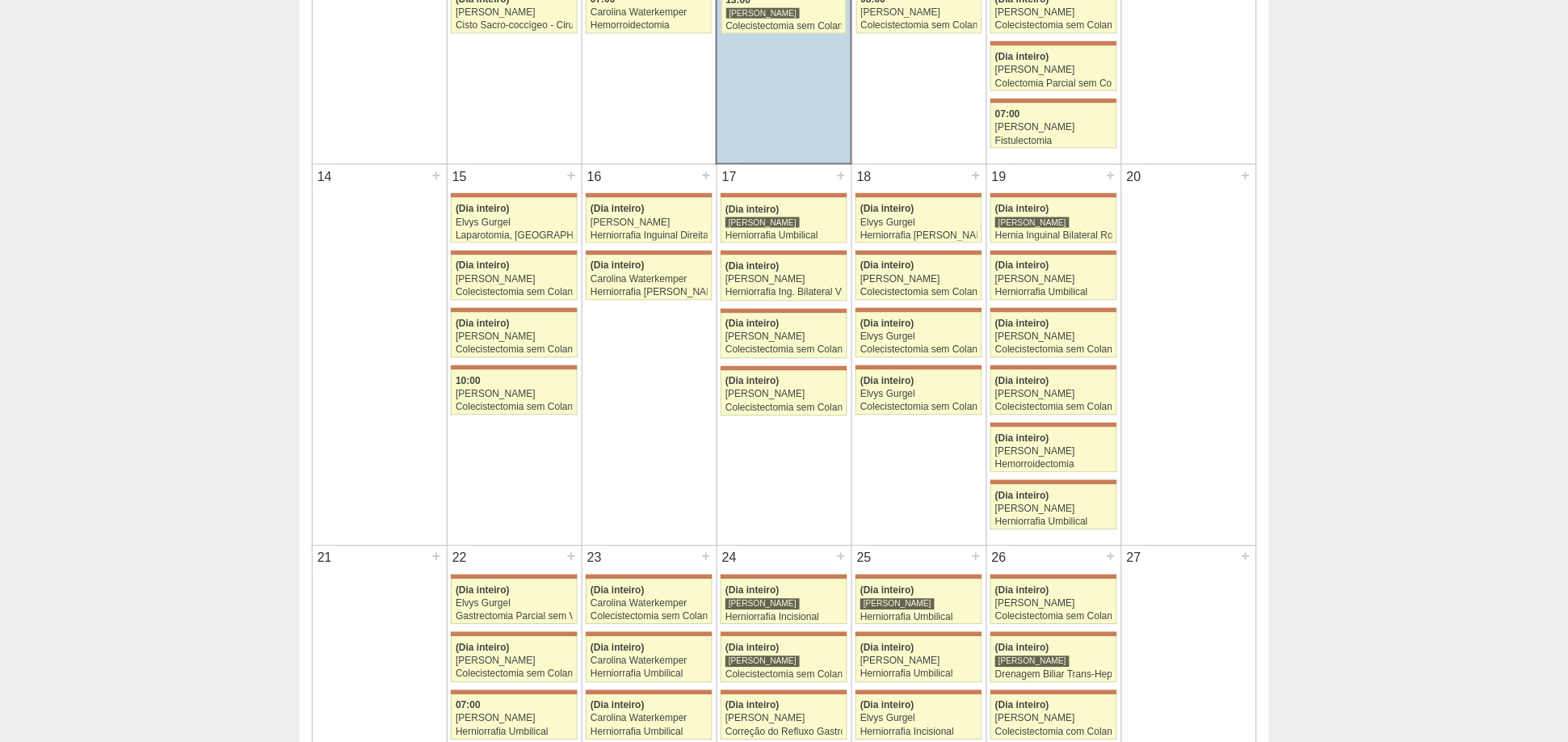
click at [1072, 481] on div at bounding box center [1054, 482] width 126 height 5
click at [1060, 504] on div "[PERSON_NAME]" at bounding box center [1054, 509] width 118 height 11
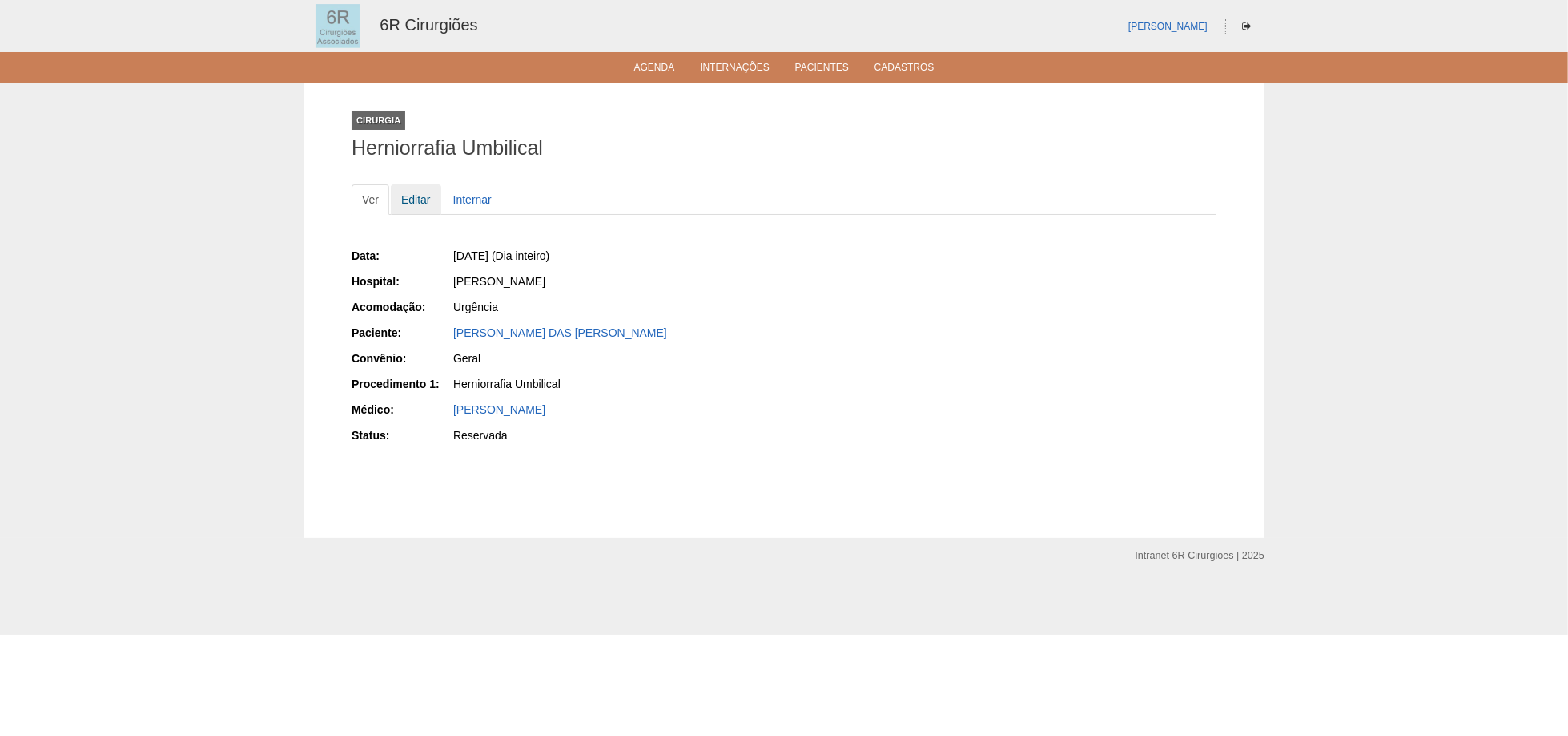
click at [411, 187] on link "Editar" at bounding box center [416, 199] width 51 height 30
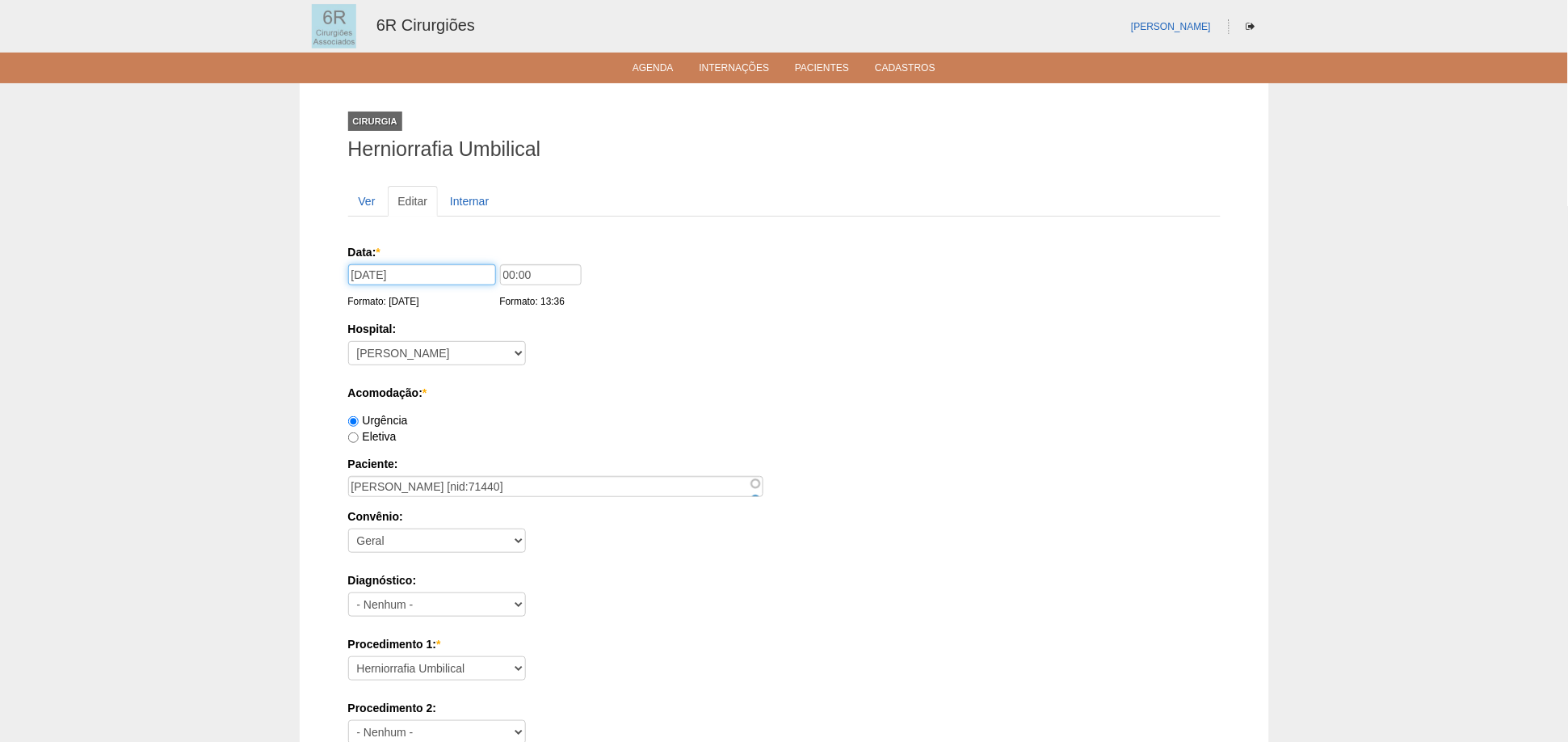
click at [396, 274] on input "[DATE]" at bounding box center [422, 274] width 148 height 21
click at [365, 295] on link "«" at bounding box center [362, 298] width 15 height 16
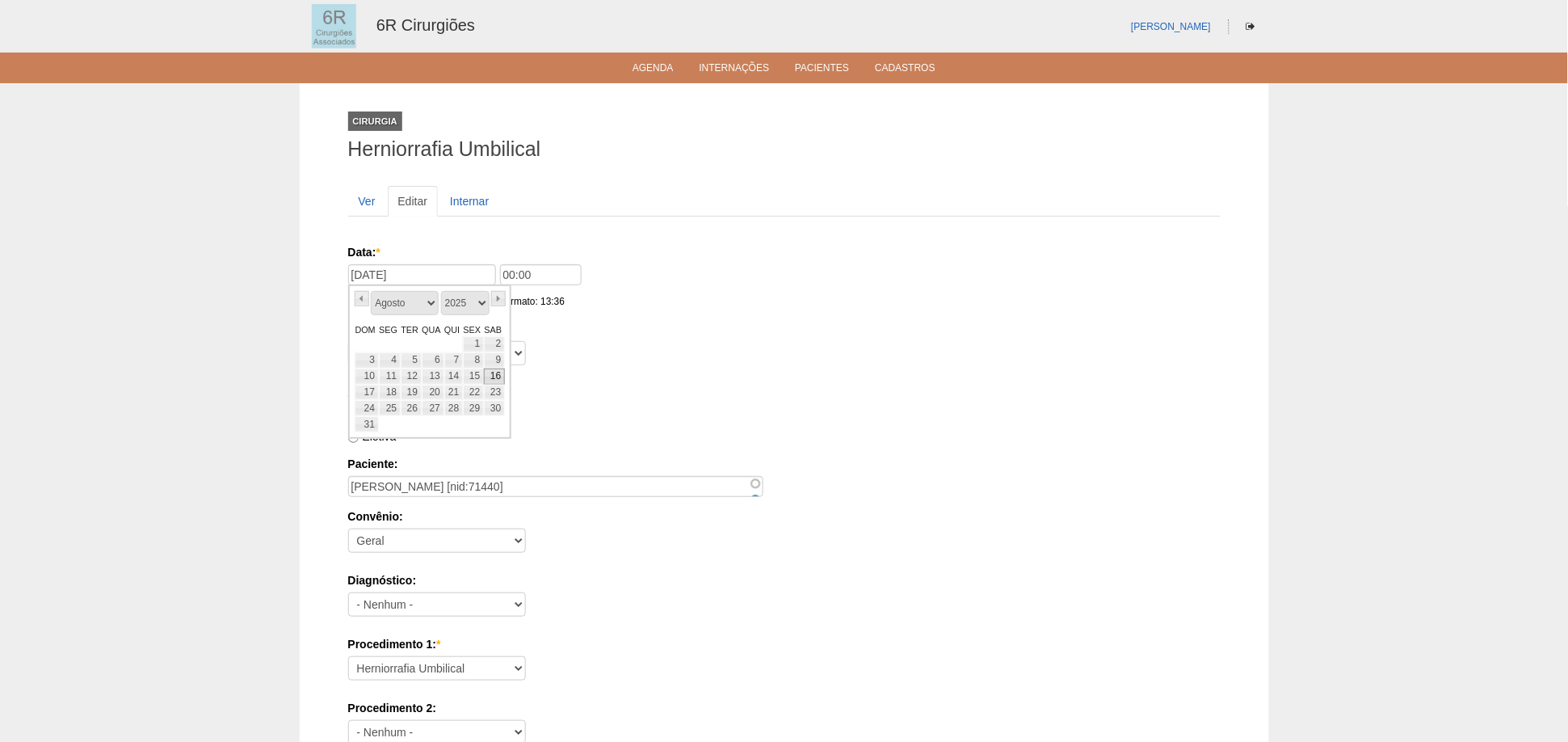
click at [499, 382] on link "16" at bounding box center [494, 376] width 21 height 16
type input "[DATE]"
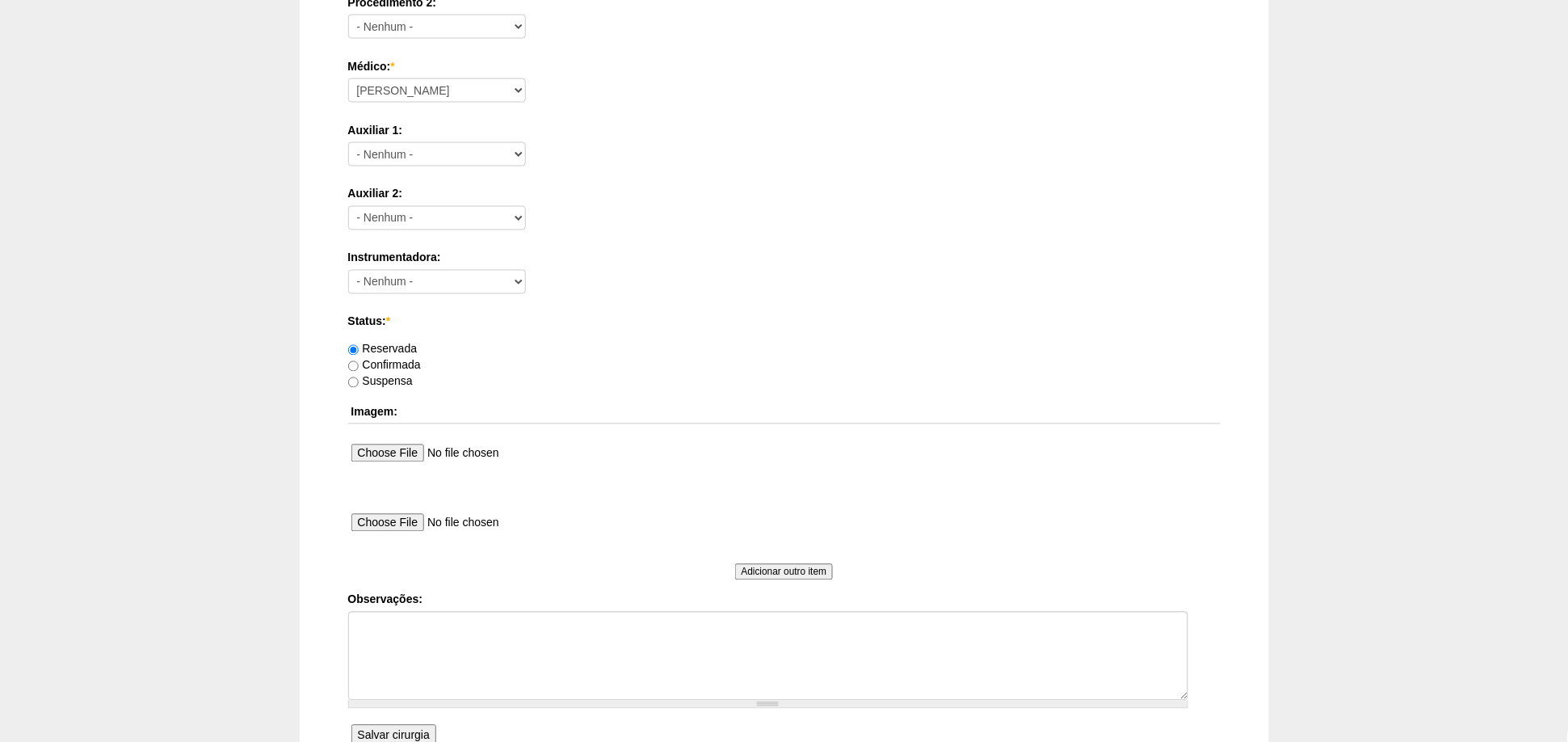
scroll to position [864, 0]
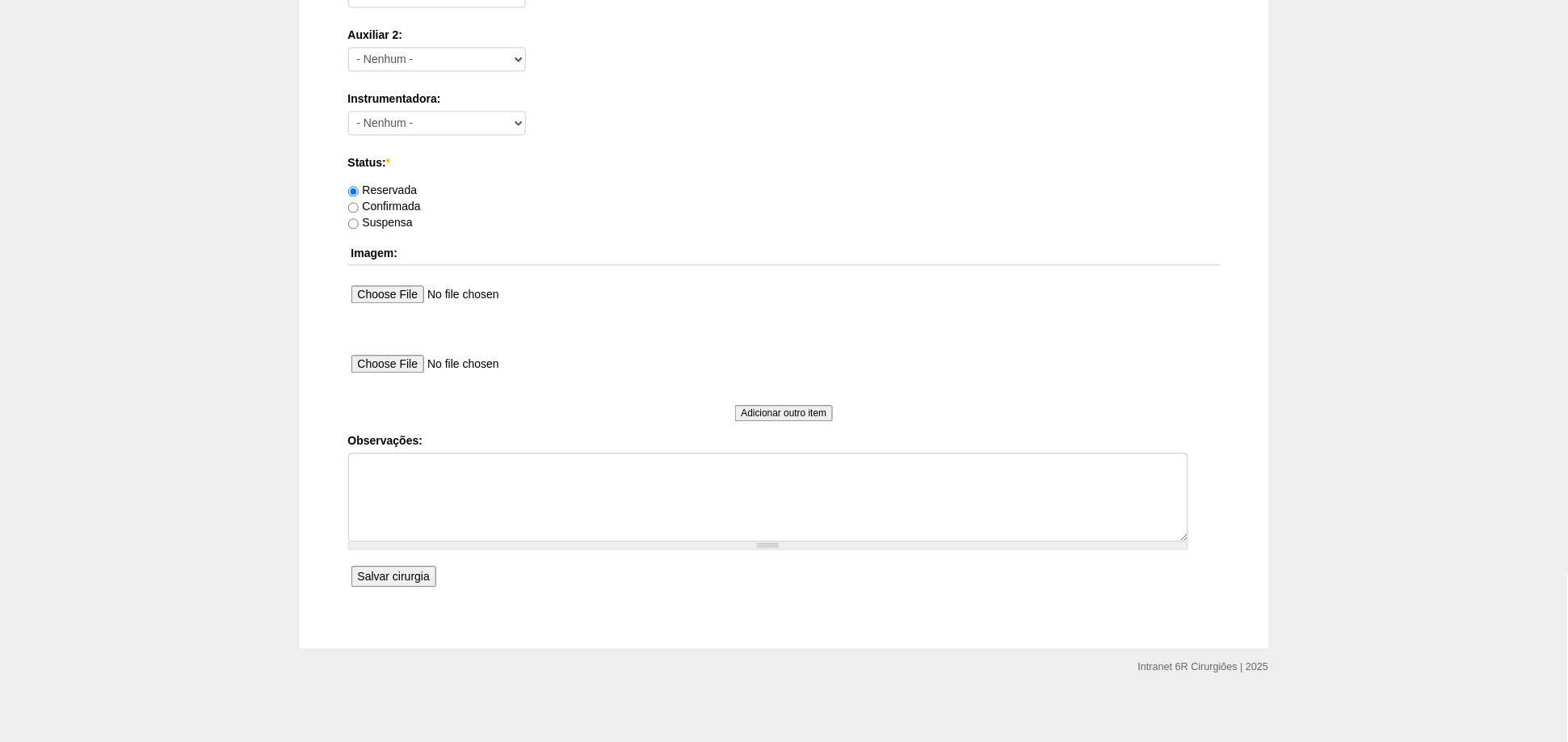
click at [404, 566] on input "Salvar cirurgia" at bounding box center [394, 576] width 85 height 21
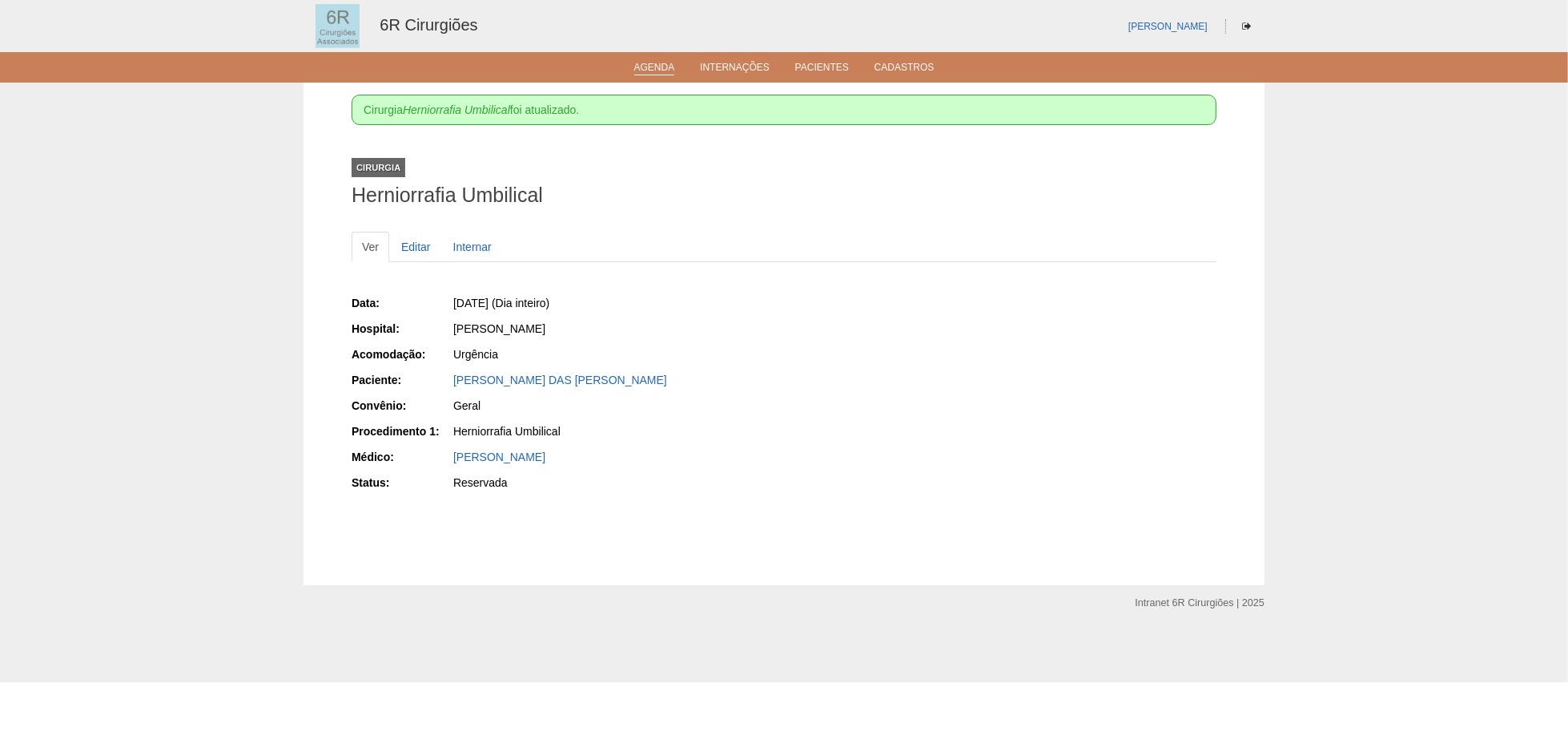
click at [645, 67] on link "Agenda" at bounding box center [655, 69] width 41 height 14
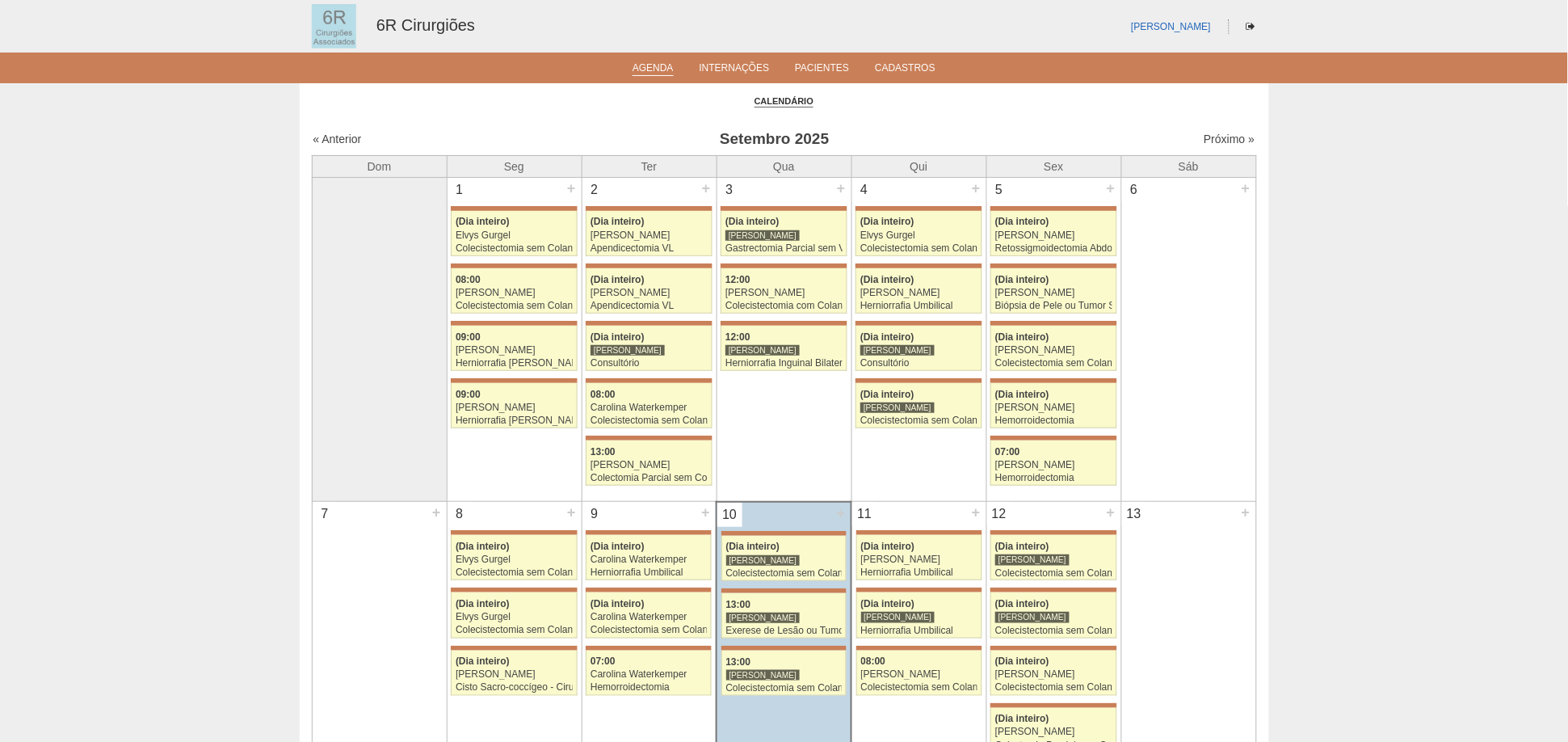
click at [1213, 148] on div "« Anterior Setembro 2025 Próximo »" at bounding box center [784, 142] width 946 height 26
click at [1213, 141] on link "Próximo »" at bounding box center [1230, 138] width 51 height 13
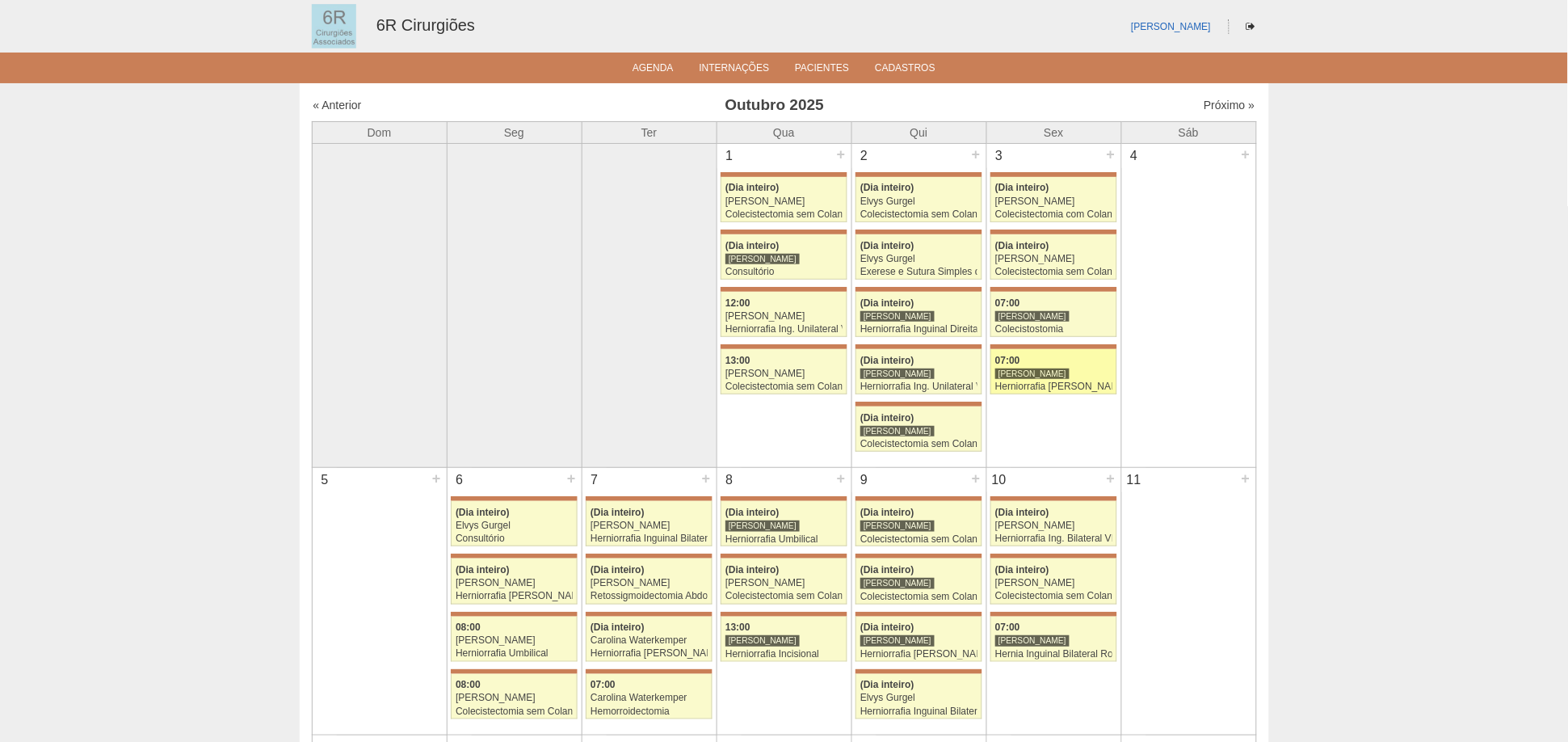
click at [1063, 357] on div "07:00" at bounding box center [1054, 361] width 118 height 11
click at [651, 73] on link "Agenda" at bounding box center [653, 69] width 41 height 14
